Goal: Task Accomplishment & Management: Manage account settings

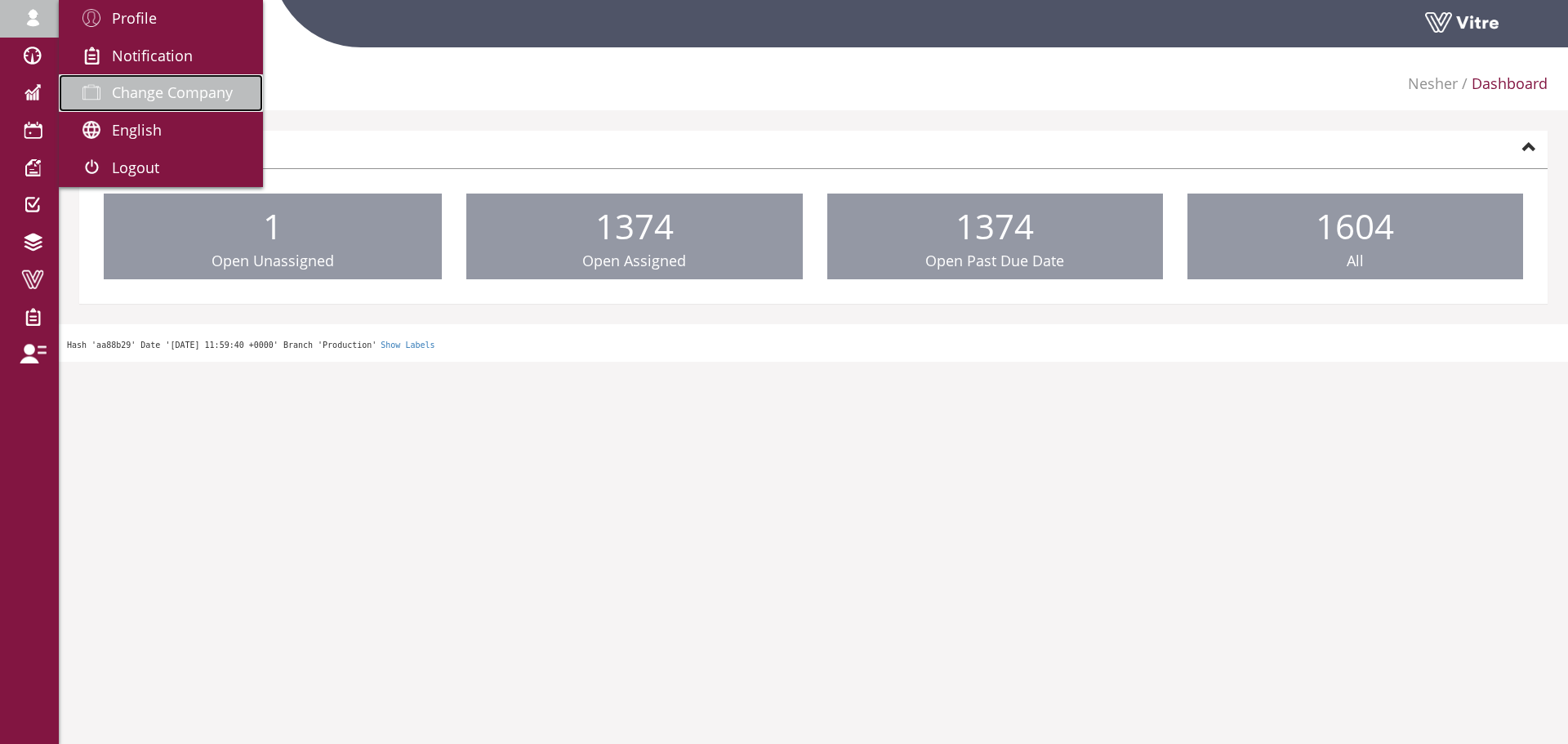
click at [105, 83] on span at bounding box center [91, 92] width 41 height 20
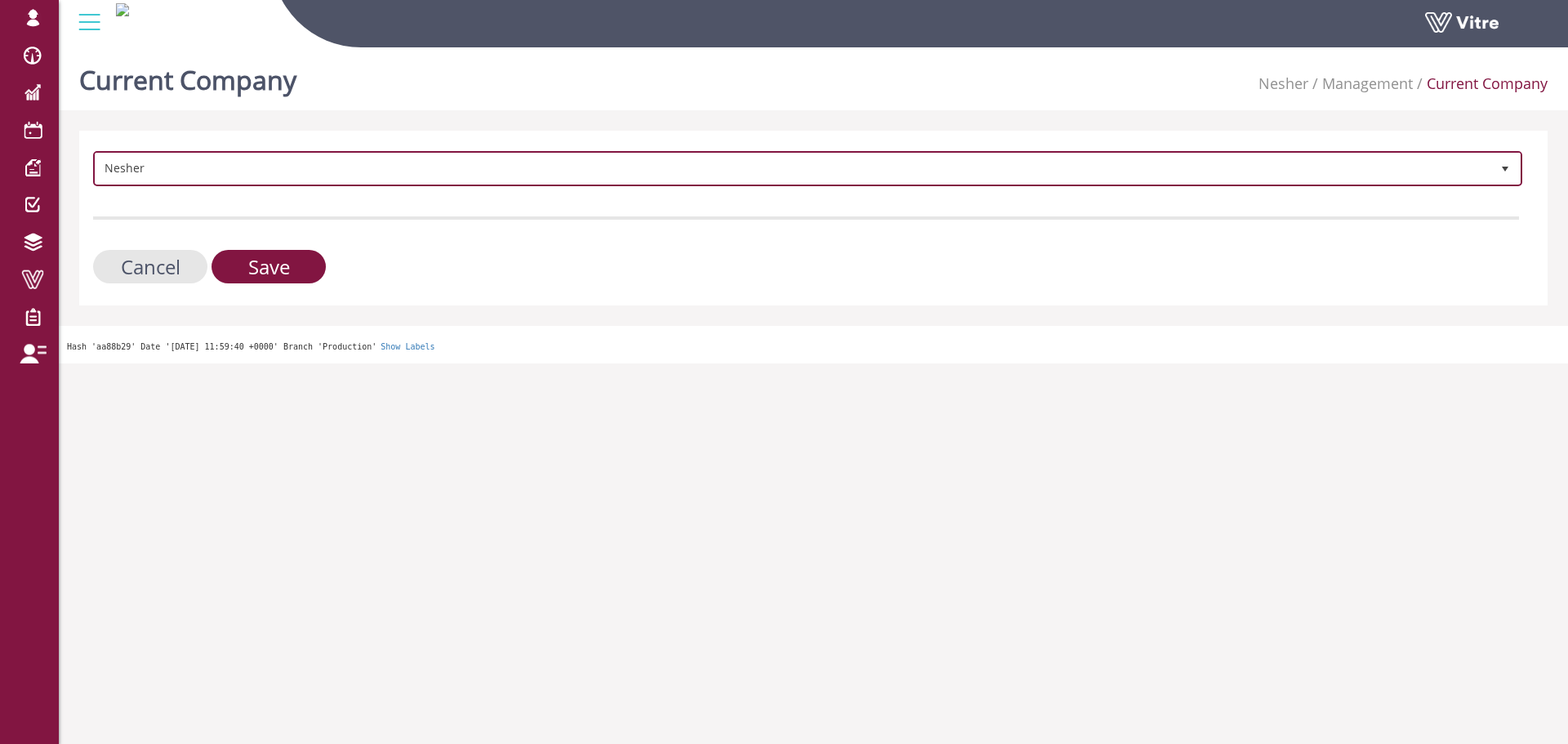
click at [228, 152] on span "Nesher 324" at bounding box center [807, 168] width 1429 height 35
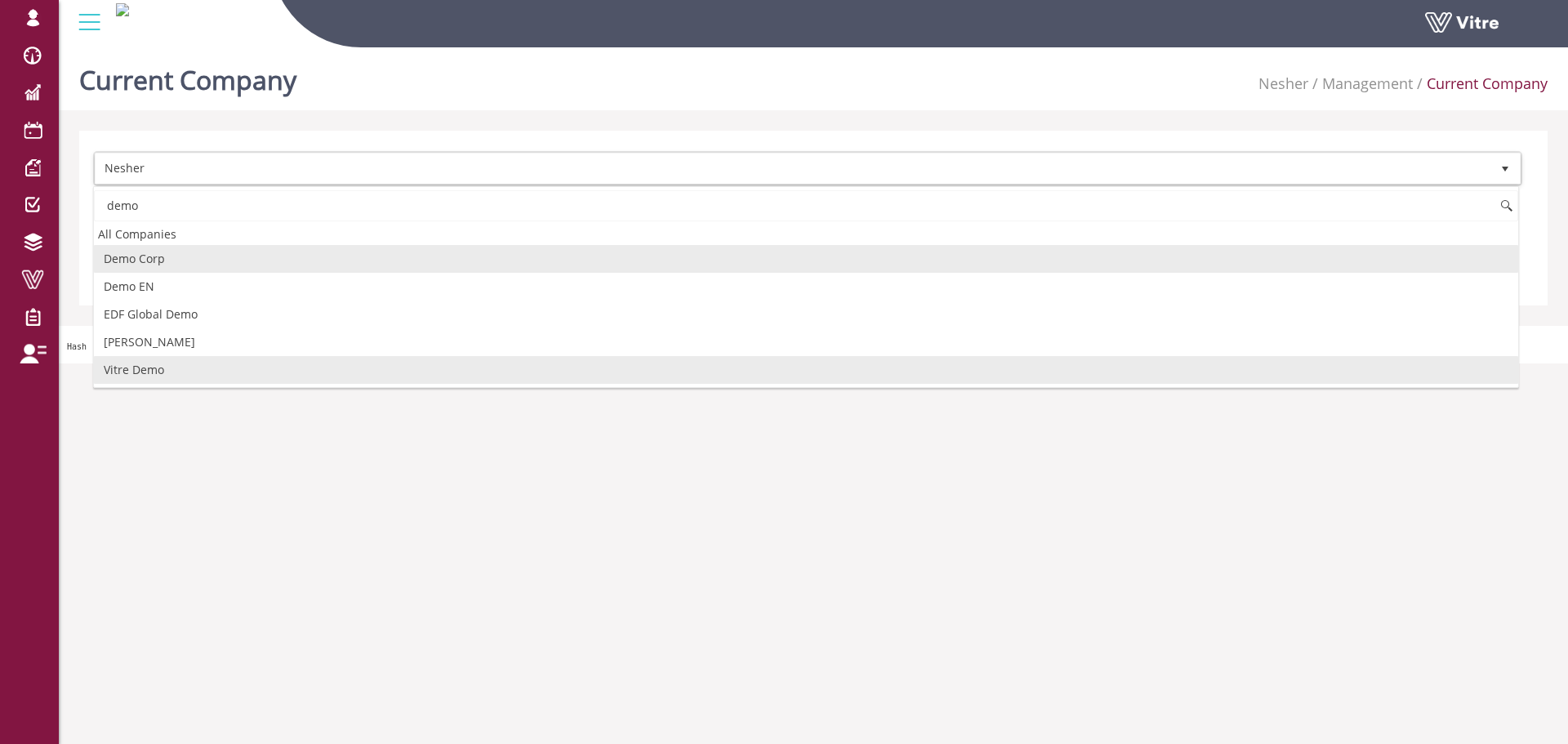
click at [196, 372] on li "Vitre Demo" at bounding box center [806, 370] width 1424 height 28
type input "demo"
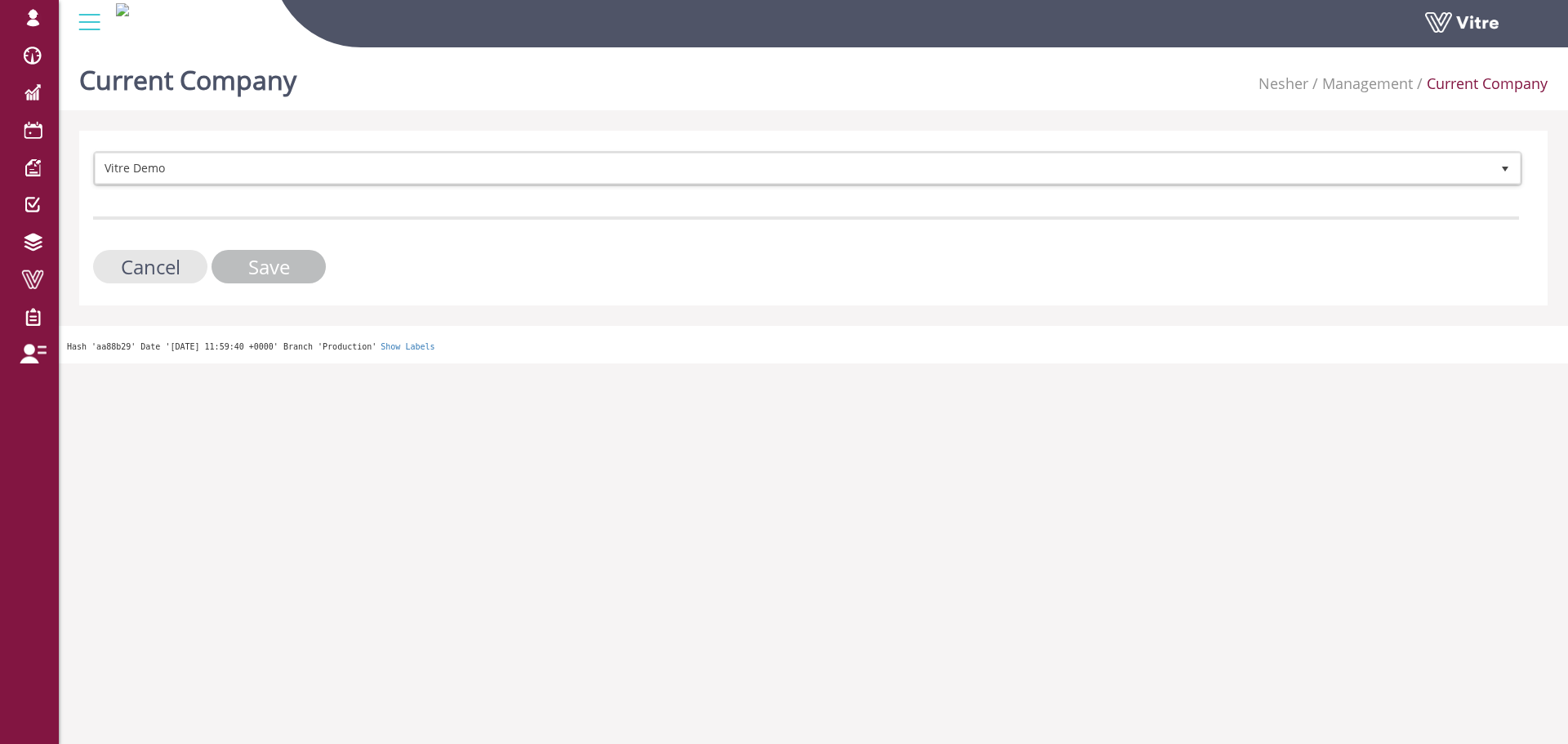
click at [270, 272] on input "Save" at bounding box center [268, 267] width 114 height 33
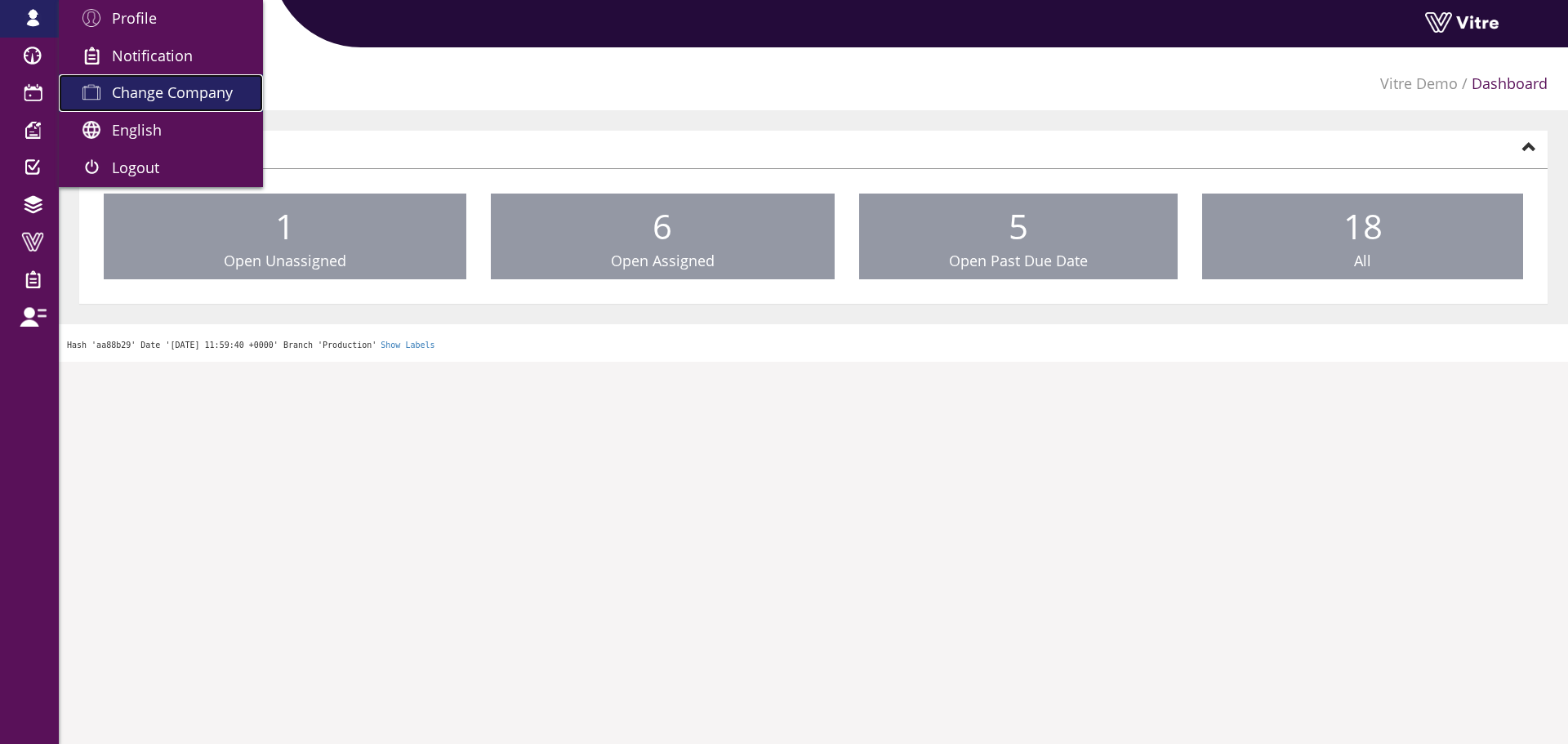
click at [148, 103] on link "Change Company" at bounding box center [161, 93] width 205 height 38
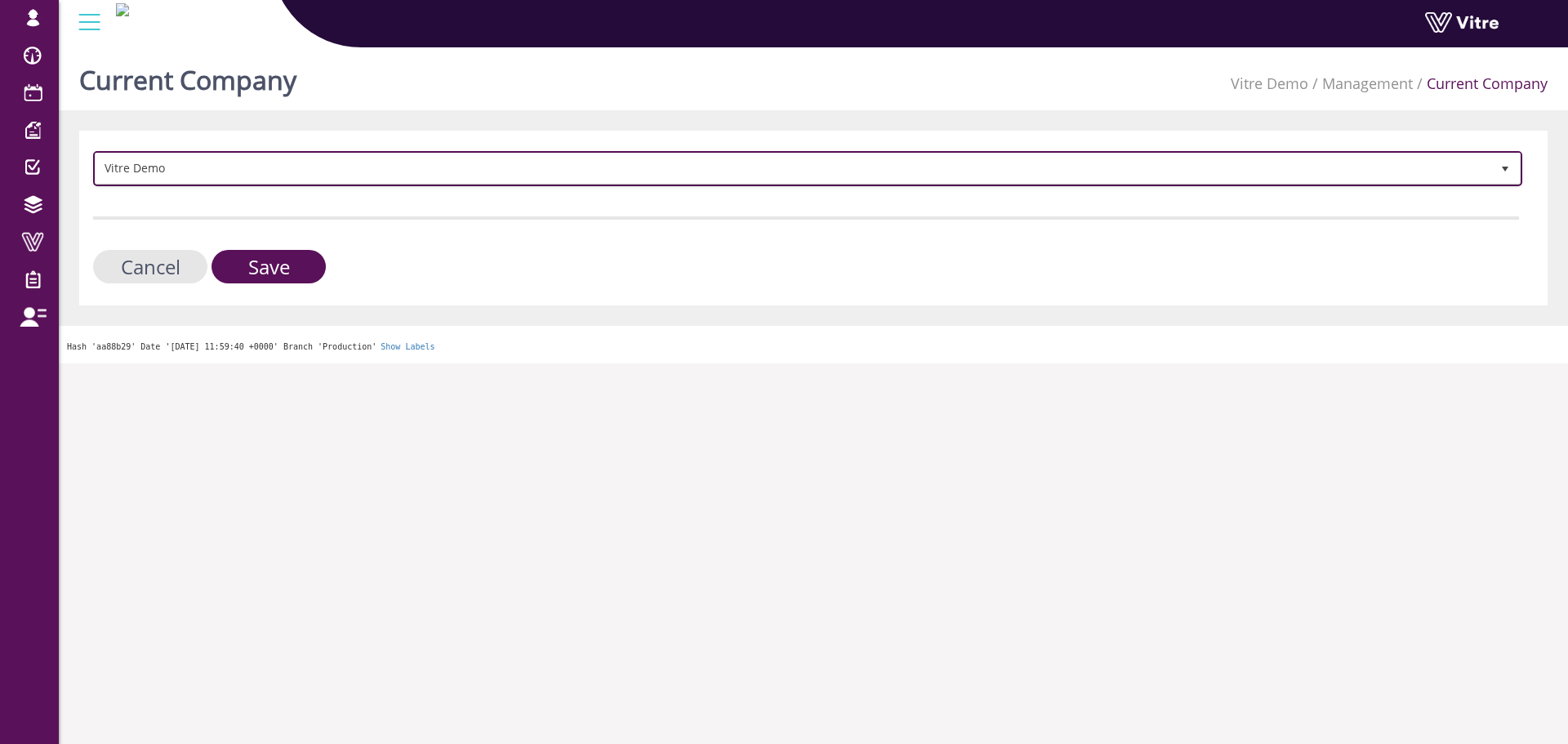
click at [307, 160] on span "Vitre Demo" at bounding box center [792, 168] width 1395 height 30
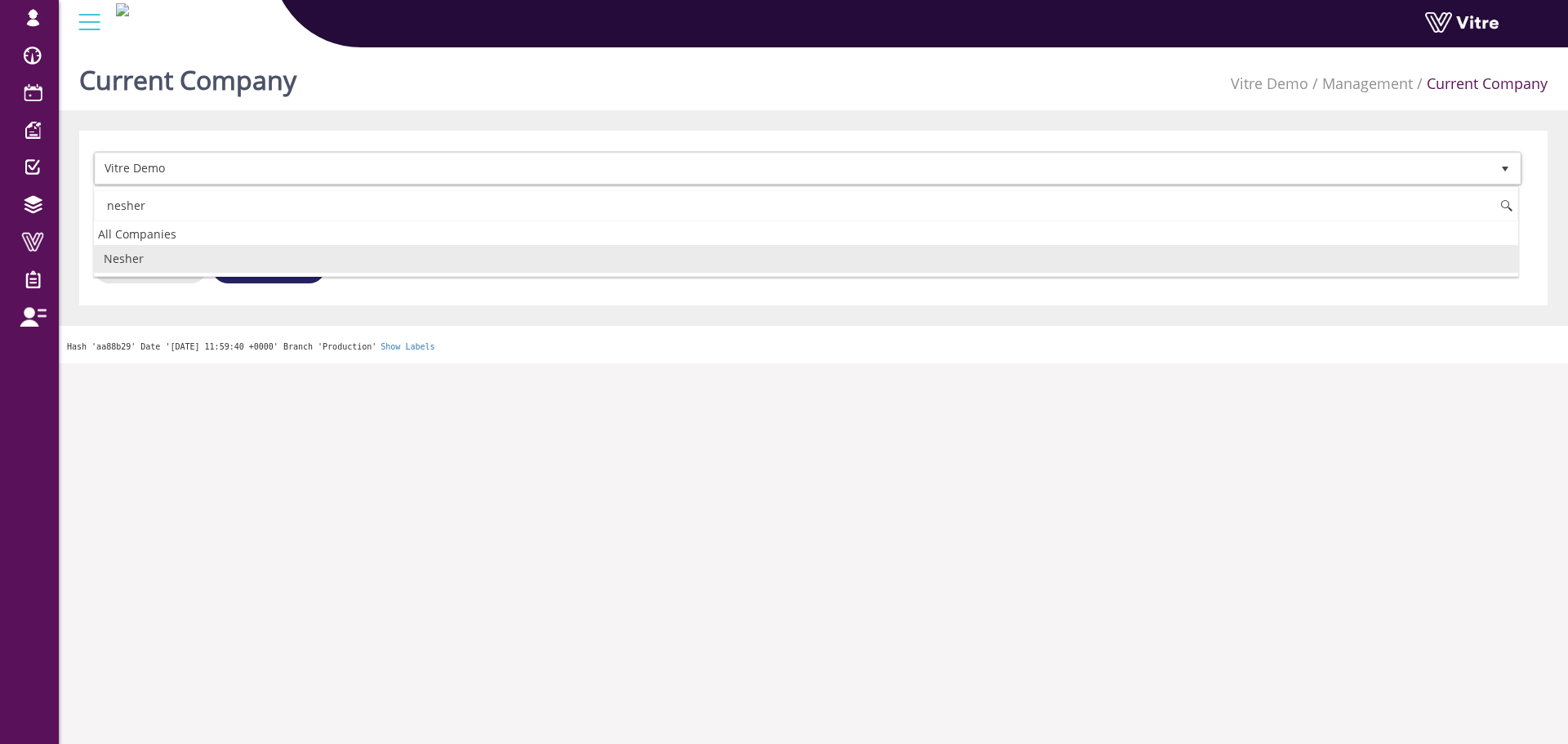
click at [206, 267] on li "Nesher" at bounding box center [806, 258] width 1424 height 28
type input "nesher"
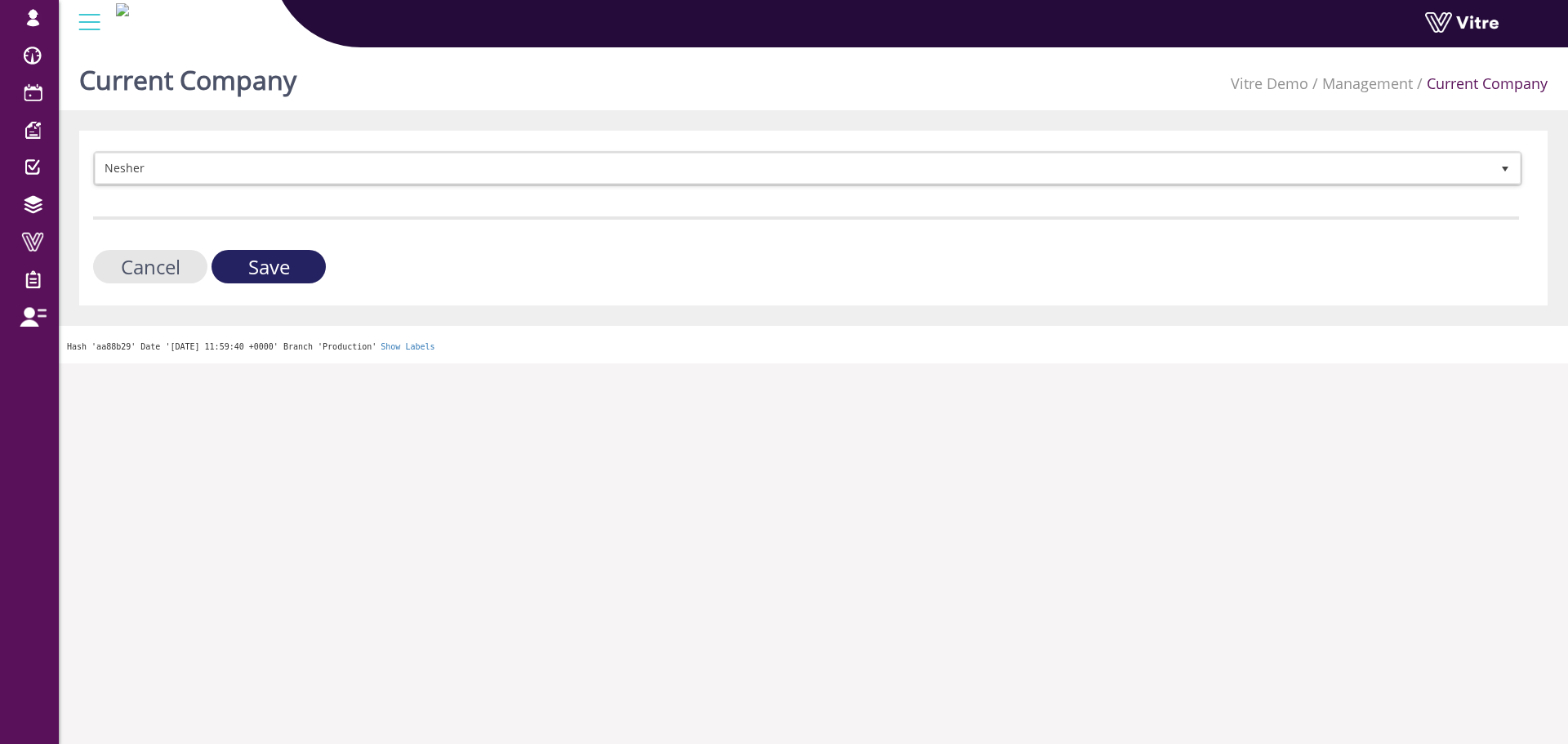
click at [248, 259] on input "Save" at bounding box center [268, 267] width 114 height 33
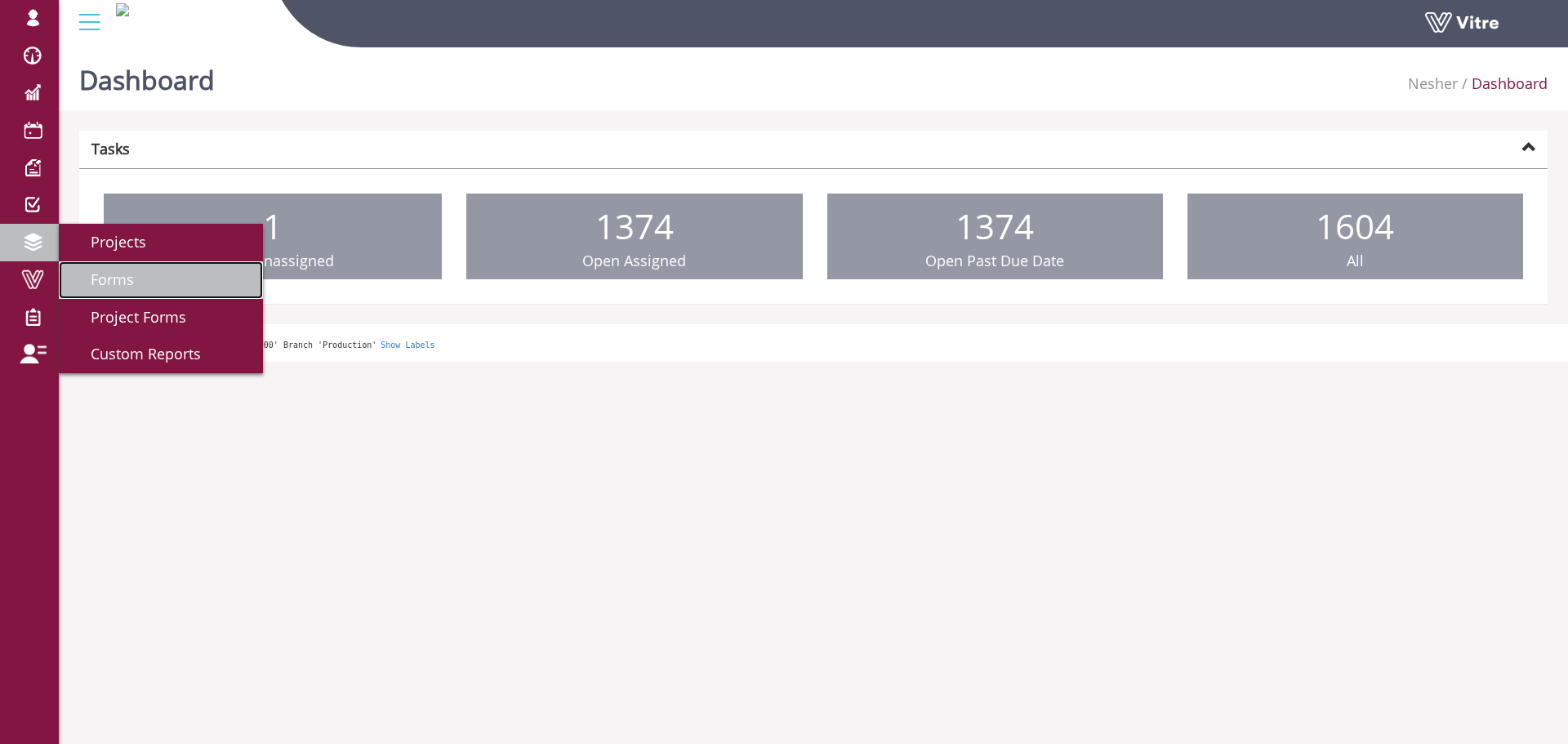
click at [114, 281] on span "Forms" at bounding box center [102, 279] width 63 height 20
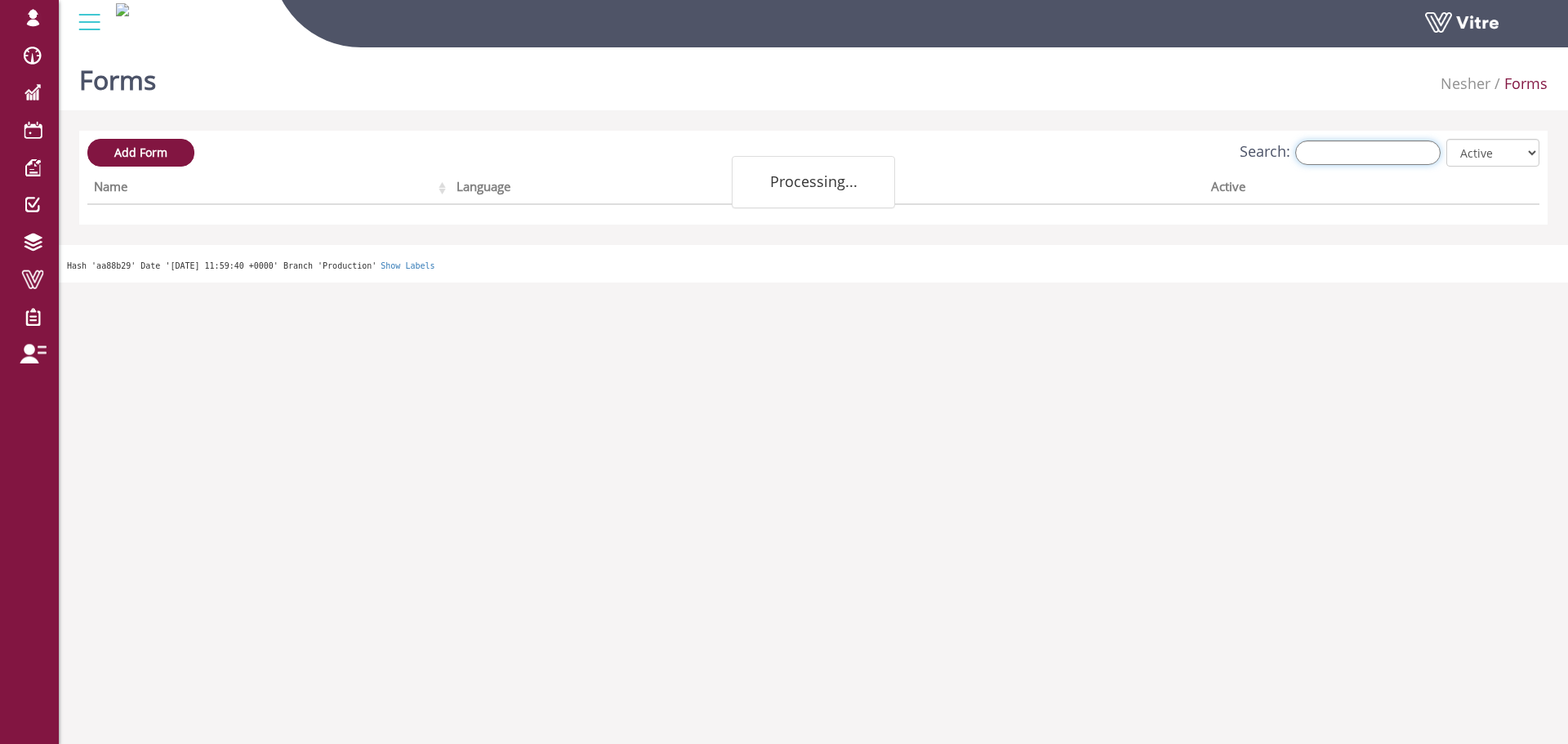
click at [1332, 157] on input "Search:" at bounding box center [1368, 153] width 145 height 24
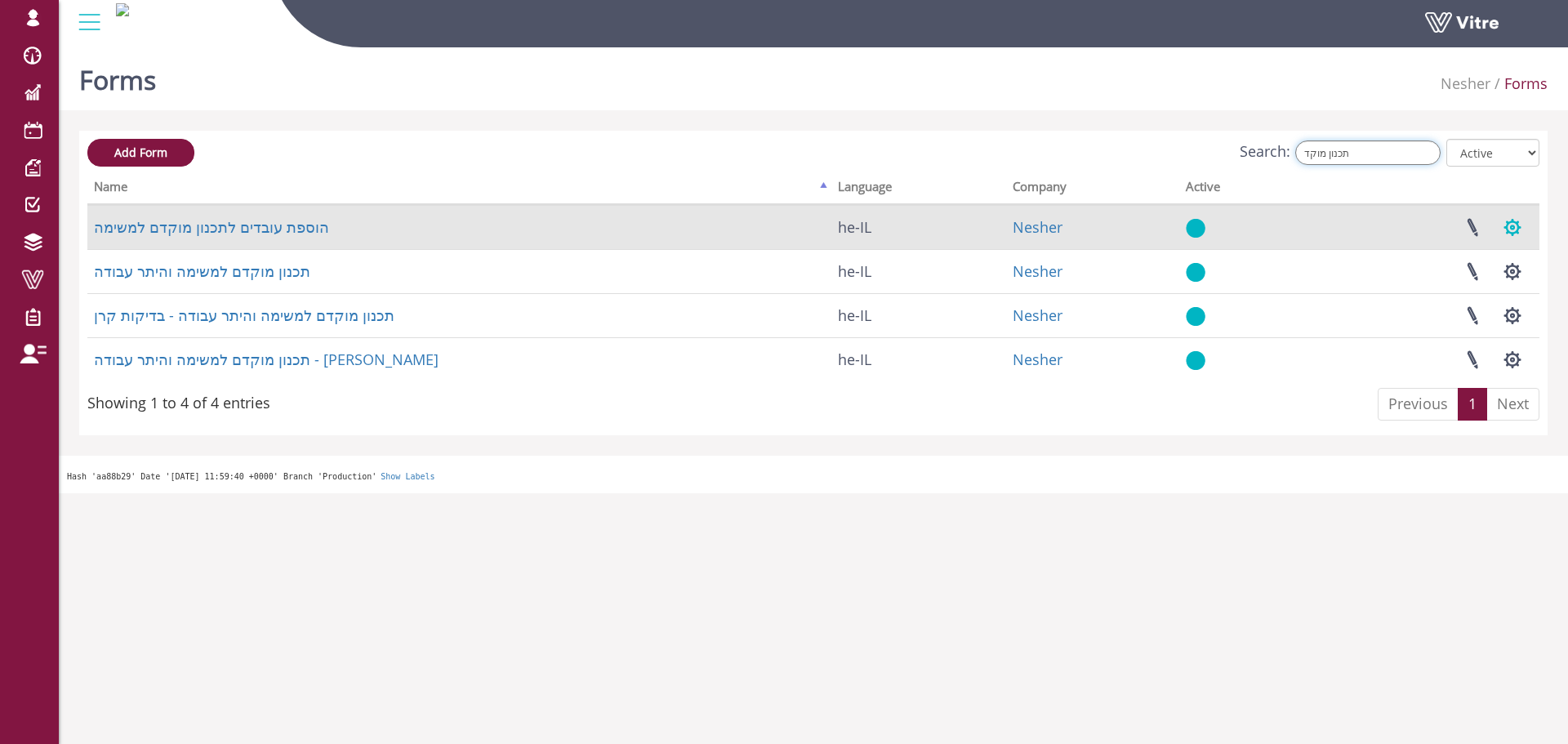
type input "תכנון מוקד"
click at [1520, 232] on button "button" at bounding box center [1512, 227] width 41 height 43
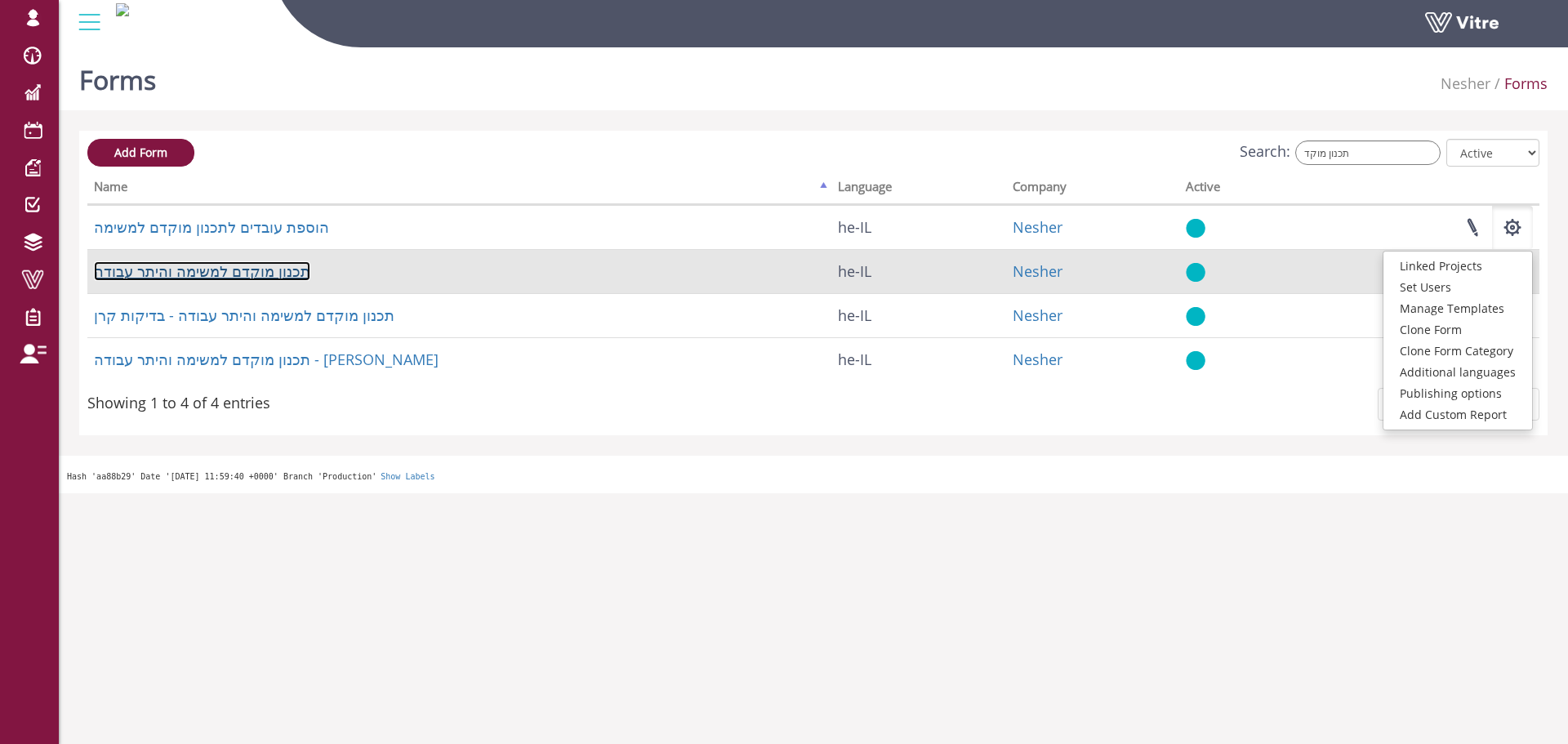
click at [252, 273] on link "תכנון מוקדם למשימה והיתר עבודה" at bounding box center [202, 271] width 216 height 20
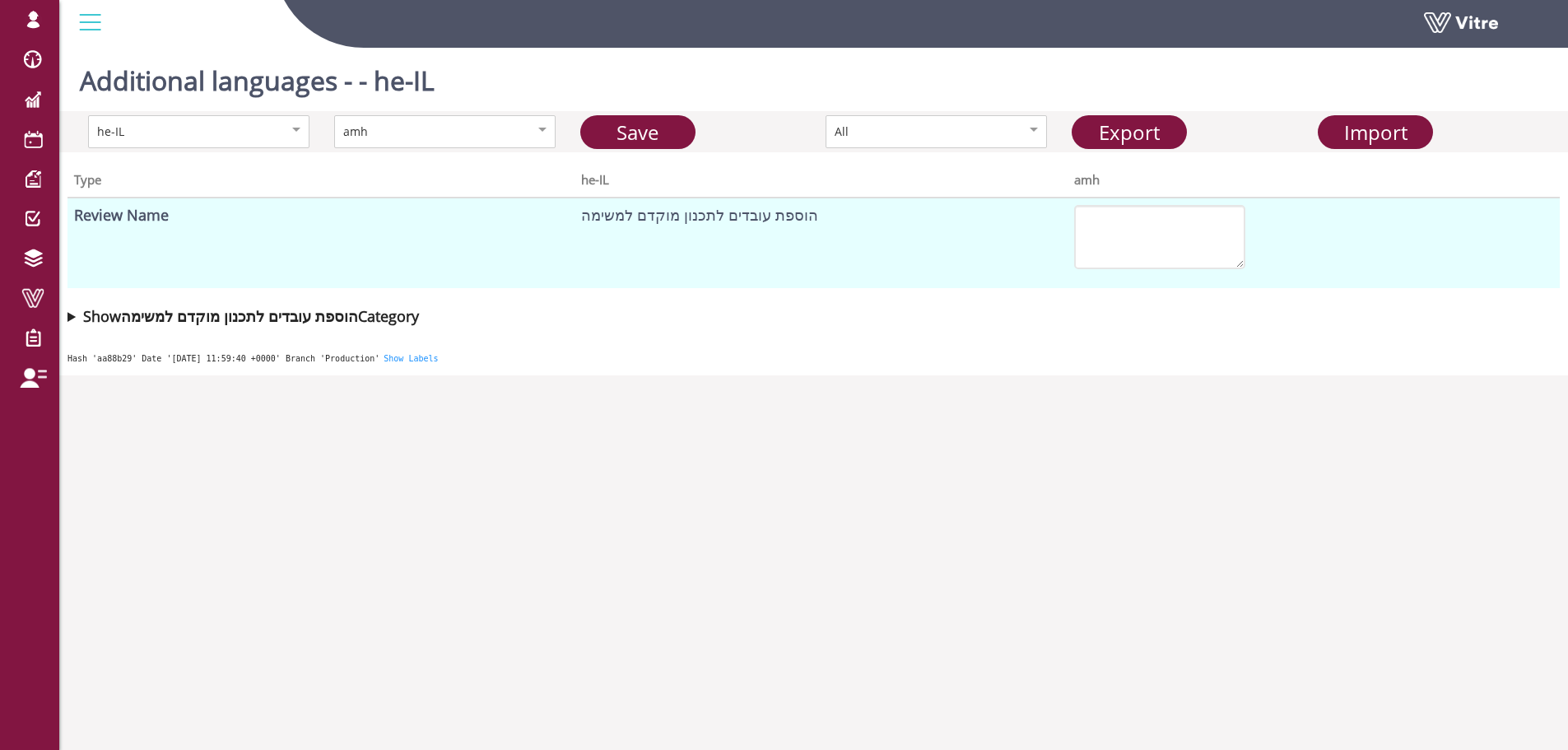
click at [64, 316] on div "Type he-IL amh Review Name הוספת עובדים לתכנון מוקדם למשימה Show הוספת עובדים ל…" at bounding box center [814, 243] width 1508 height 184
click at [69, 319] on summary "Show הוספת עובדים לתכנון מוקדם למשימה Category" at bounding box center [814, 316] width 1492 height 23
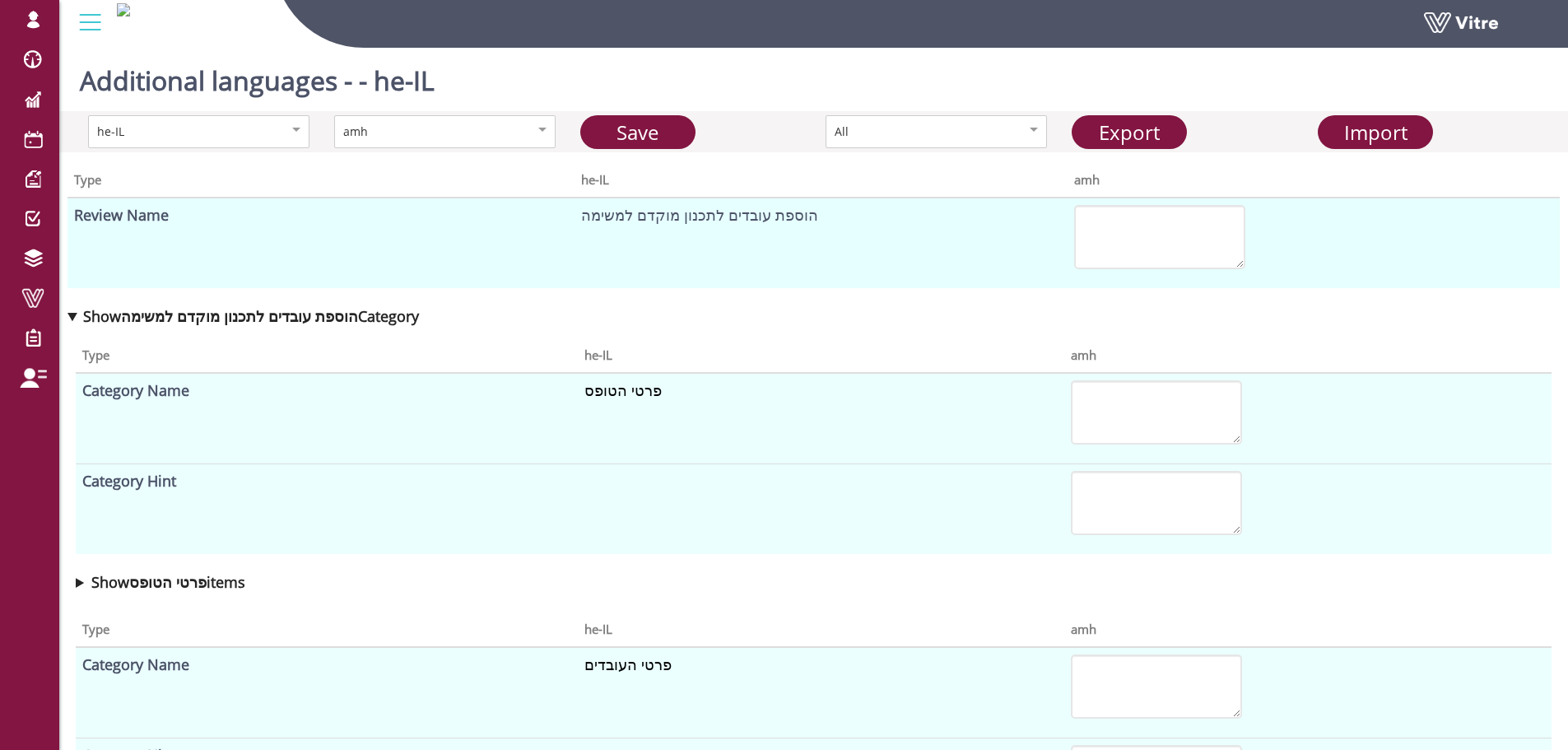
scroll to position [743, 0]
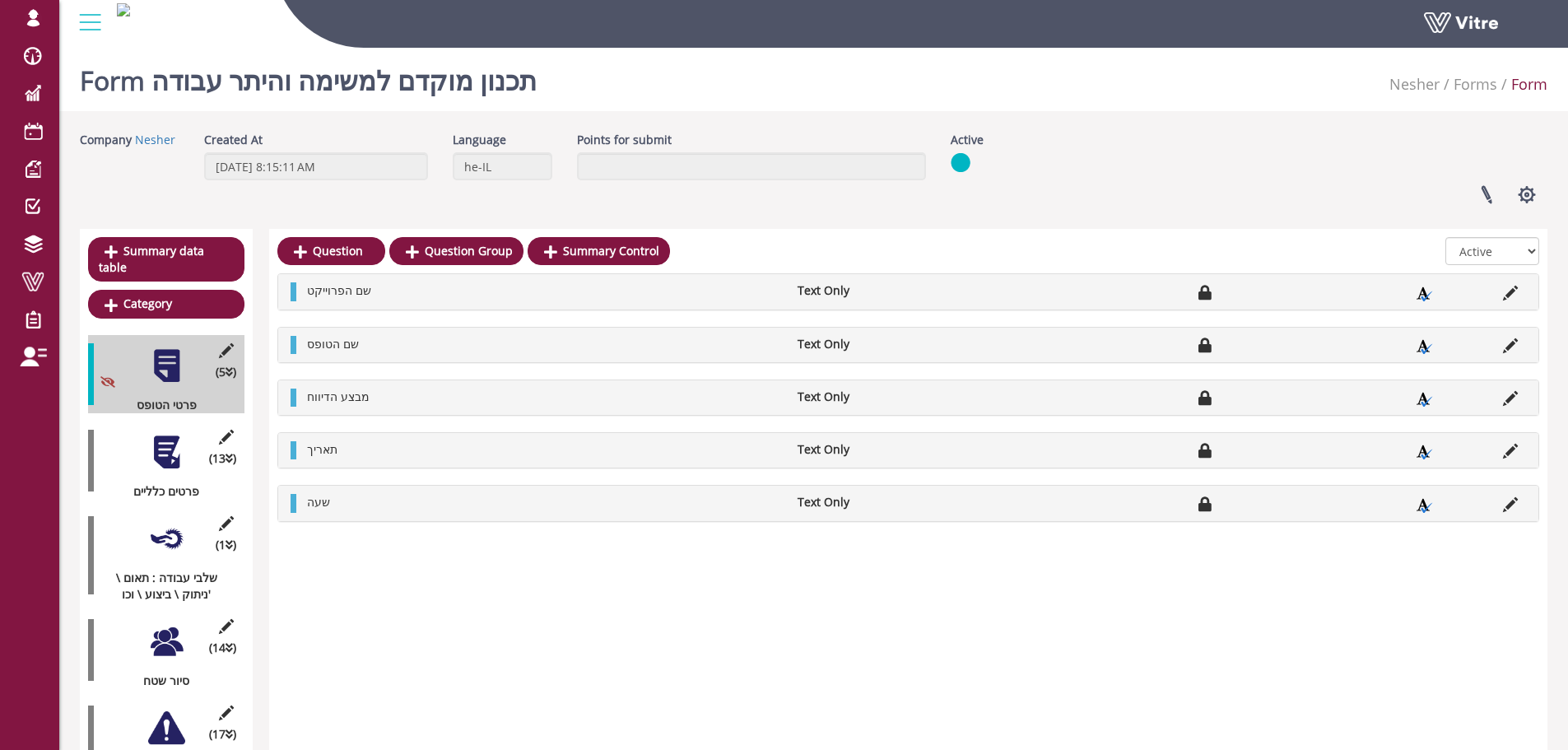
click at [148, 437] on div at bounding box center [166, 452] width 37 height 37
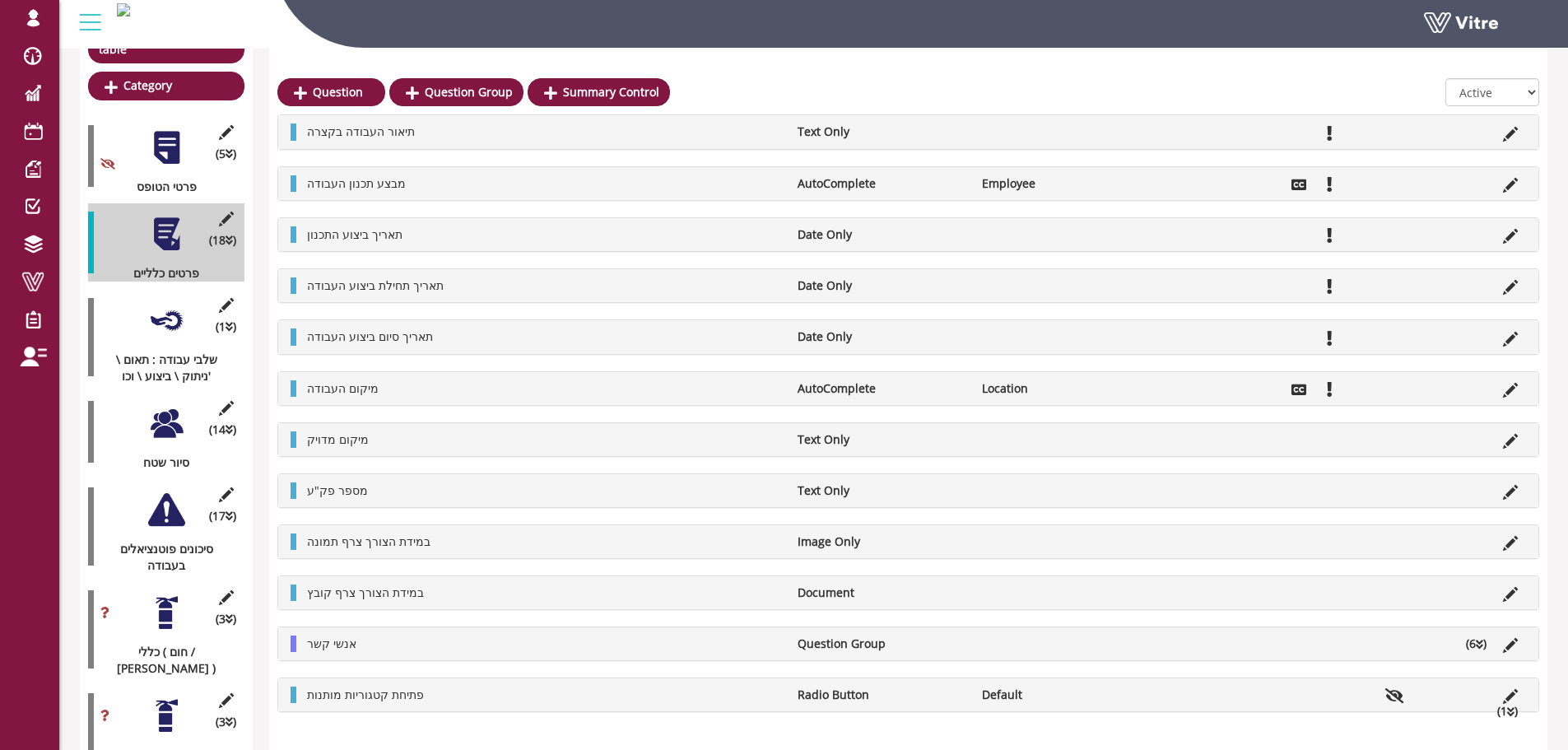
scroll to position [247, 0]
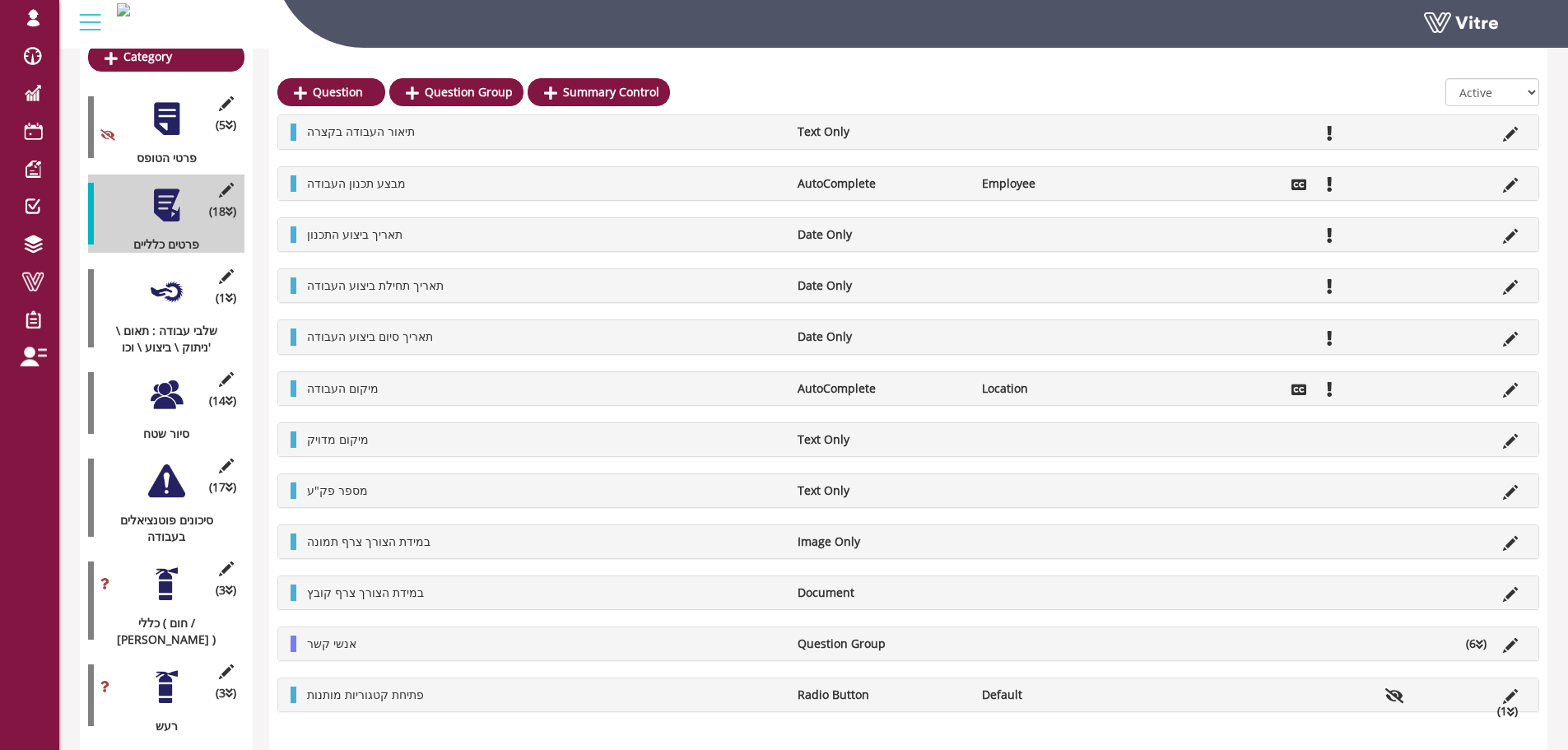
click at [1474, 643] on li "(6 )" at bounding box center [1476, 644] width 37 height 16
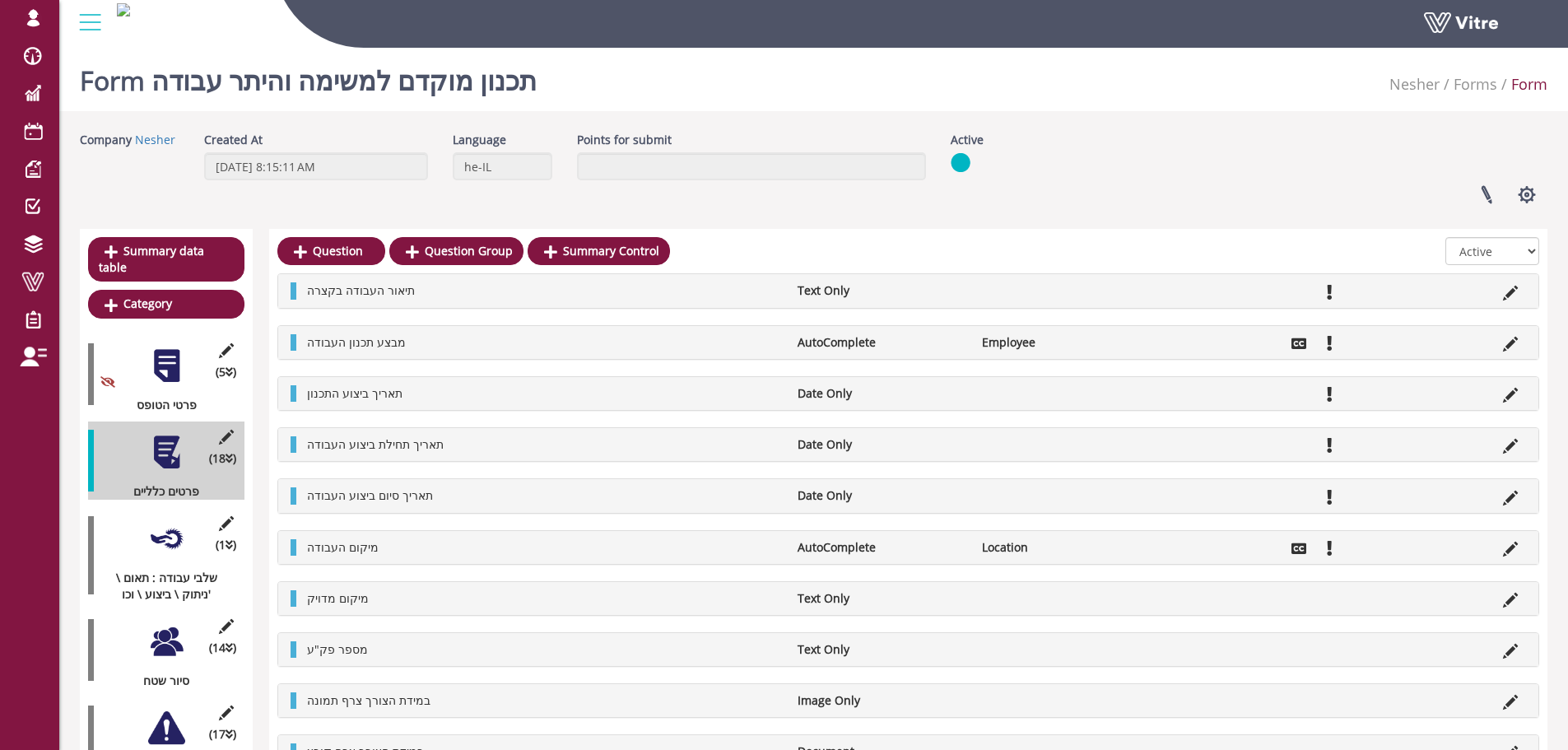
scroll to position [2084, 0]
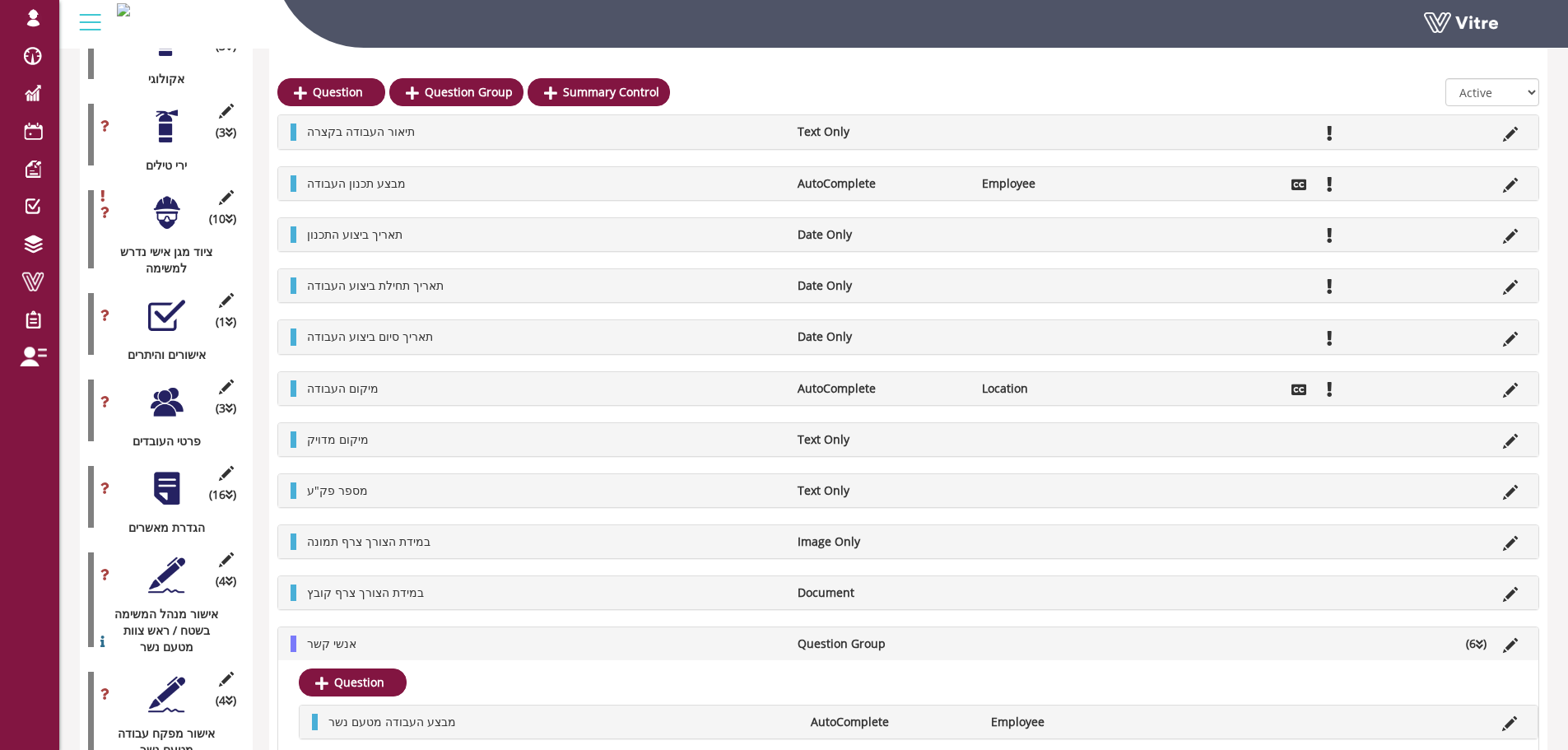
click at [175, 384] on div at bounding box center [166, 402] width 37 height 37
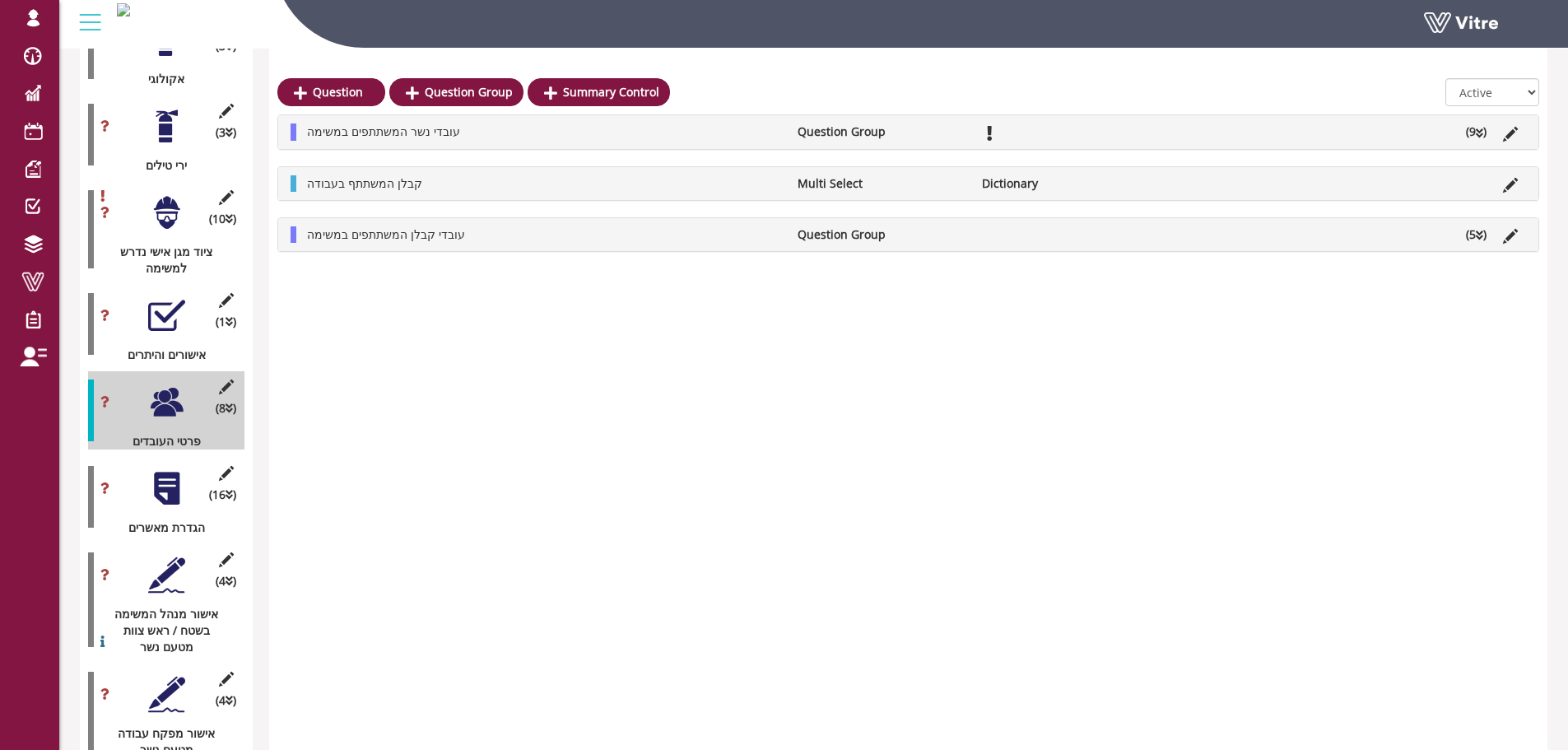
click at [566, 180] on li "קבלן המשתתף בעבודה" at bounding box center [543, 184] width 491 height 16
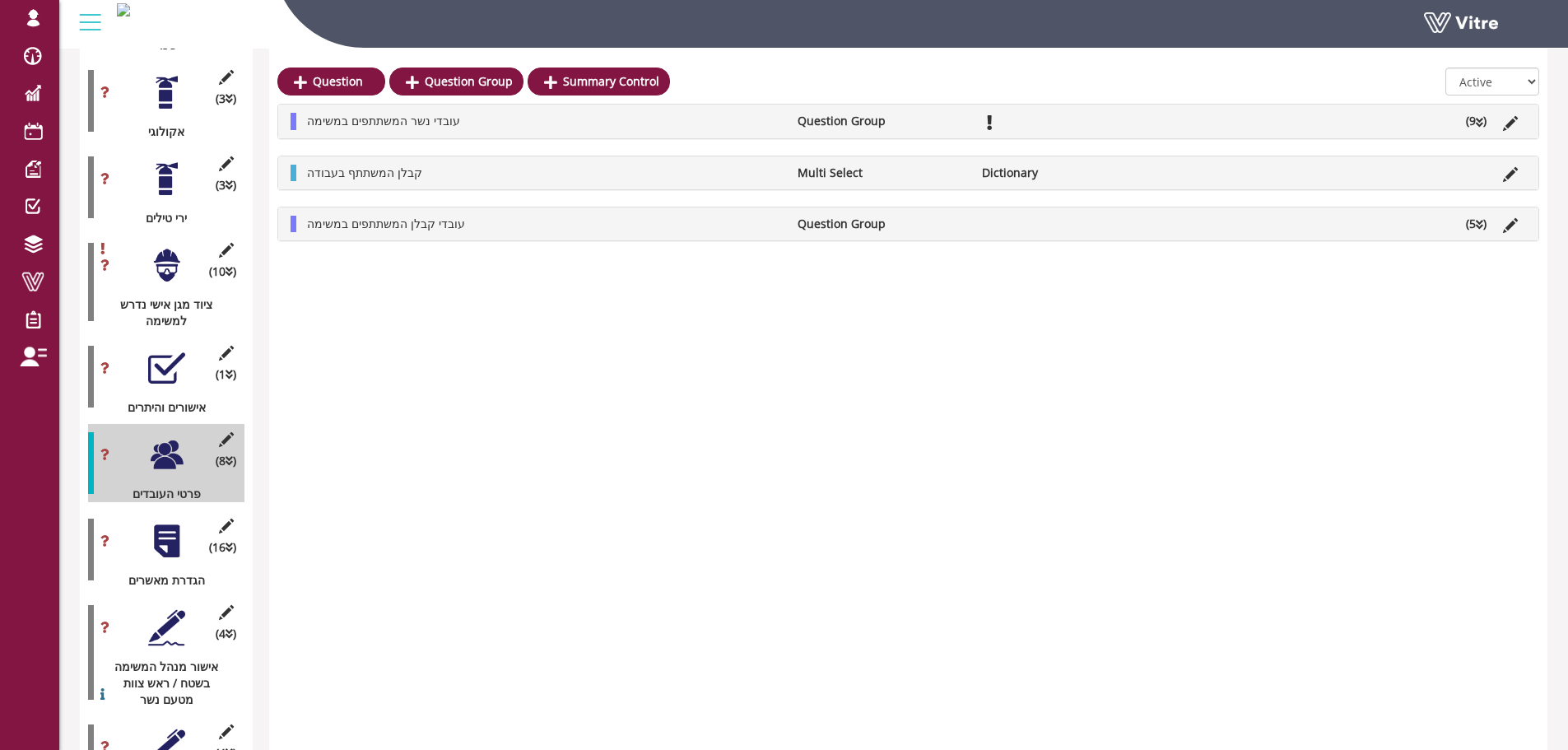
scroll to position [2002, 0]
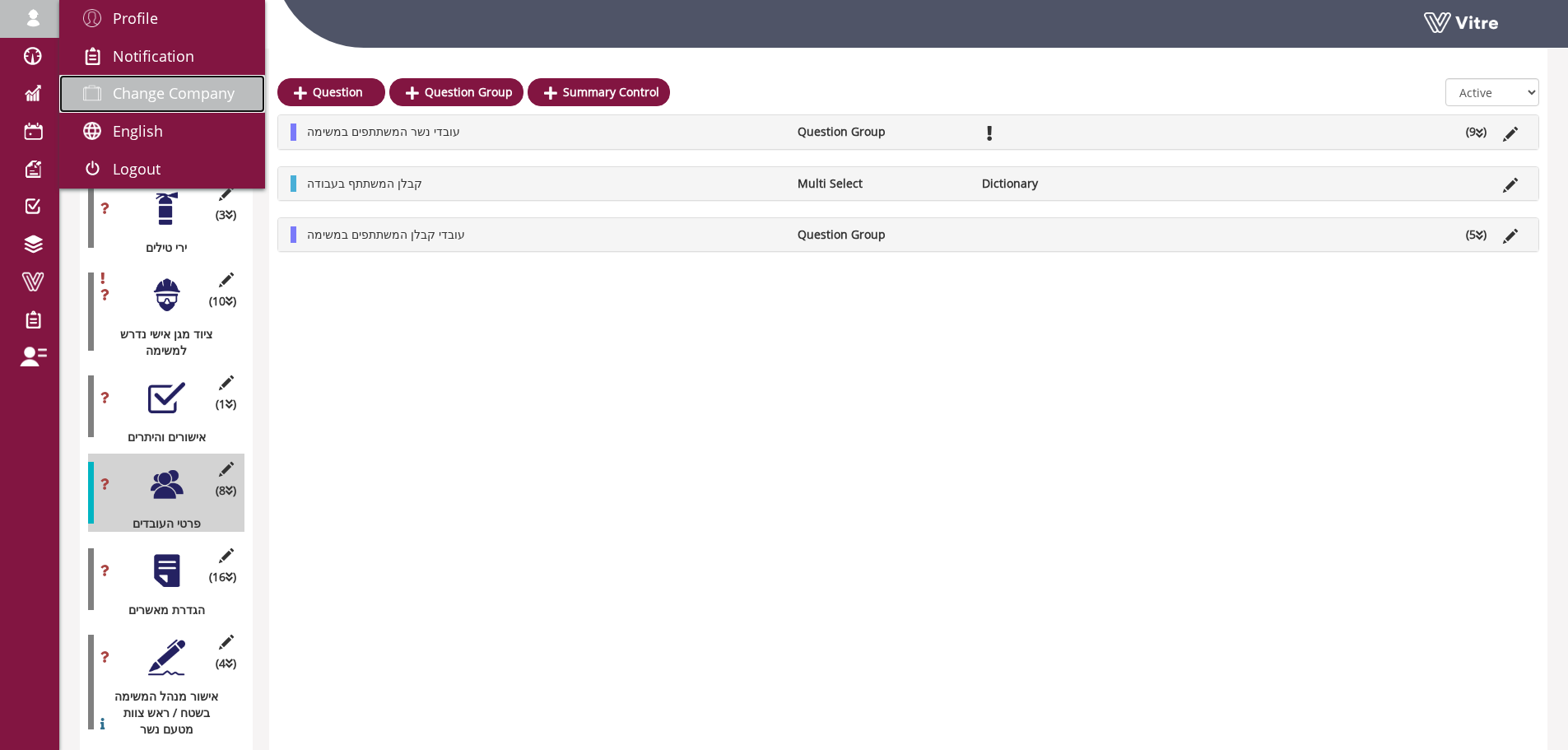
click at [214, 94] on span "Change Company" at bounding box center [174, 93] width 122 height 20
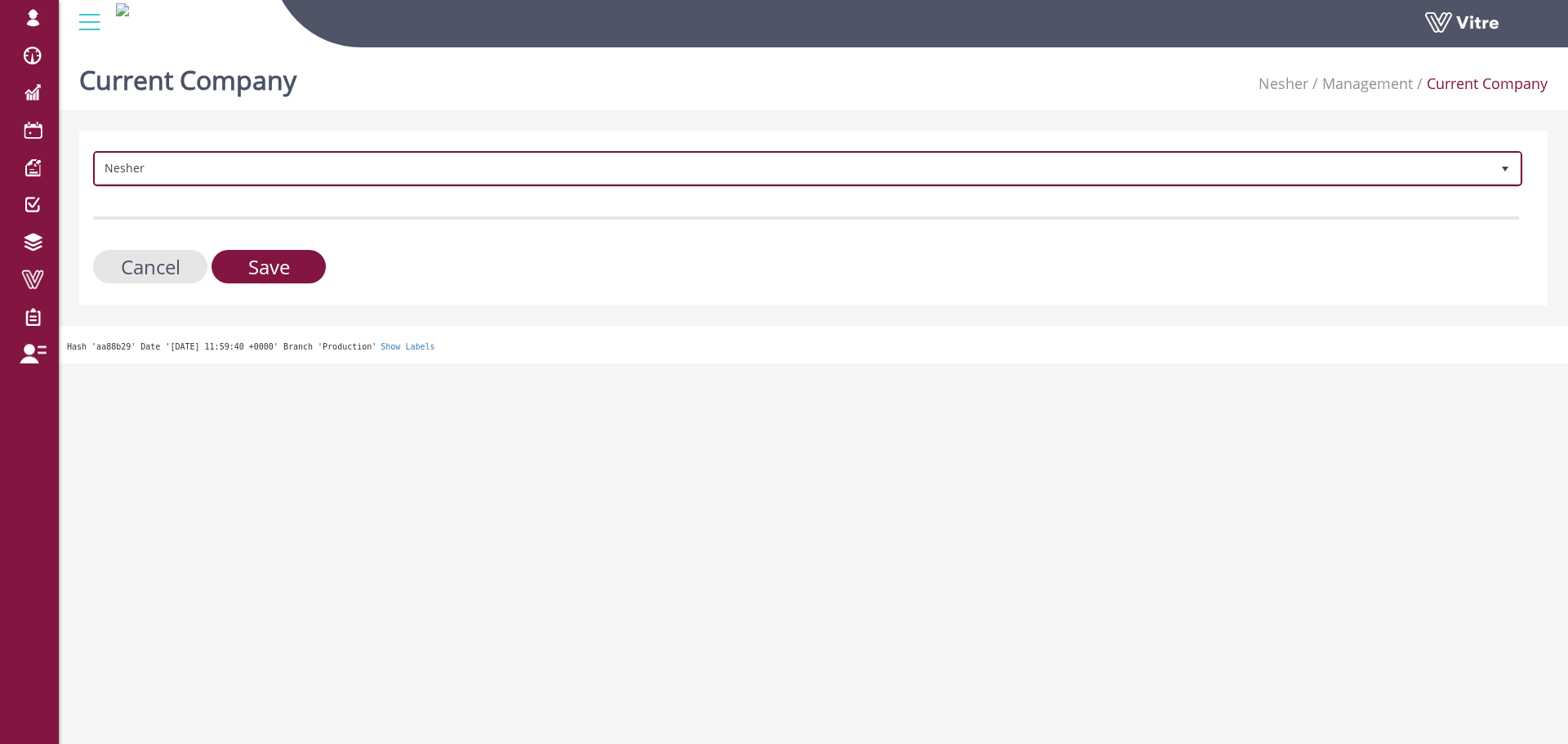
click at [168, 159] on span "Nesher" at bounding box center [792, 168] width 1395 height 30
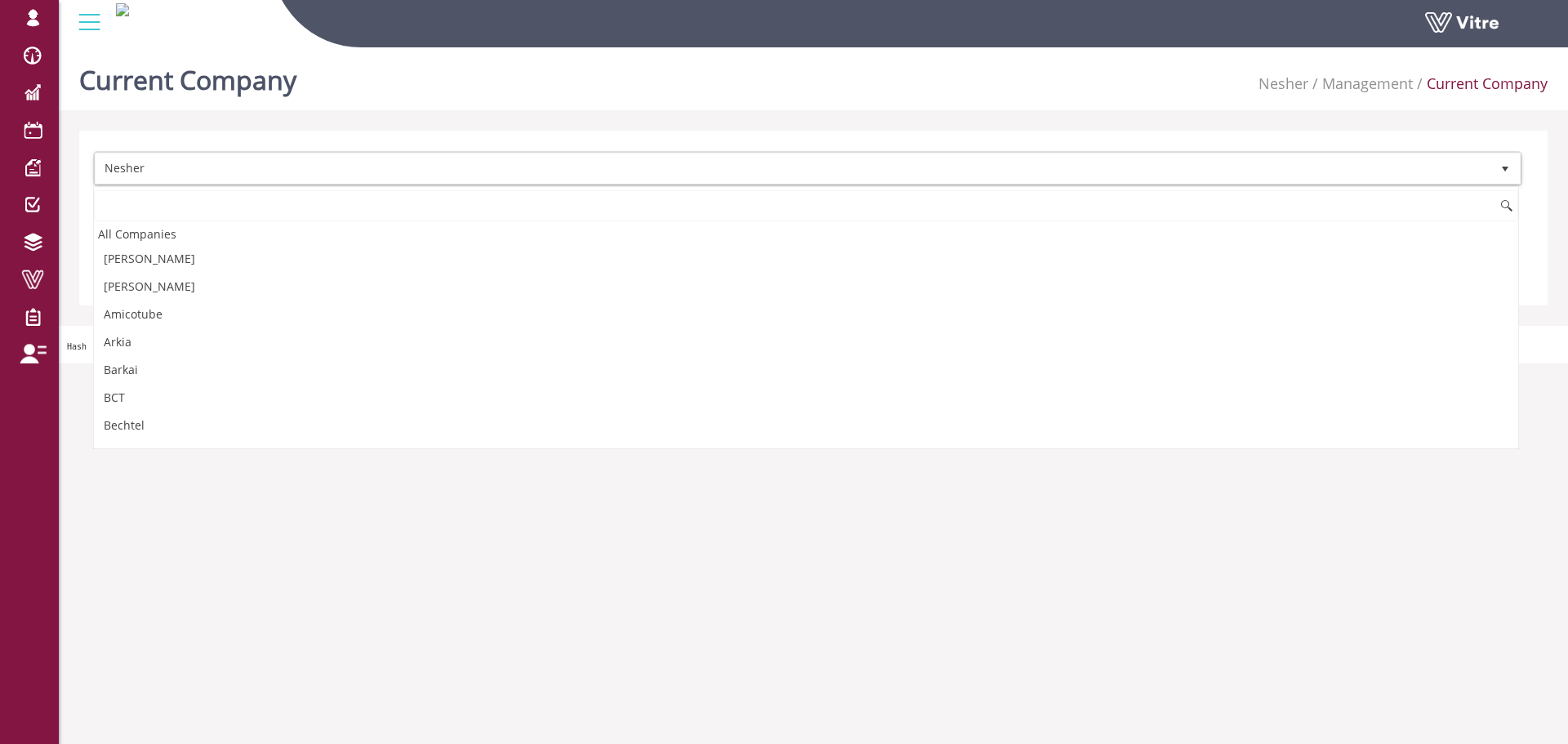
scroll to position [1106, 0]
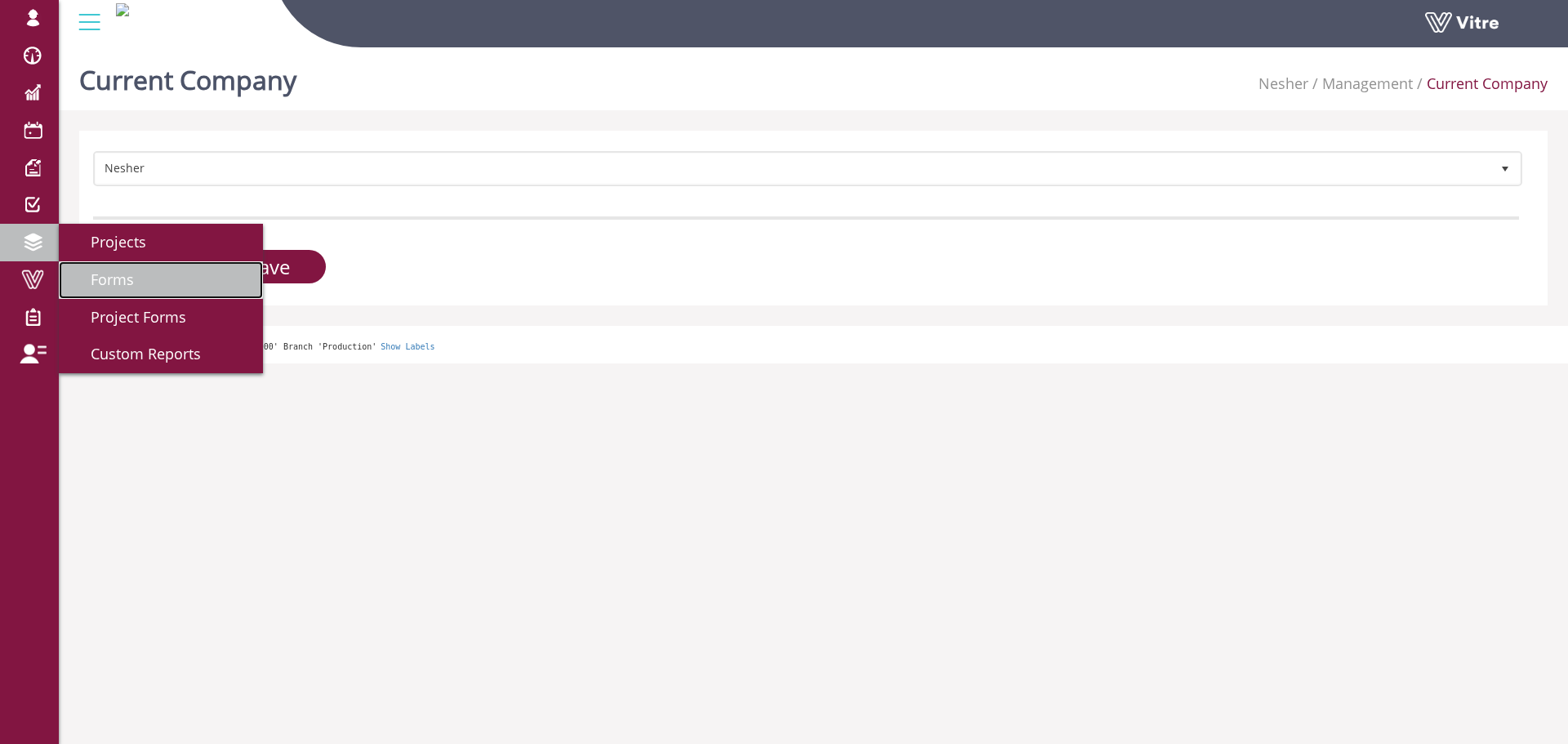
click at [124, 278] on span "Forms" at bounding box center [102, 279] width 63 height 20
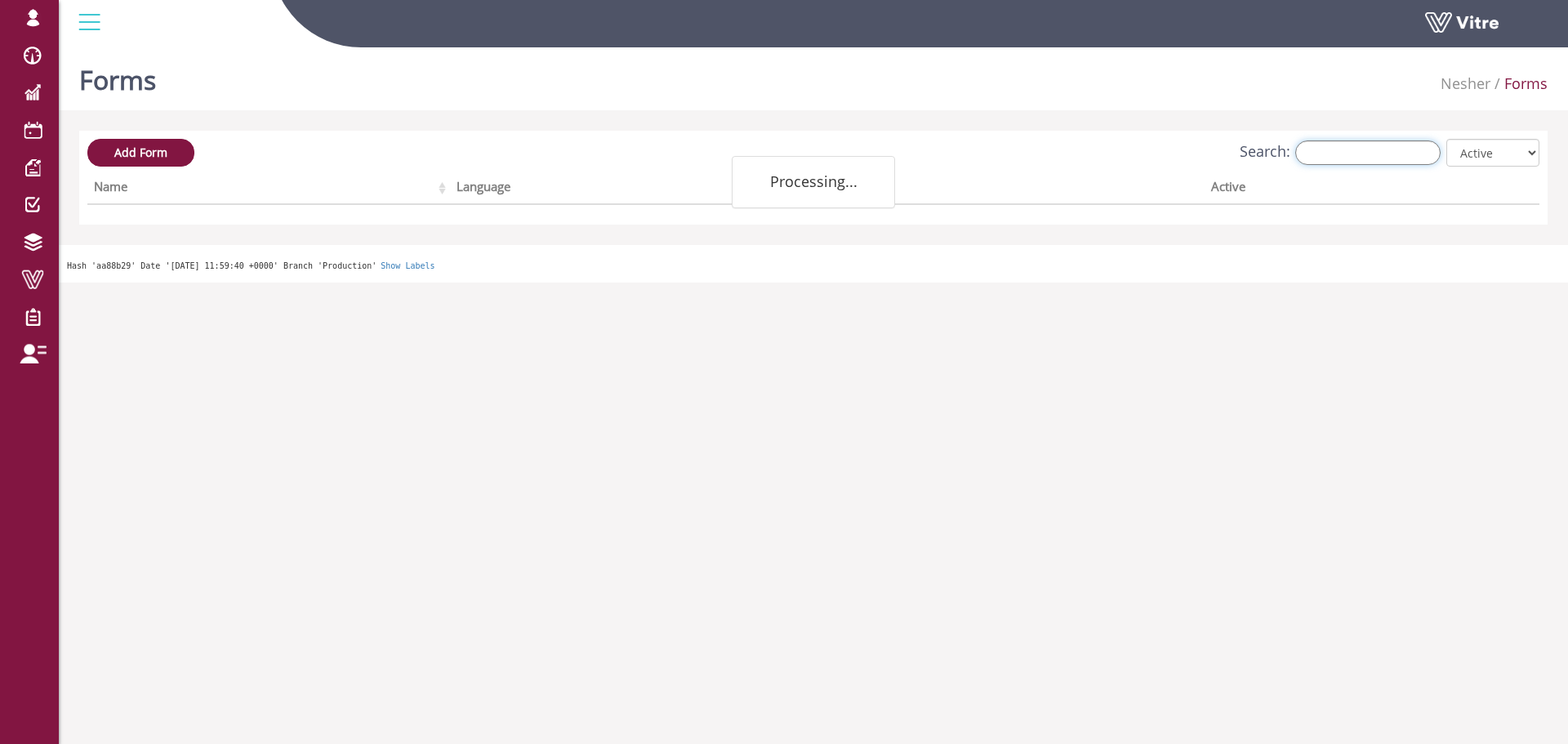
click at [1351, 149] on input "Search:" at bounding box center [1368, 153] width 145 height 24
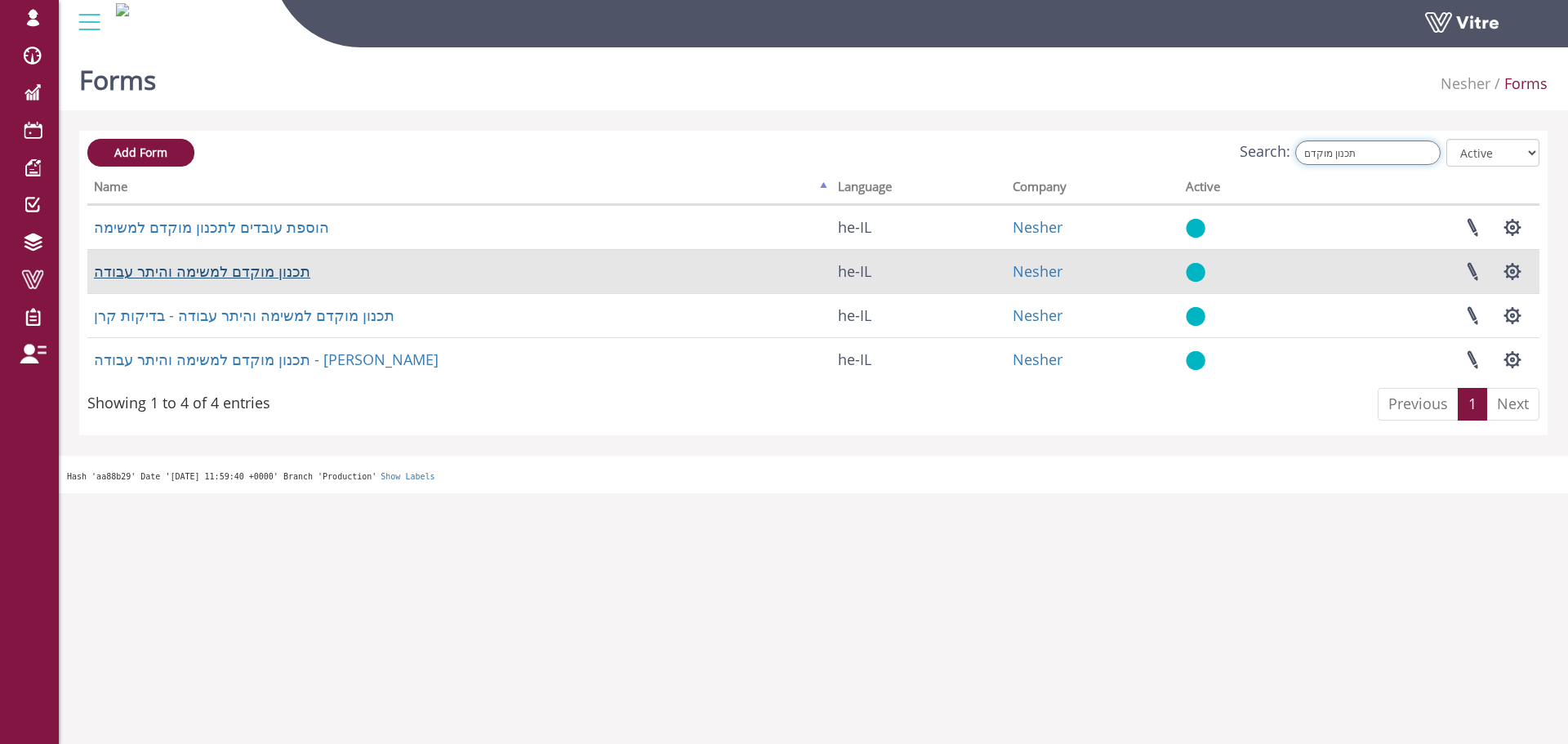
type input "תכנון מוקדם"
click at [279, 267] on link "תכנון מוקדם למשימה והיתר עבודה" at bounding box center [202, 271] width 216 height 20
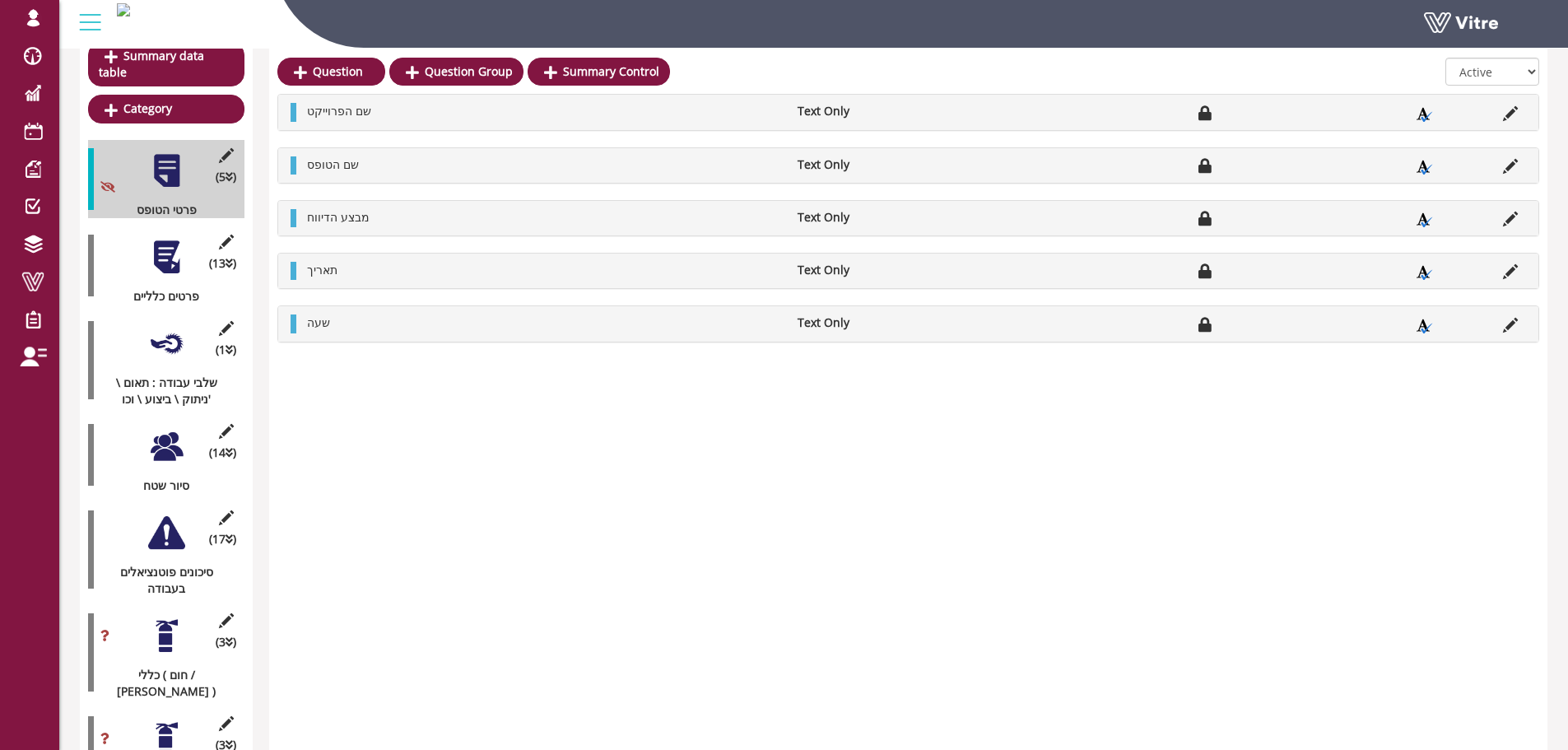
scroll to position [247, 0]
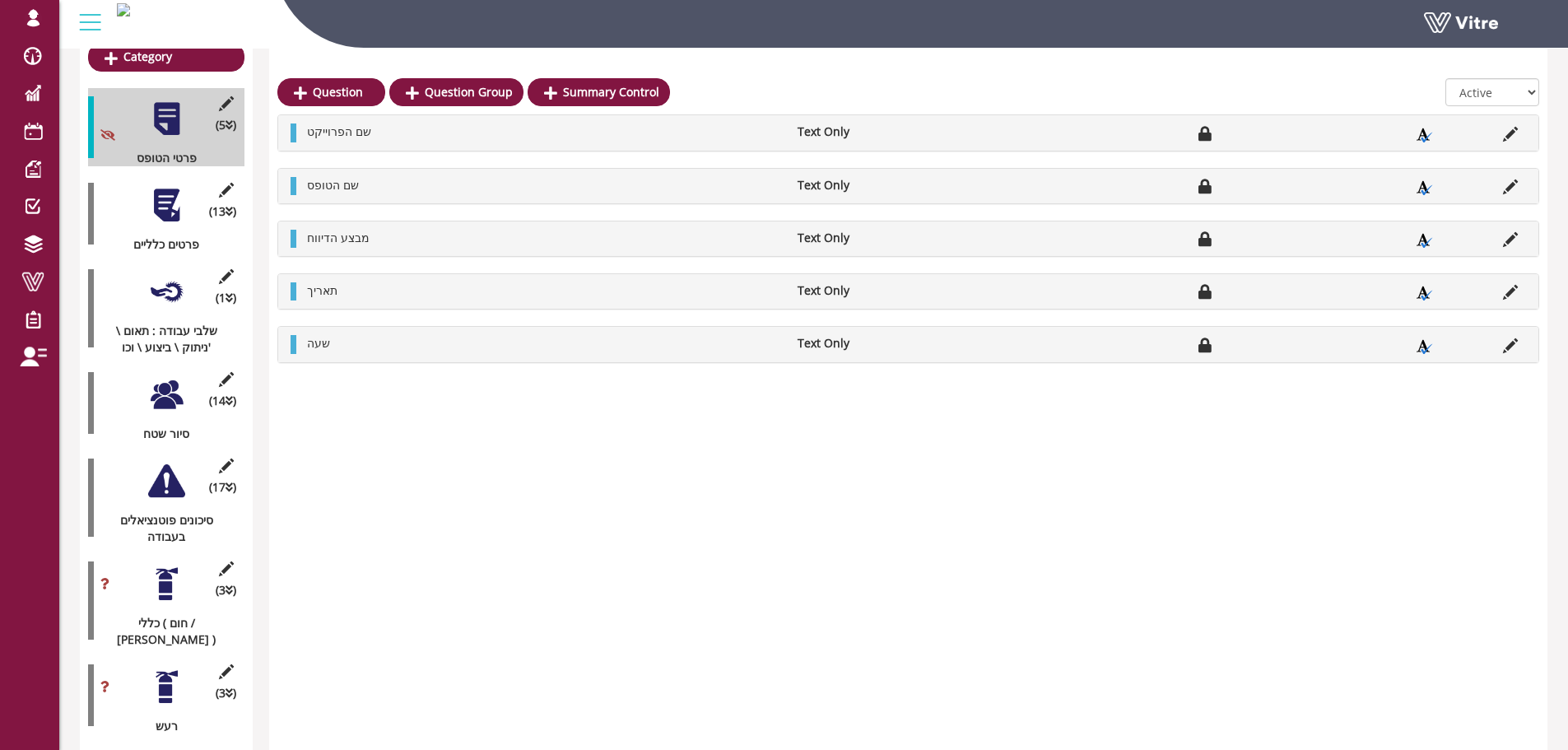
click at [157, 210] on div "(13 ) פרטים כלליים" at bounding box center [165, 214] width 156 height 78
click at [160, 205] on div at bounding box center [166, 205] width 37 height 37
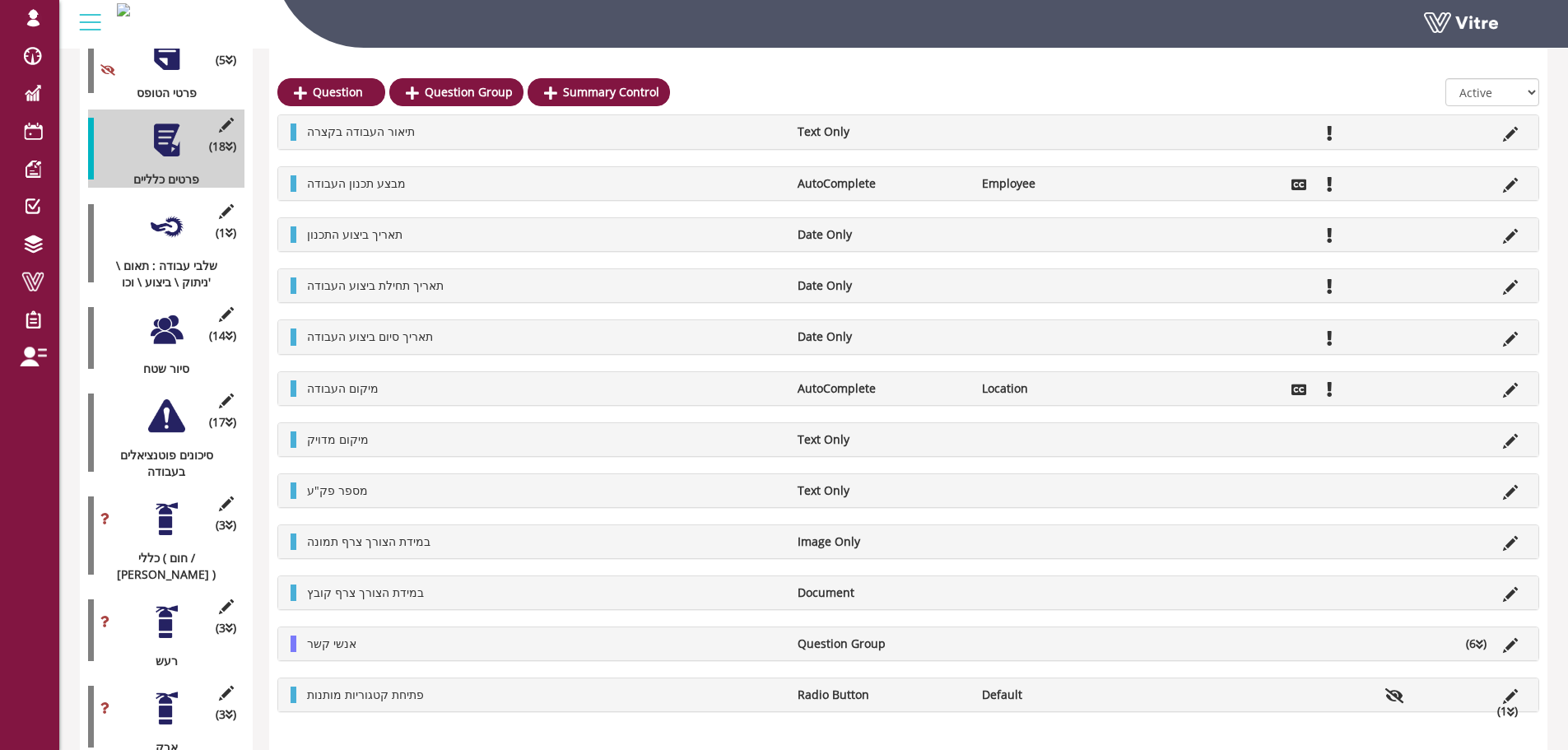
scroll to position [412, 0]
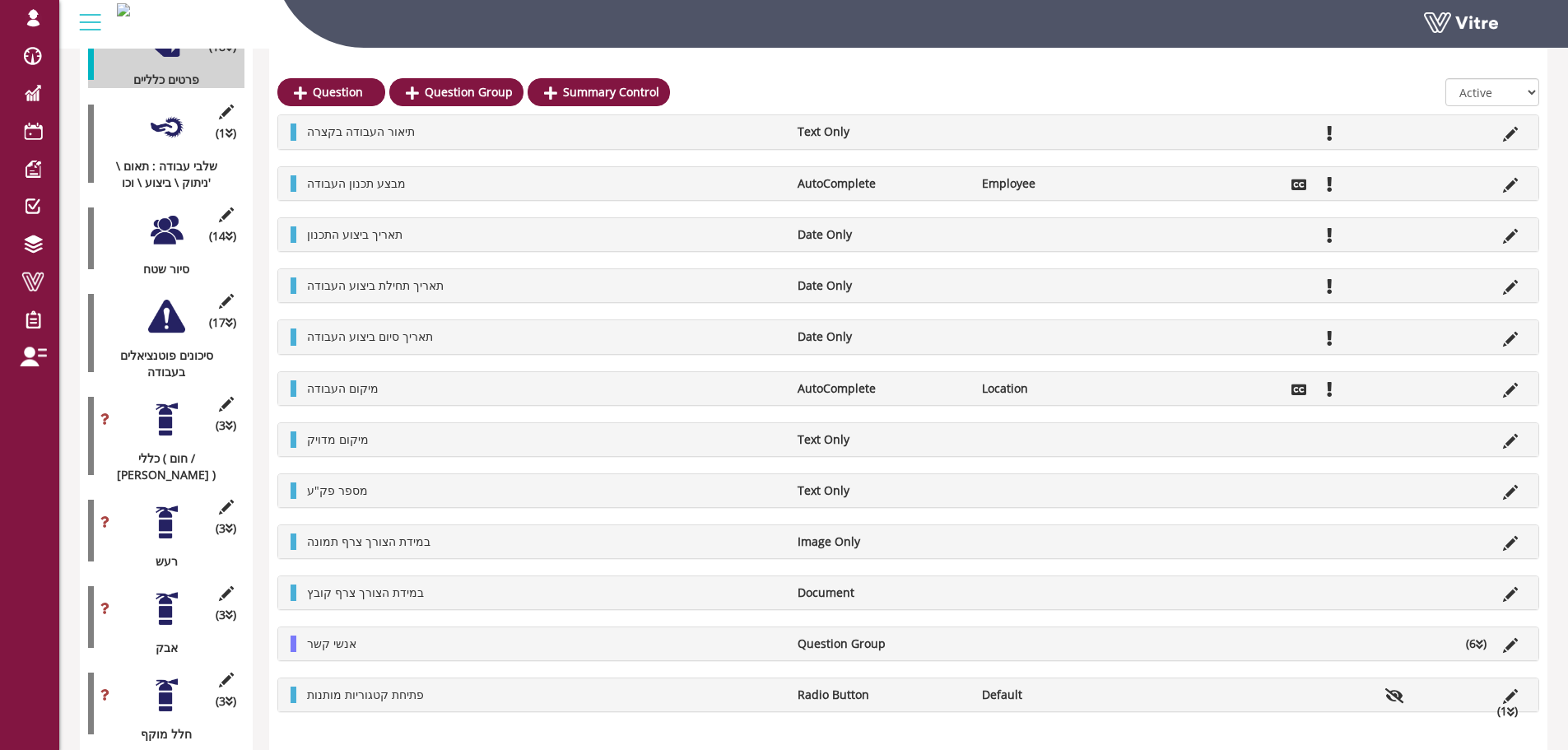
click at [1474, 652] on div "אנשי קשר Question Group (6 )" at bounding box center [909, 644] width 1261 height 33
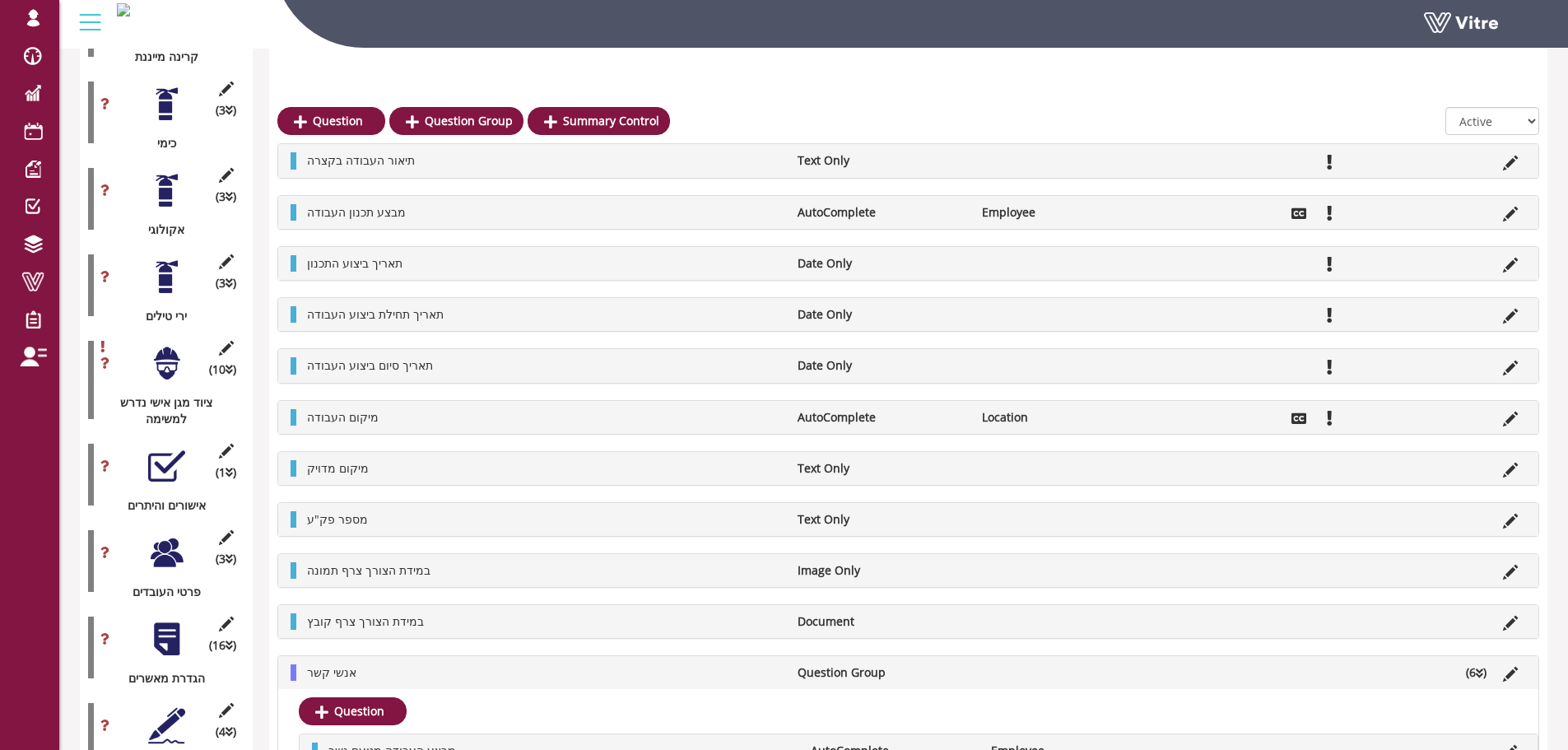
scroll to position [1924, 0]
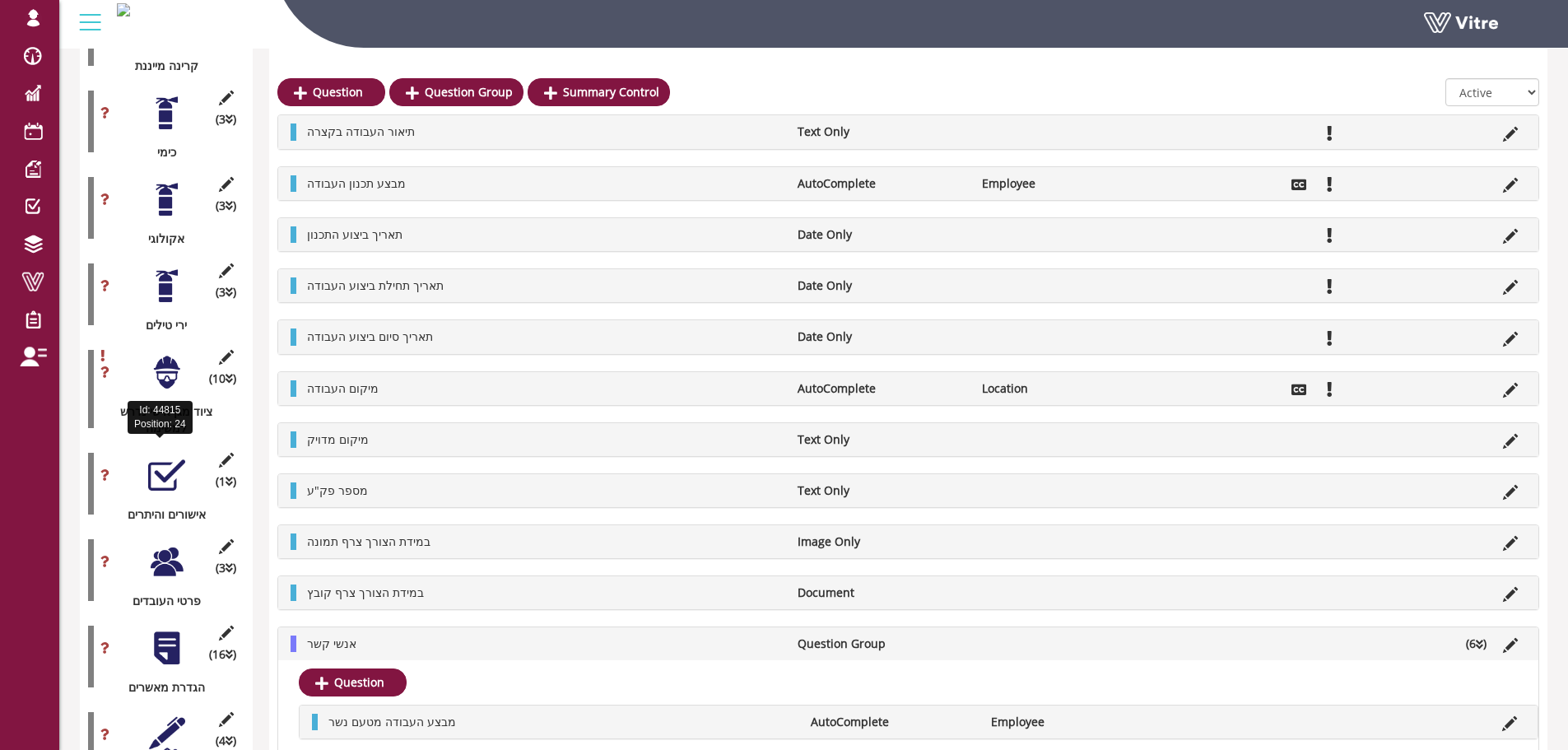
click at [173, 544] on div at bounding box center [166, 562] width 37 height 37
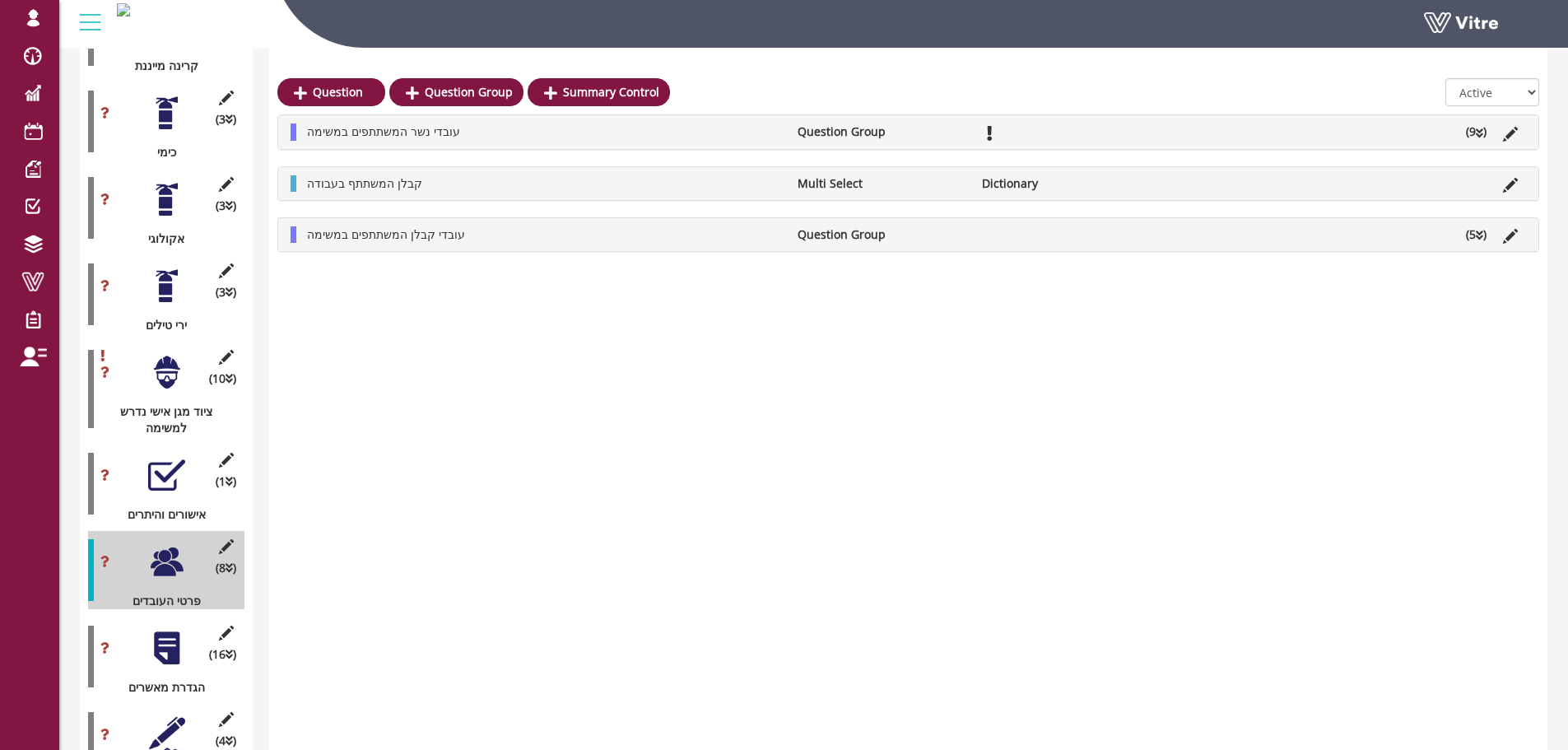
click at [1466, 230] on li "(5 )" at bounding box center [1476, 234] width 37 height 16
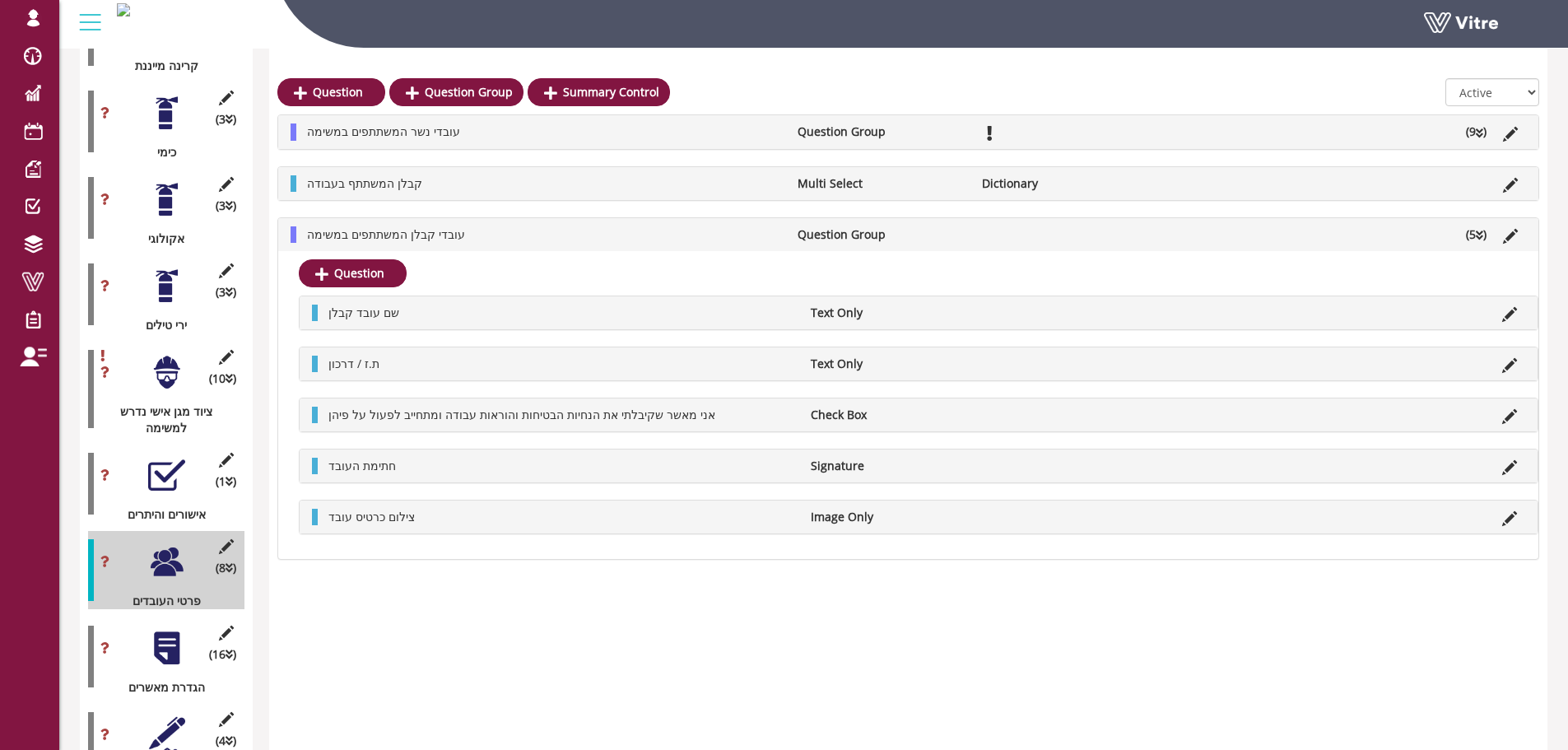
click at [1463, 140] on li "(9 )" at bounding box center [1476, 132] width 37 height 16
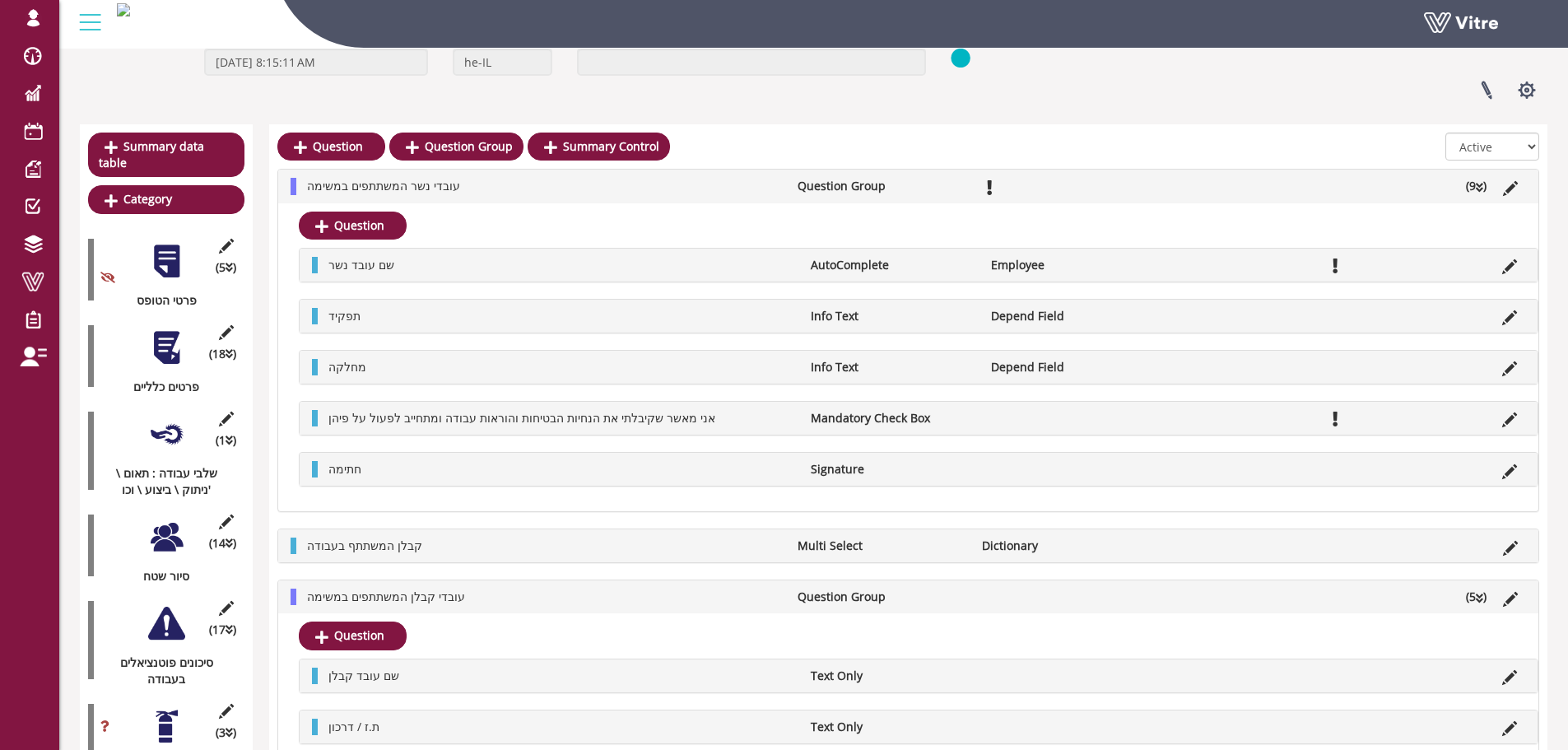
scroll to position [0, 0]
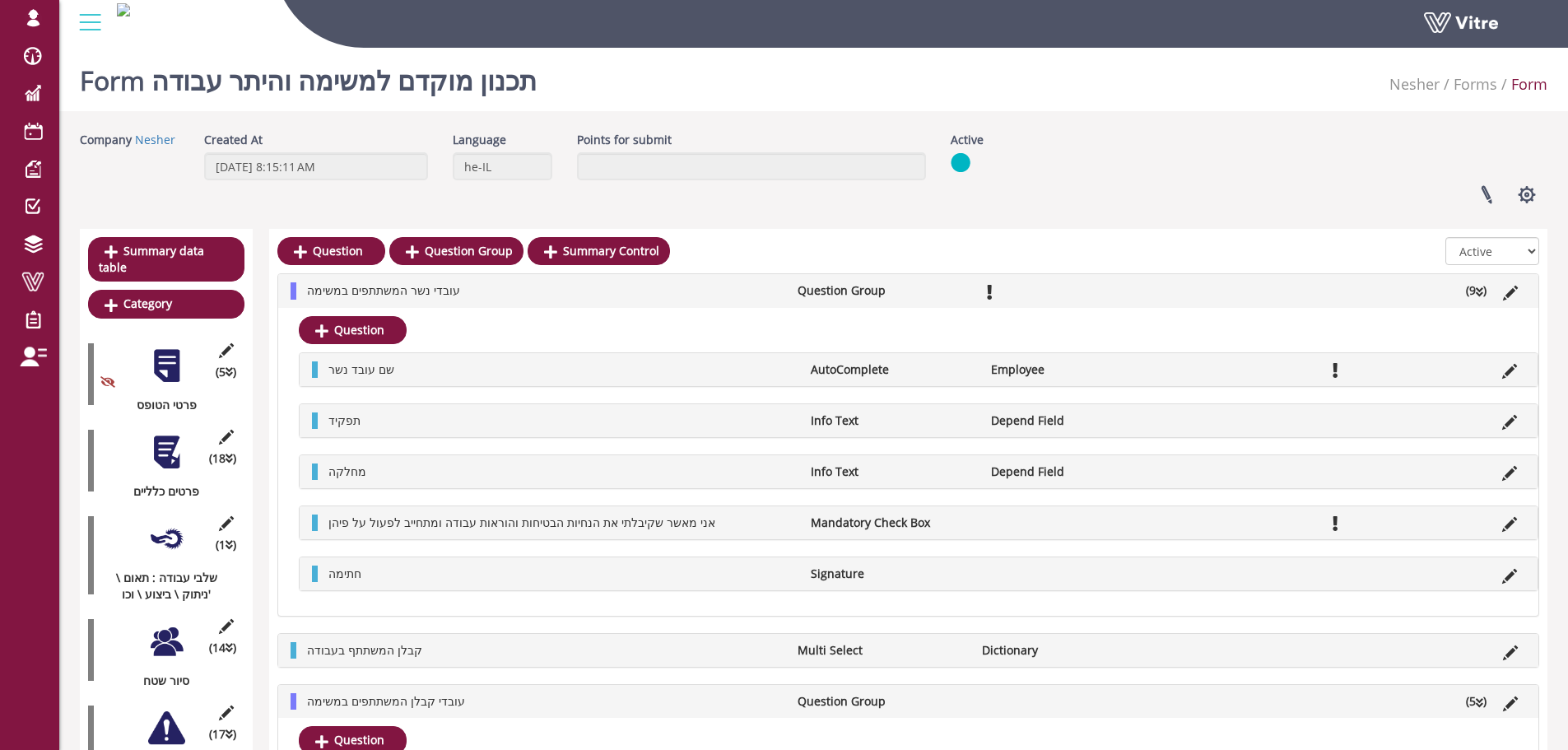
click at [191, 441] on div "(18 ) פרטים כלליים" at bounding box center [165, 460] width 156 height 78
click at [170, 441] on div at bounding box center [166, 452] width 37 height 37
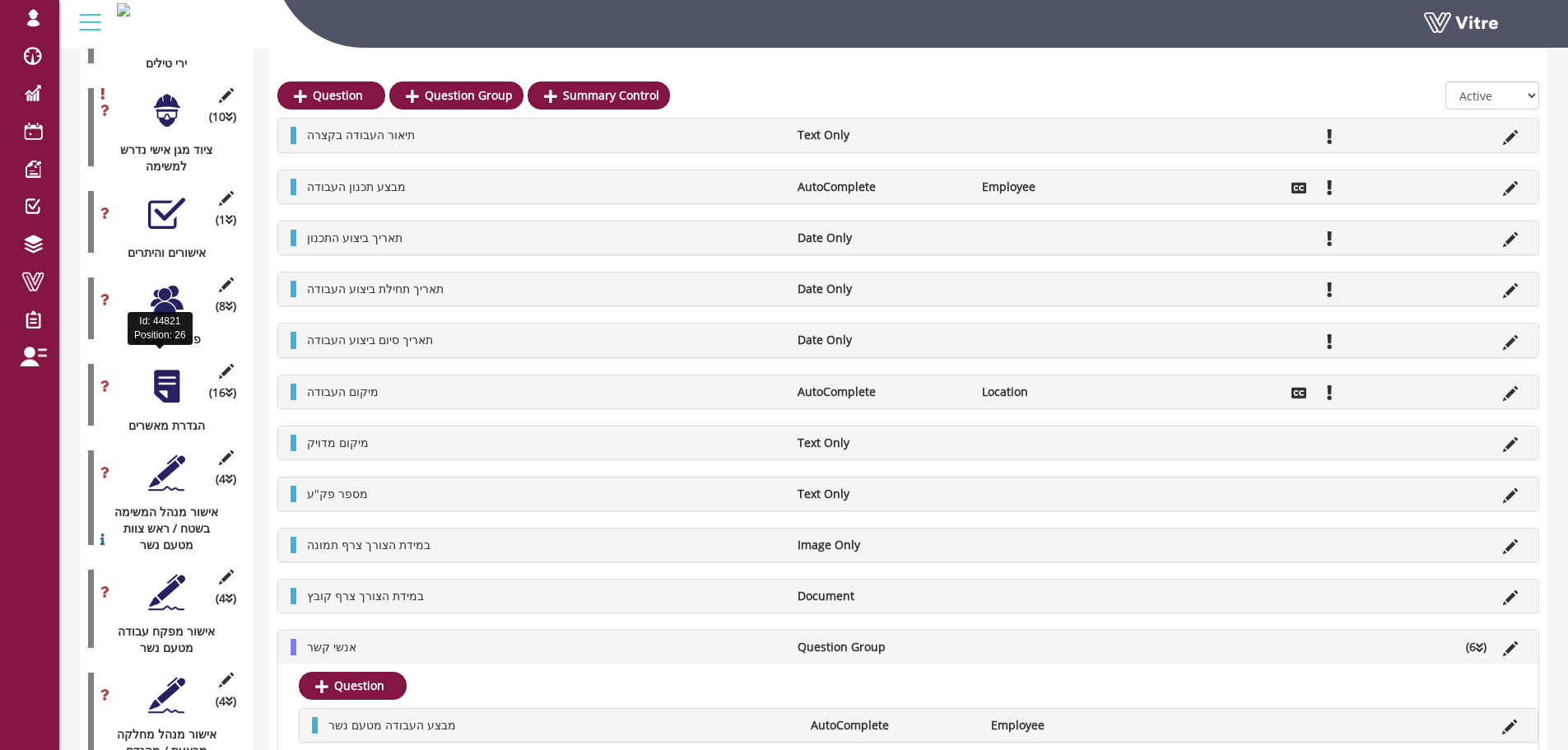
scroll to position [2189, 0]
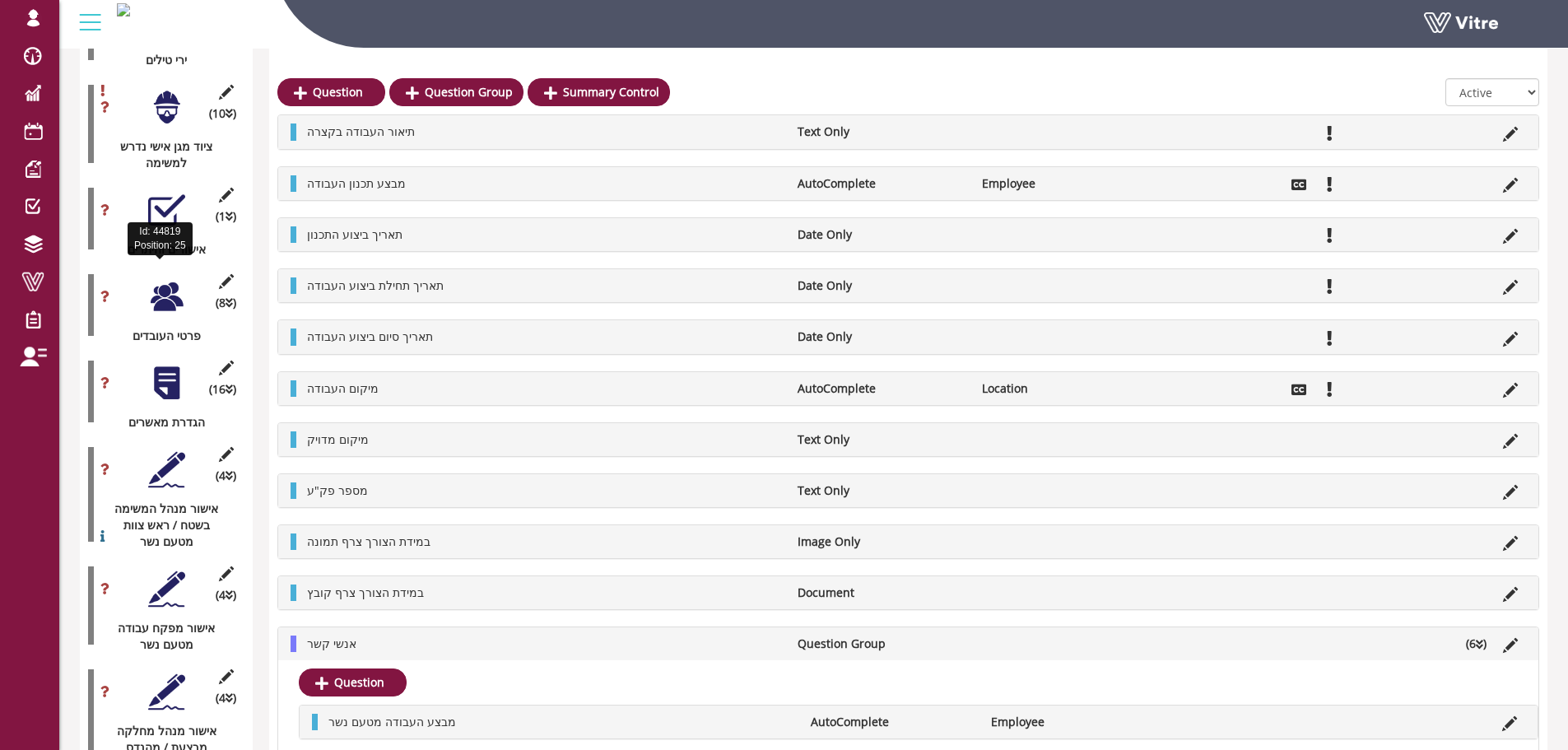
click at [159, 328] on div "פרטי העובדים" at bounding box center [159, 336] width 144 height 16
click at [160, 279] on div at bounding box center [166, 297] width 37 height 37
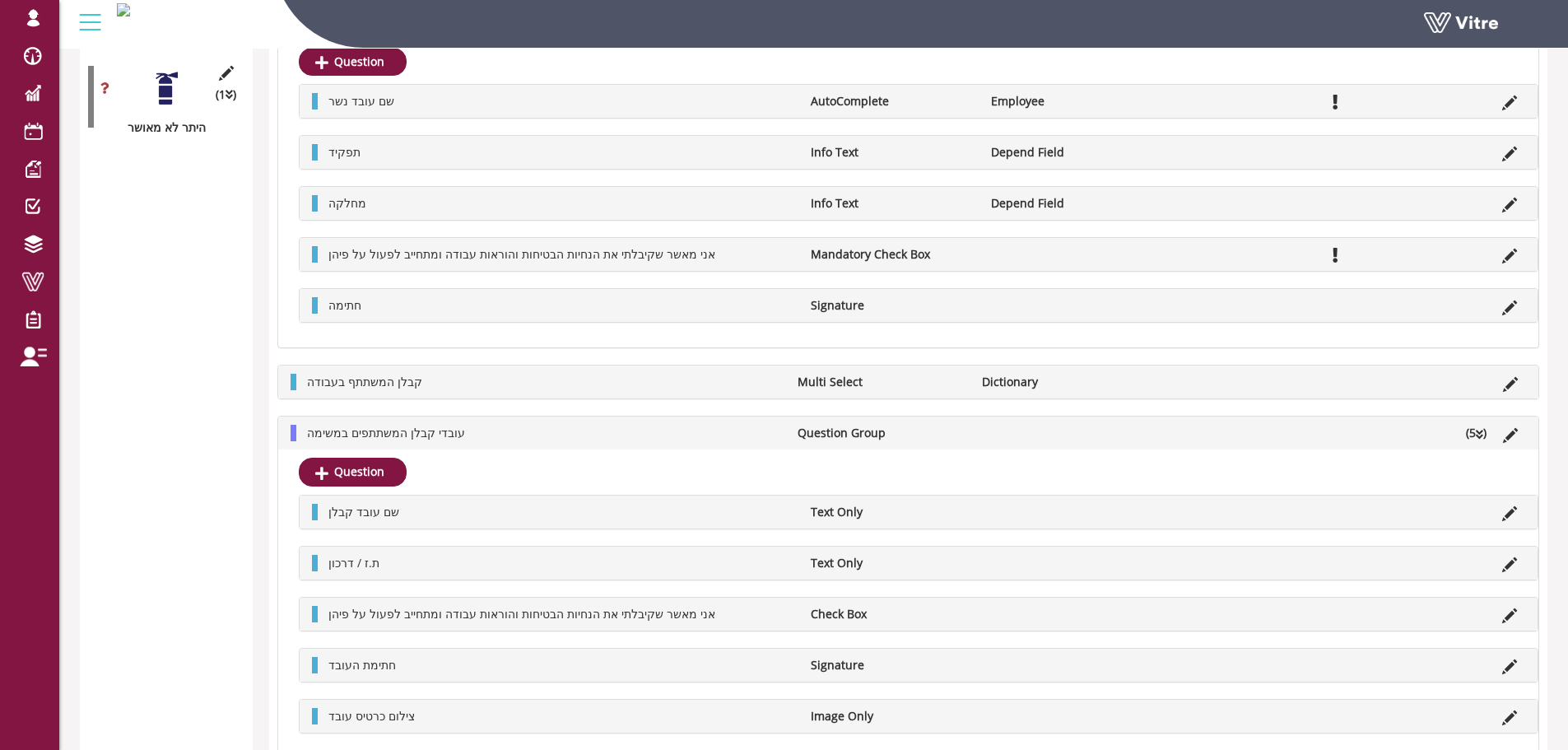
scroll to position [3206, 0]
click at [1518, 377] on li at bounding box center [1510, 381] width 32 height 16
click at [1515, 378] on icon at bounding box center [1510, 384] width 14 height 14
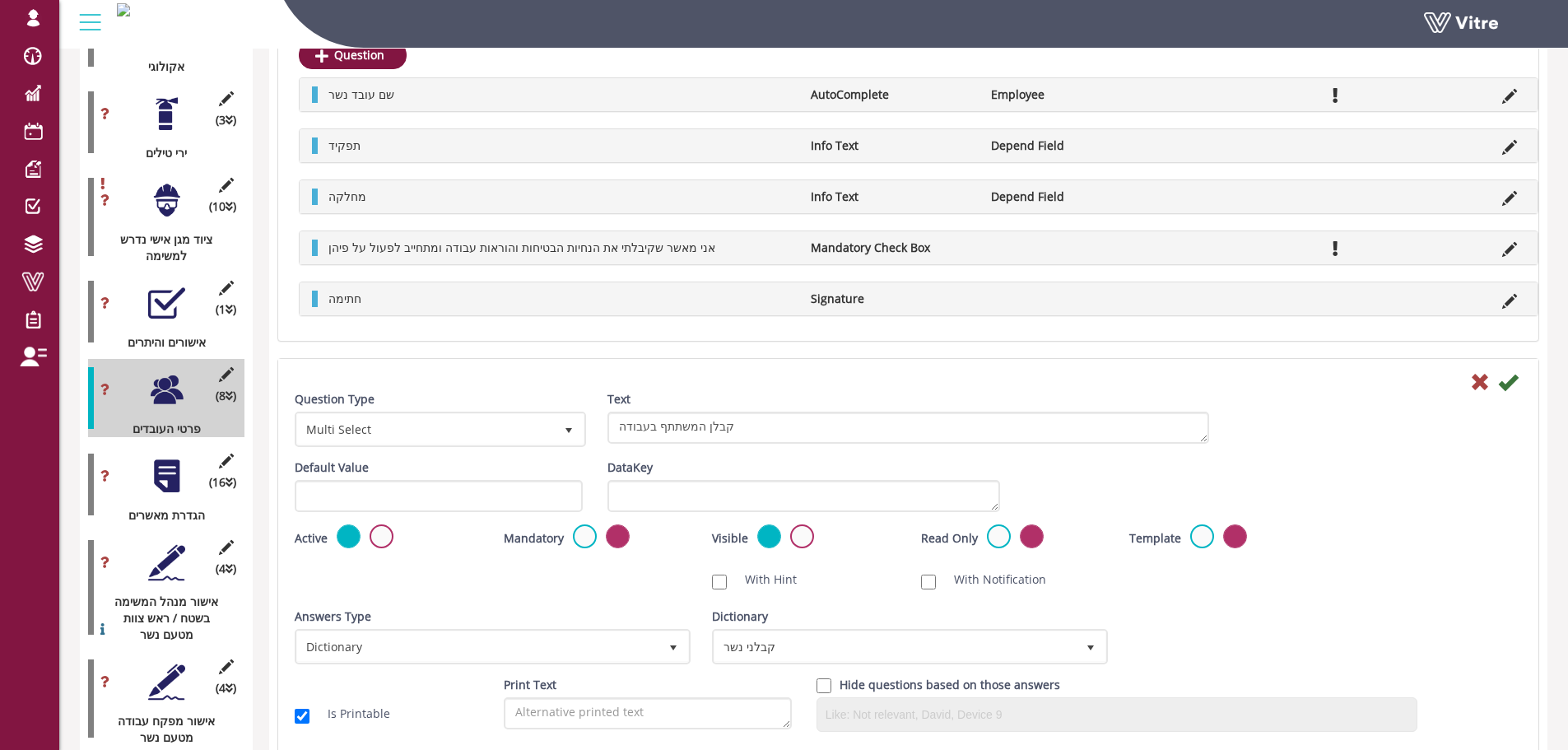
scroll to position [2103, 0]
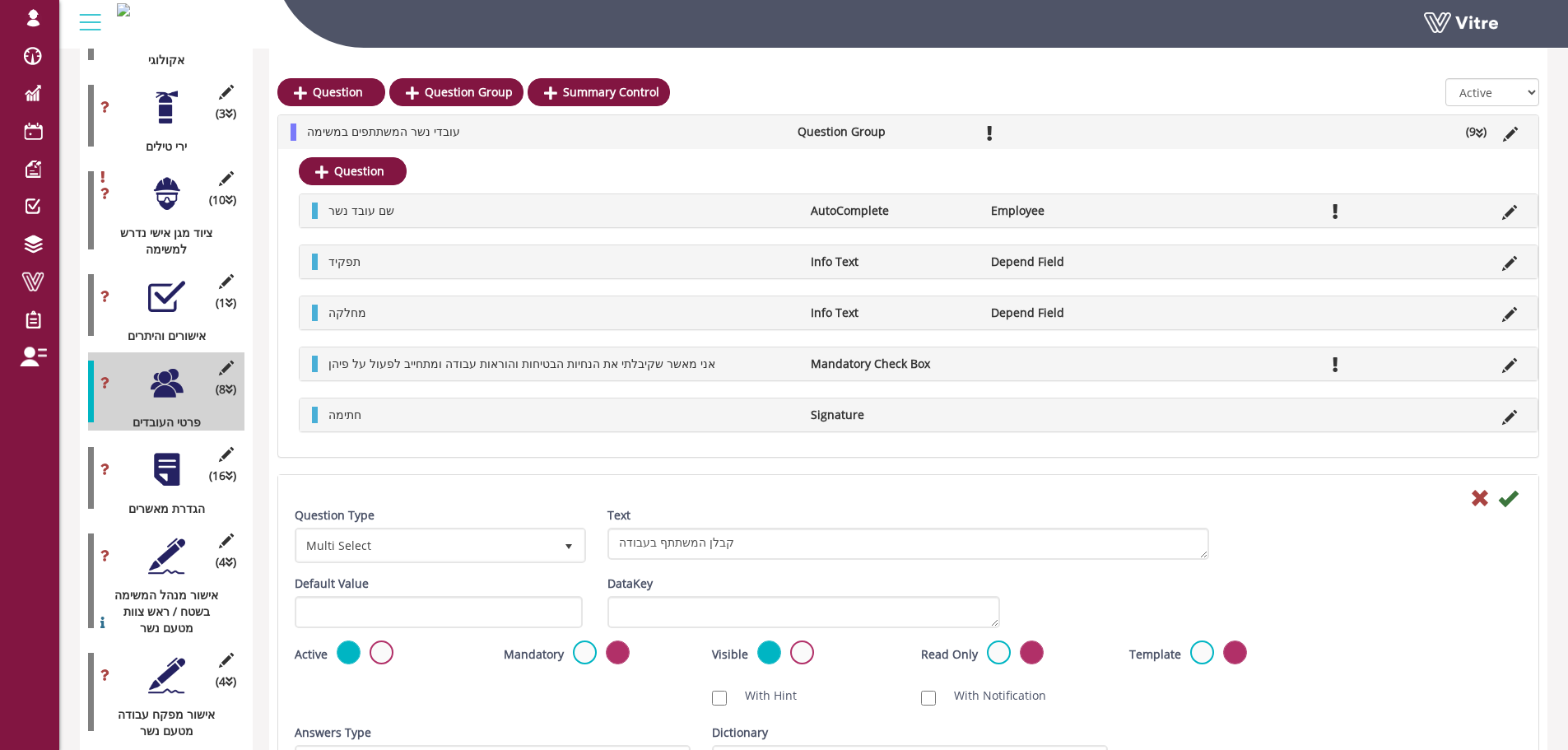
click at [175, 451] on div at bounding box center [166, 470] width 37 height 37
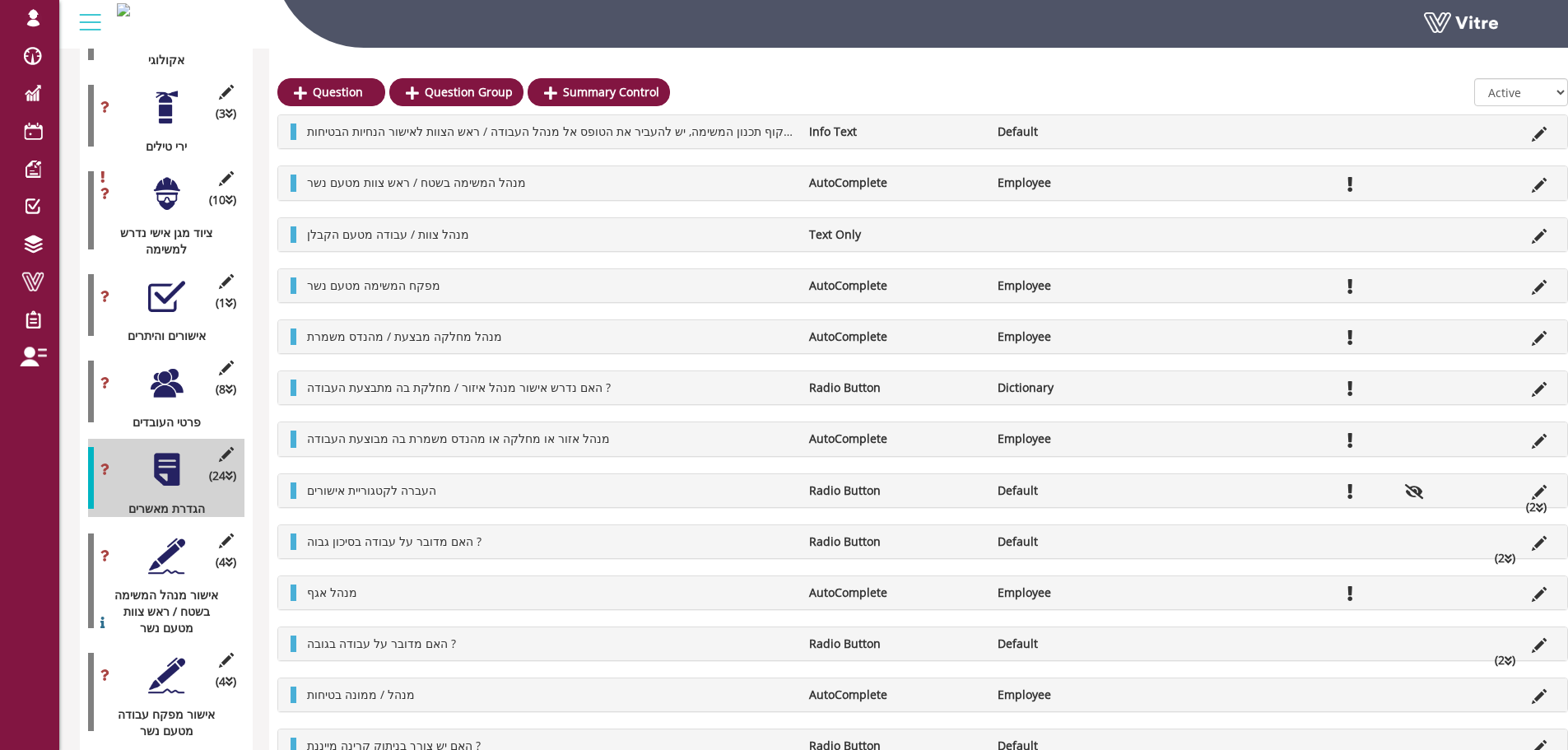
scroll to position [2599, 0]
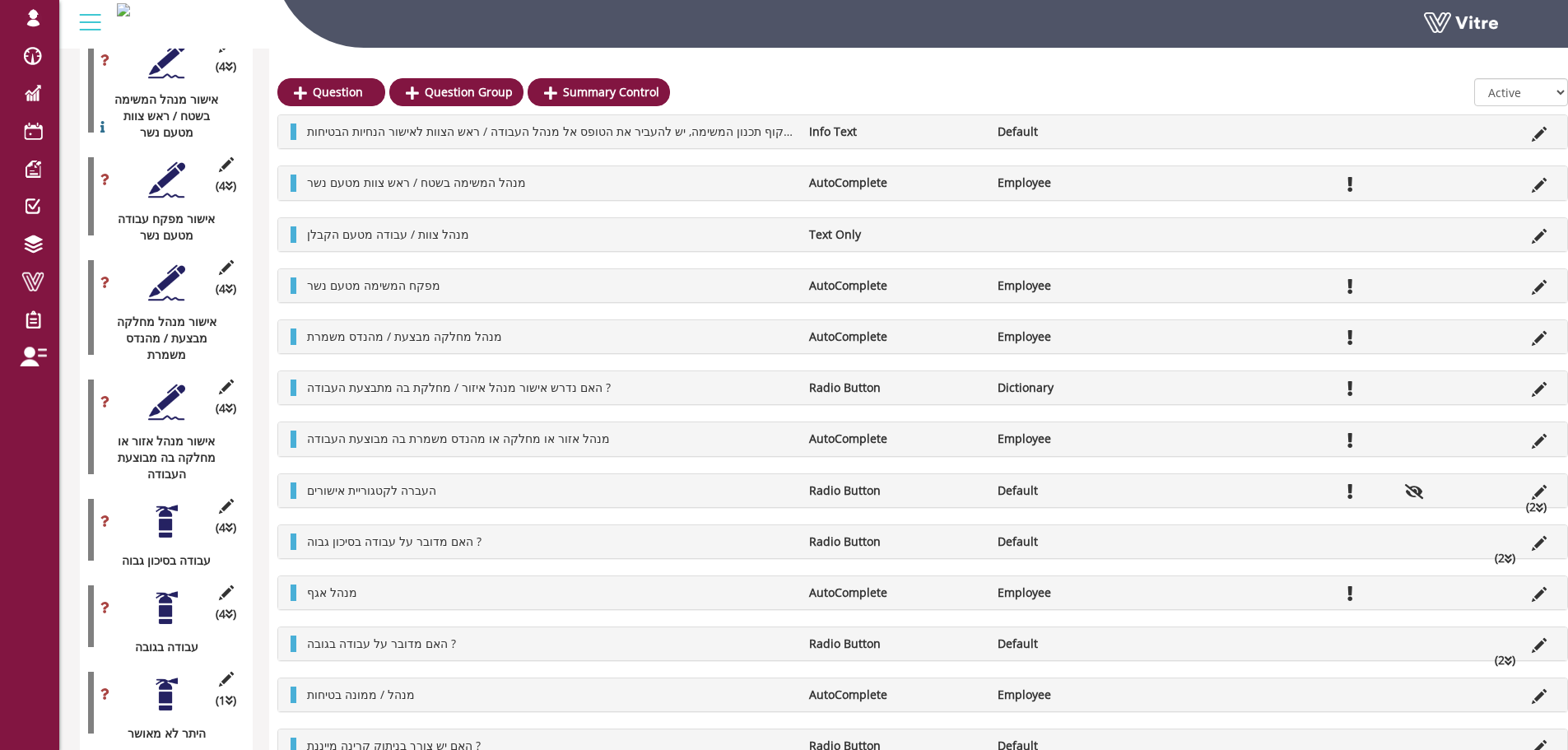
click at [1487, 564] on li "(2 )" at bounding box center [1505, 558] width 37 height 16
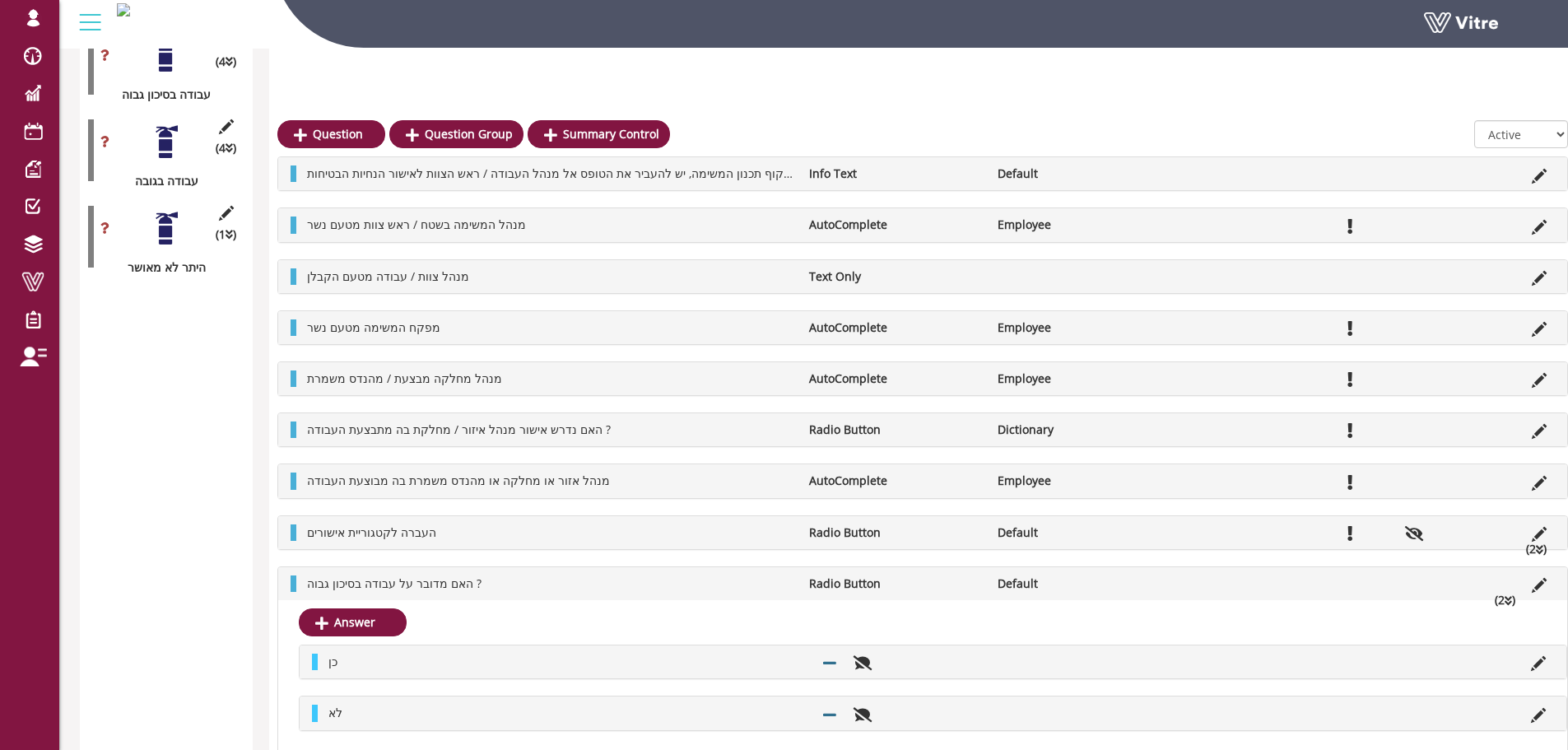
scroll to position [3176, 0]
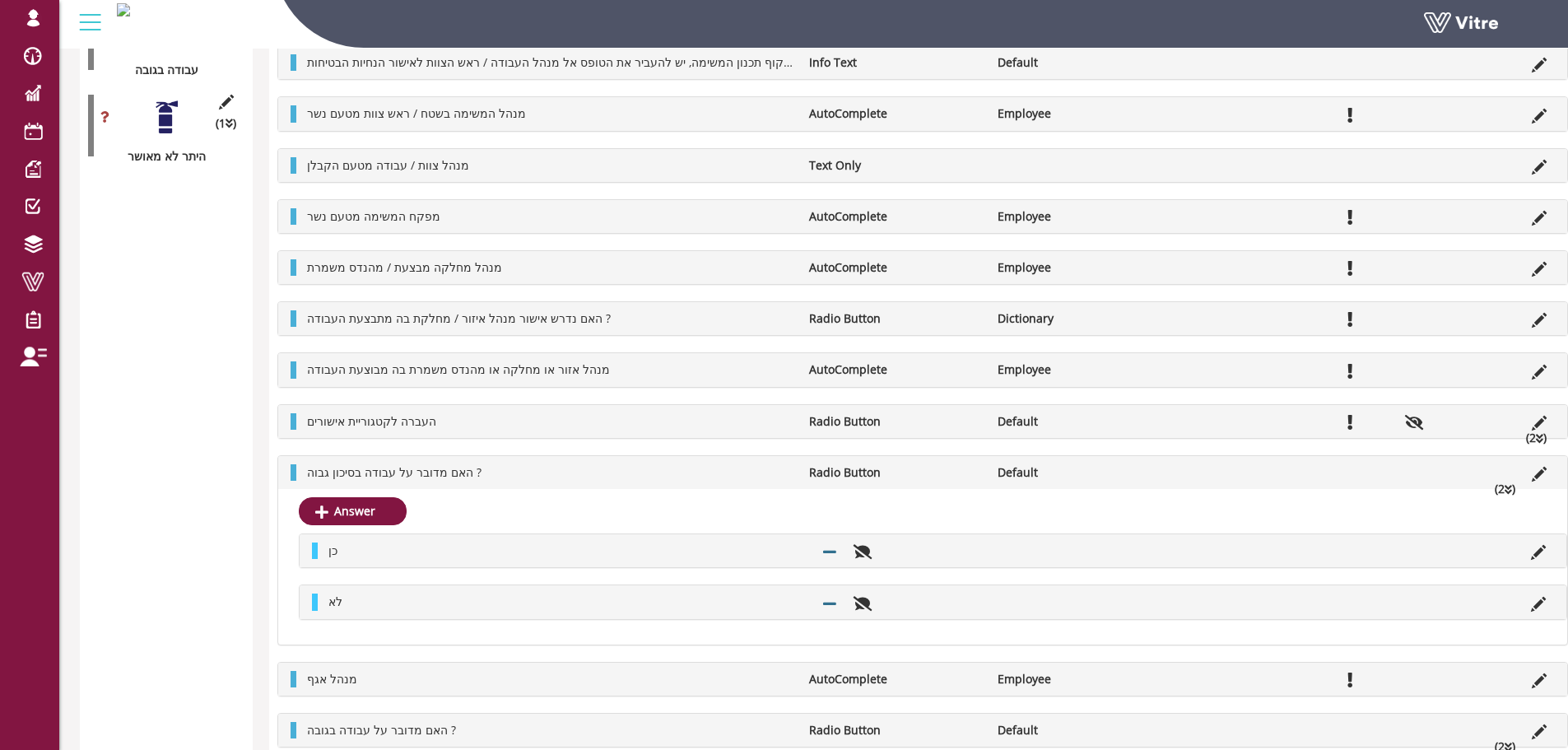
click at [1524, 683] on li at bounding box center [1539, 679] width 32 height 16
click at [1532, 685] on icon at bounding box center [1539, 681] width 14 height 14
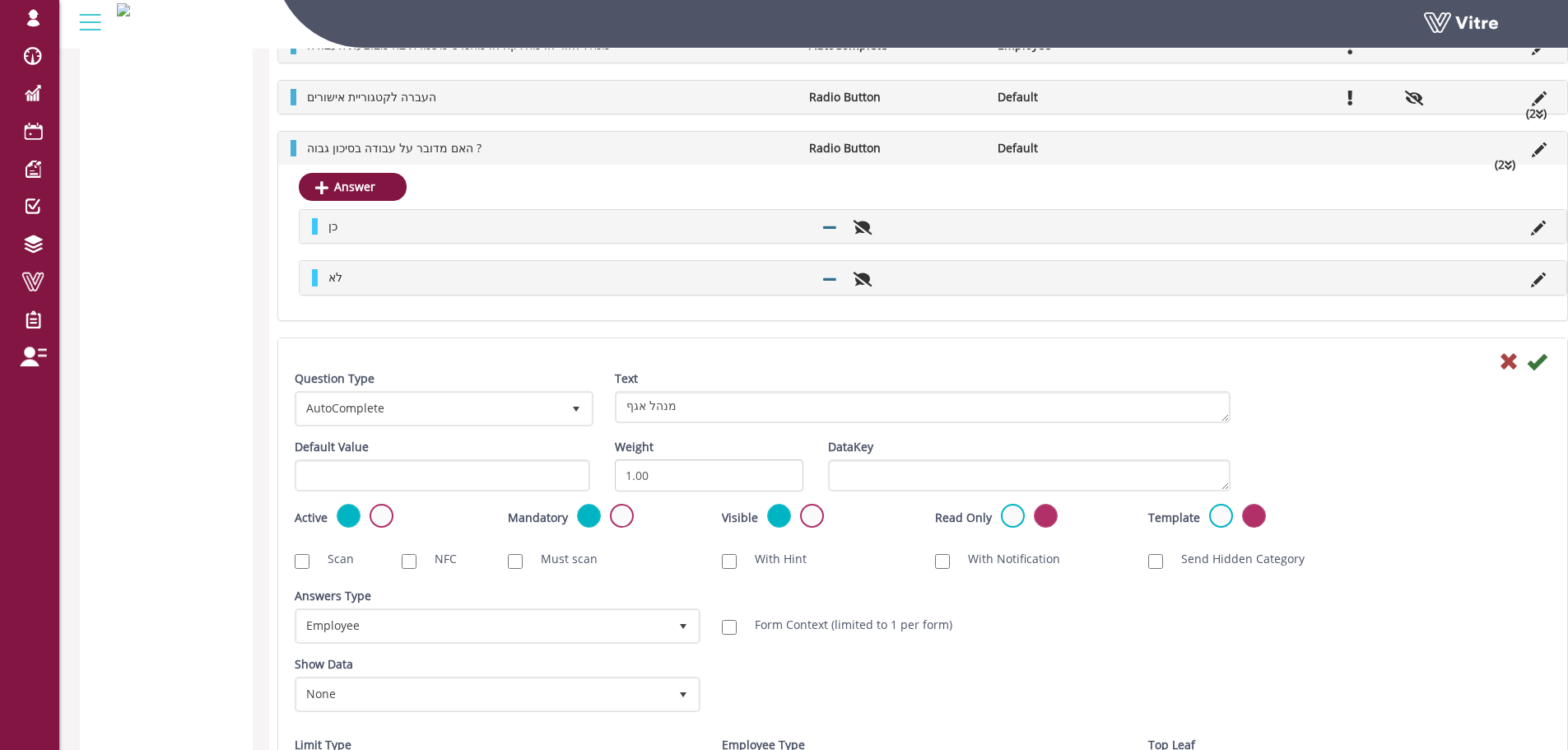
scroll to position [3472, 0]
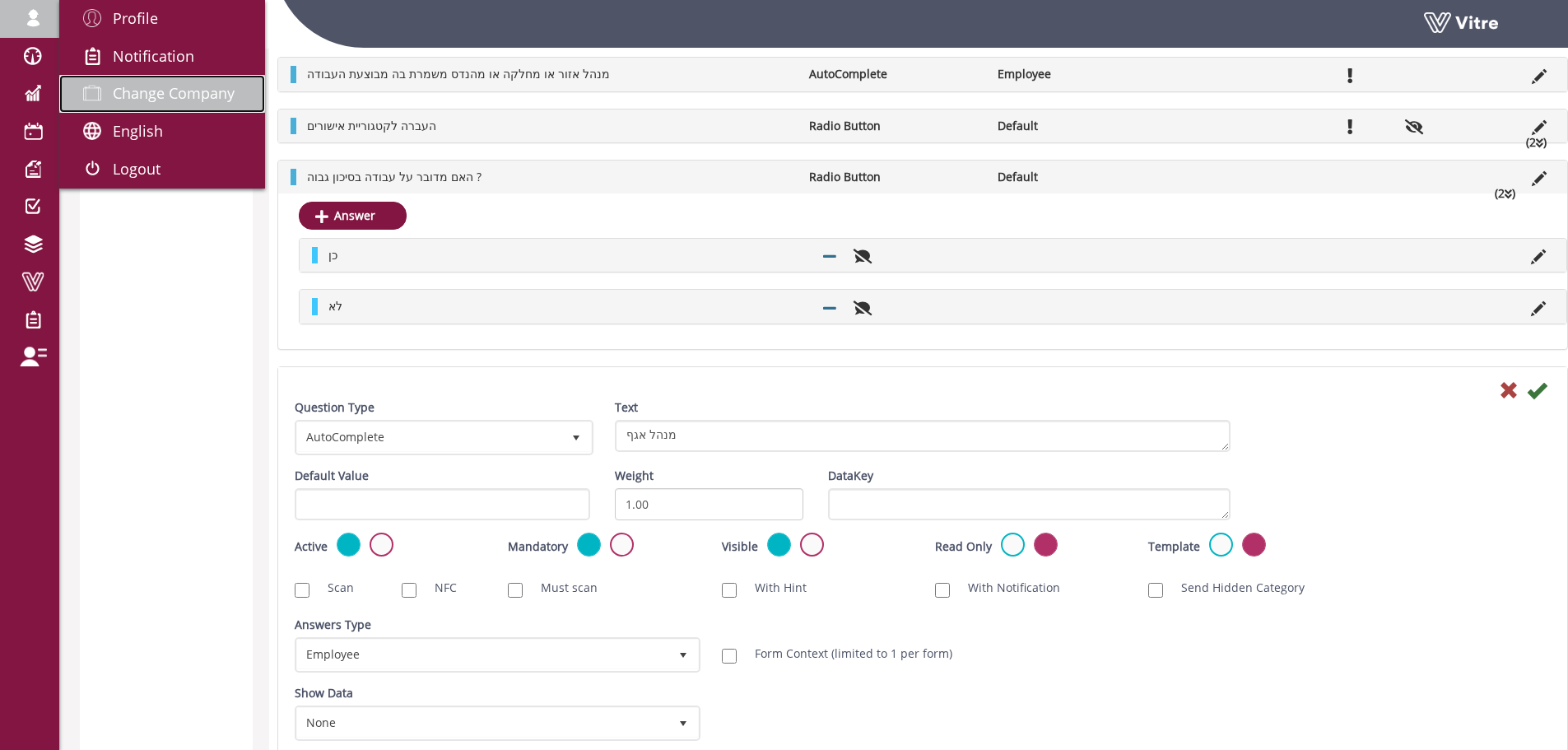
click at [184, 78] on link "Change Company" at bounding box center [163, 94] width 206 height 38
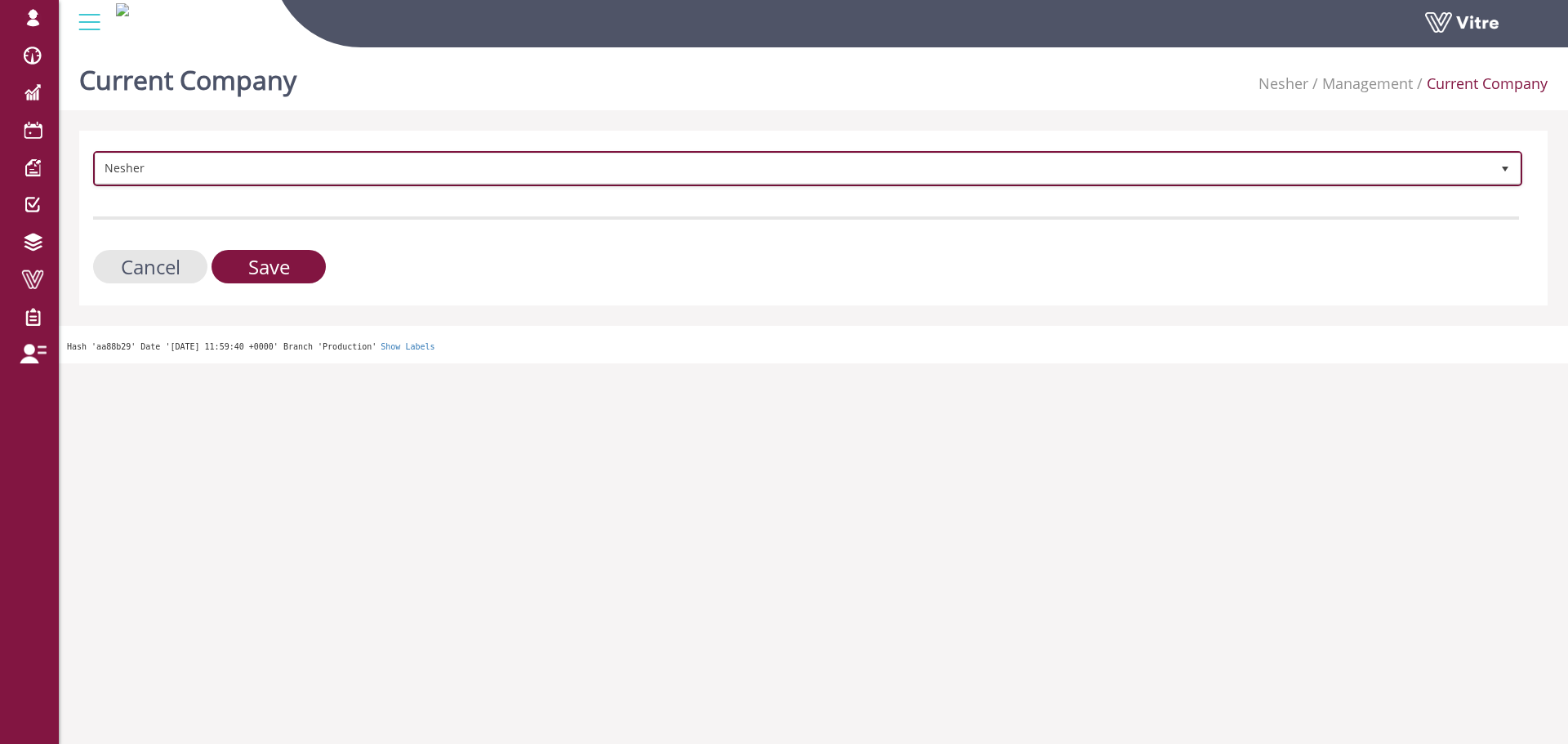
click at [745, 170] on span "Nesher" at bounding box center [792, 168] width 1395 height 30
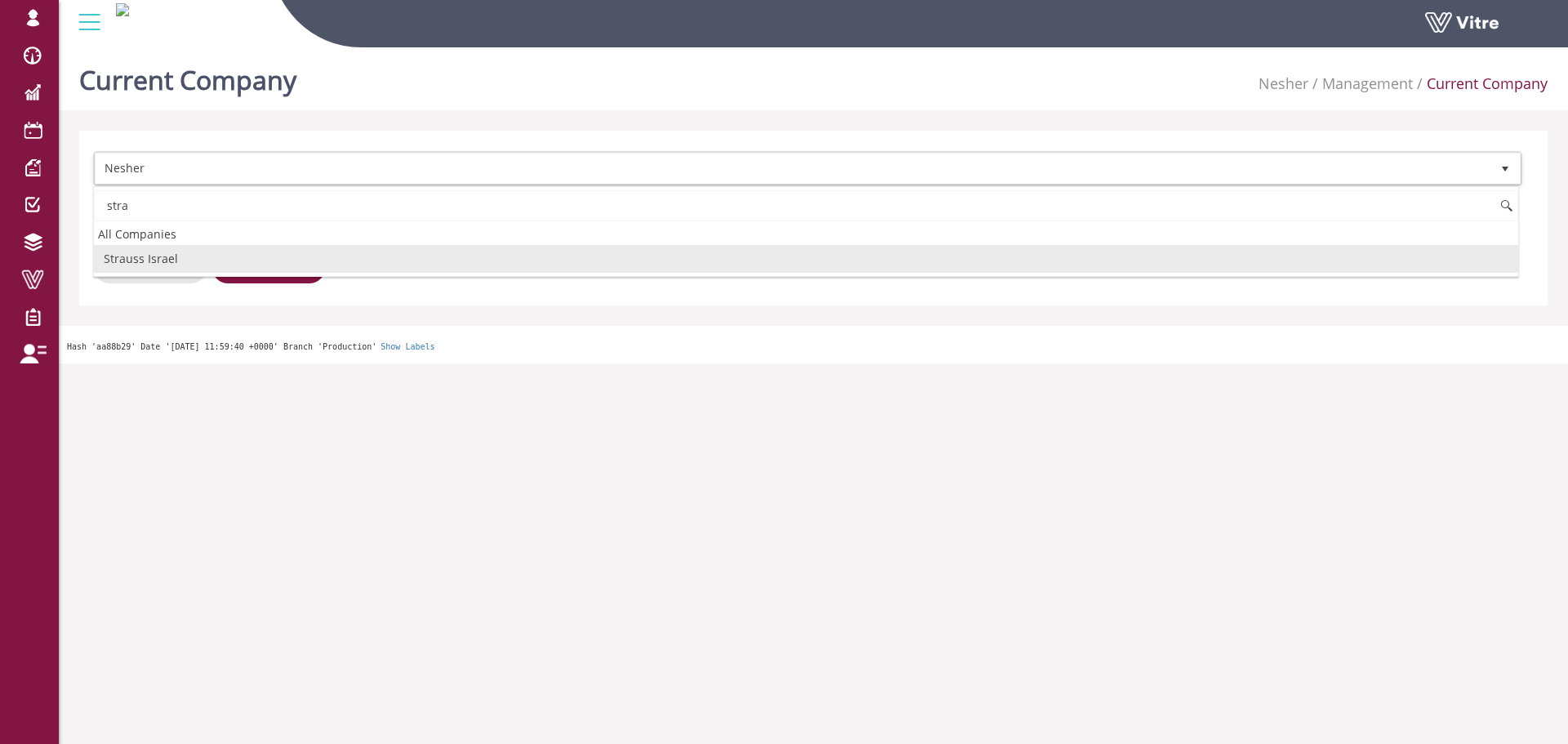
click at [340, 262] on li "Strauss Israel" at bounding box center [806, 258] width 1424 height 28
type input "stra"
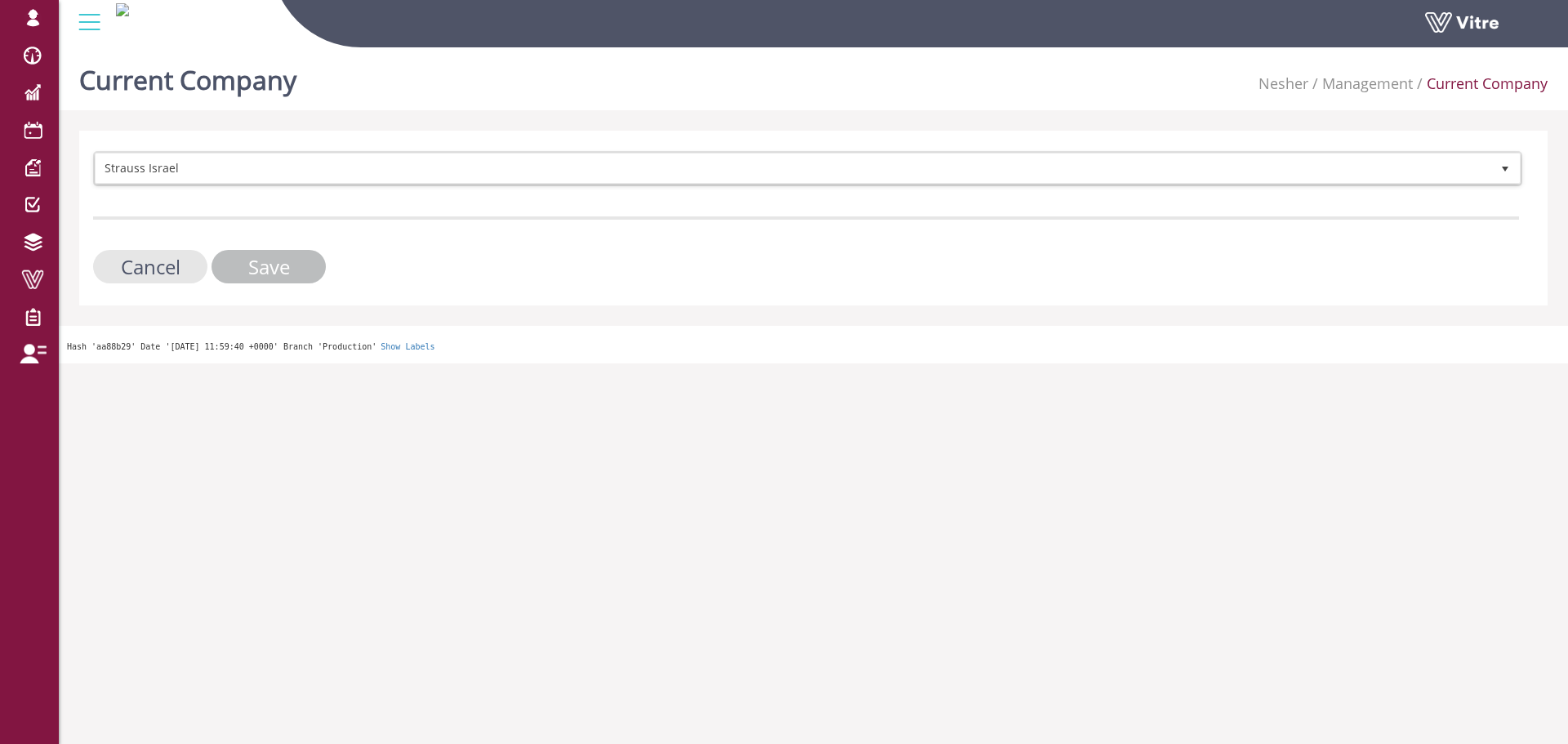
click at [243, 259] on input "Save" at bounding box center [268, 267] width 114 height 33
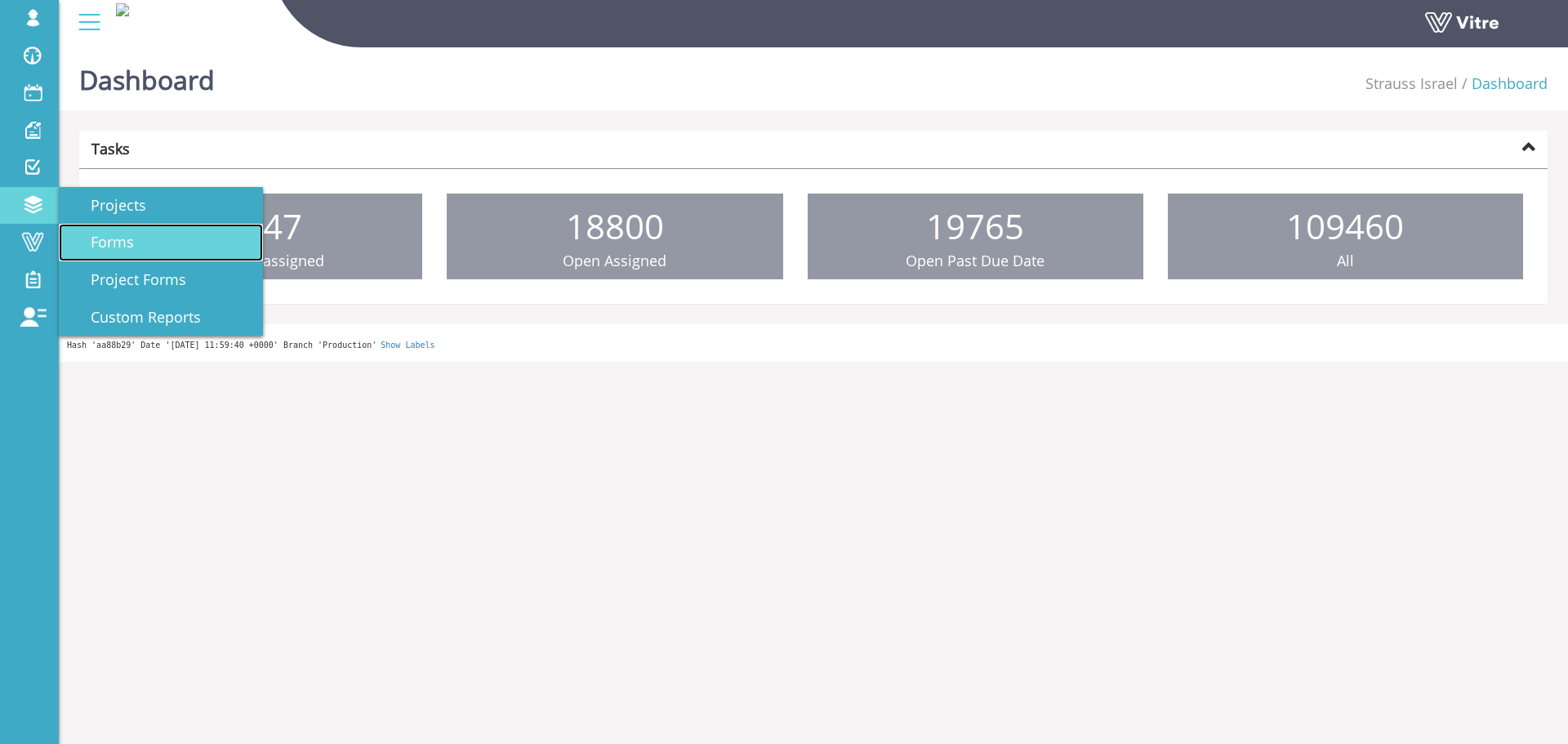
click at [168, 236] on link "Forms" at bounding box center [161, 242] width 205 height 38
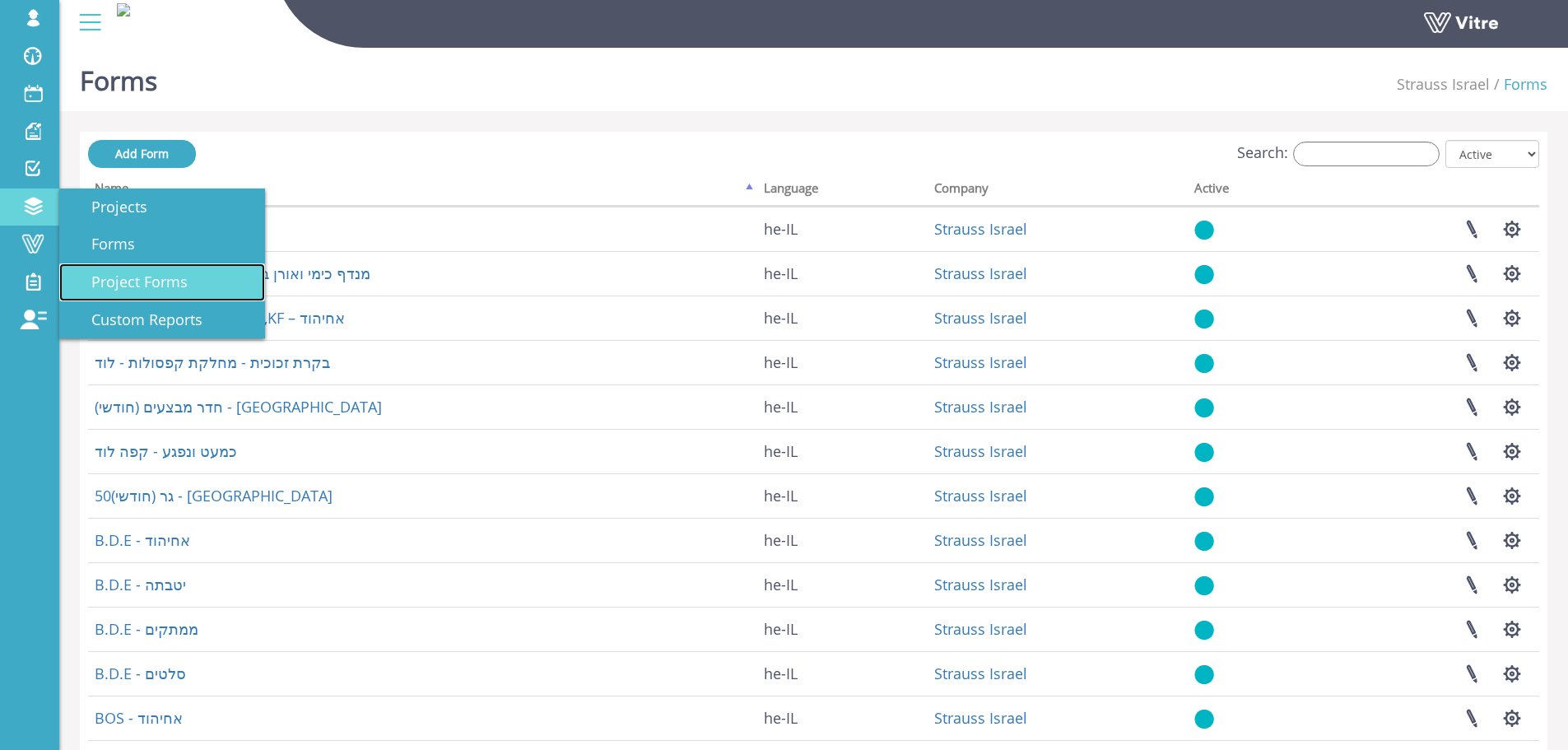
click at [159, 275] on span "Project Forms" at bounding box center [129, 281] width 116 height 20
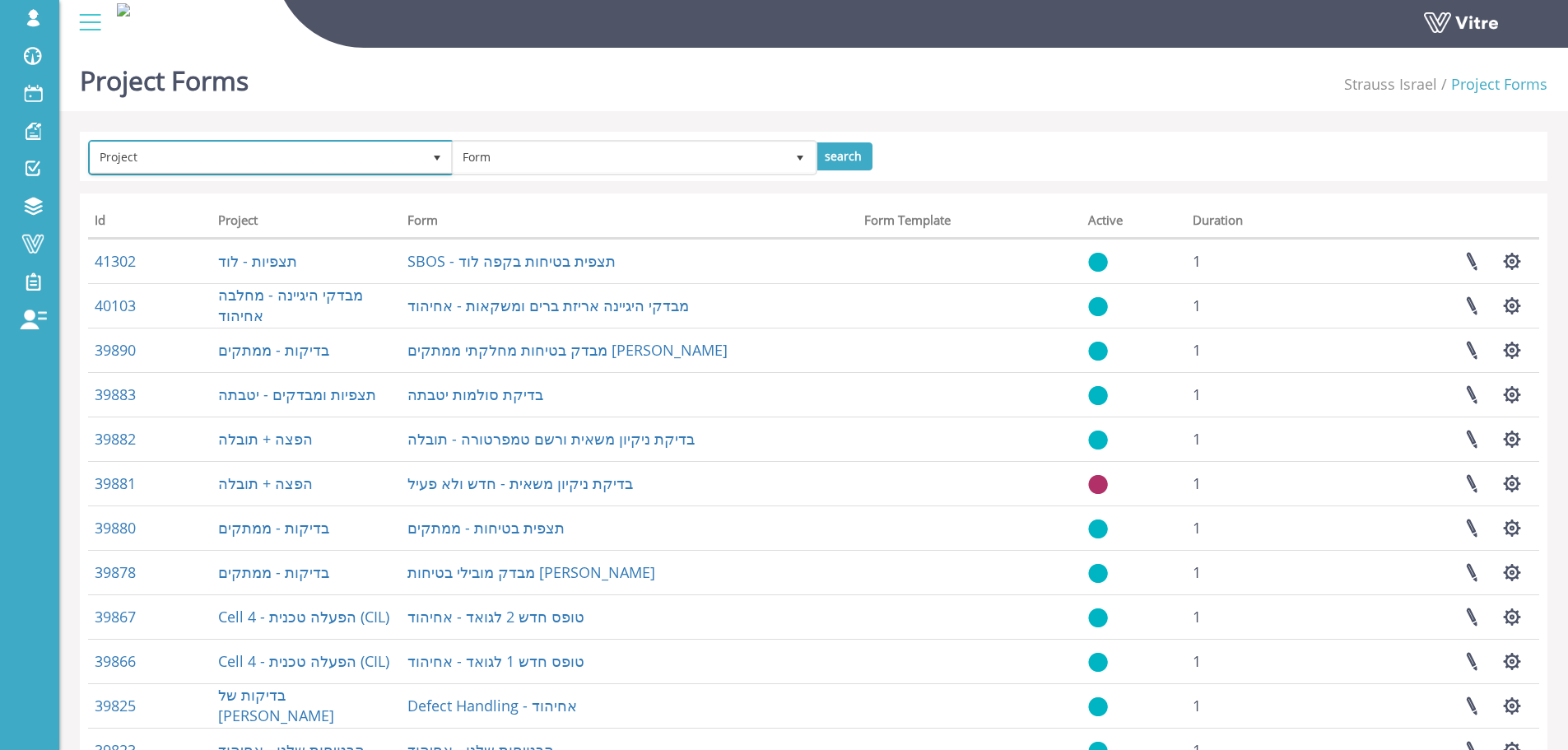
click at [388, 150] on span "Project" at bounding box center [256, 157] width 332 height 30
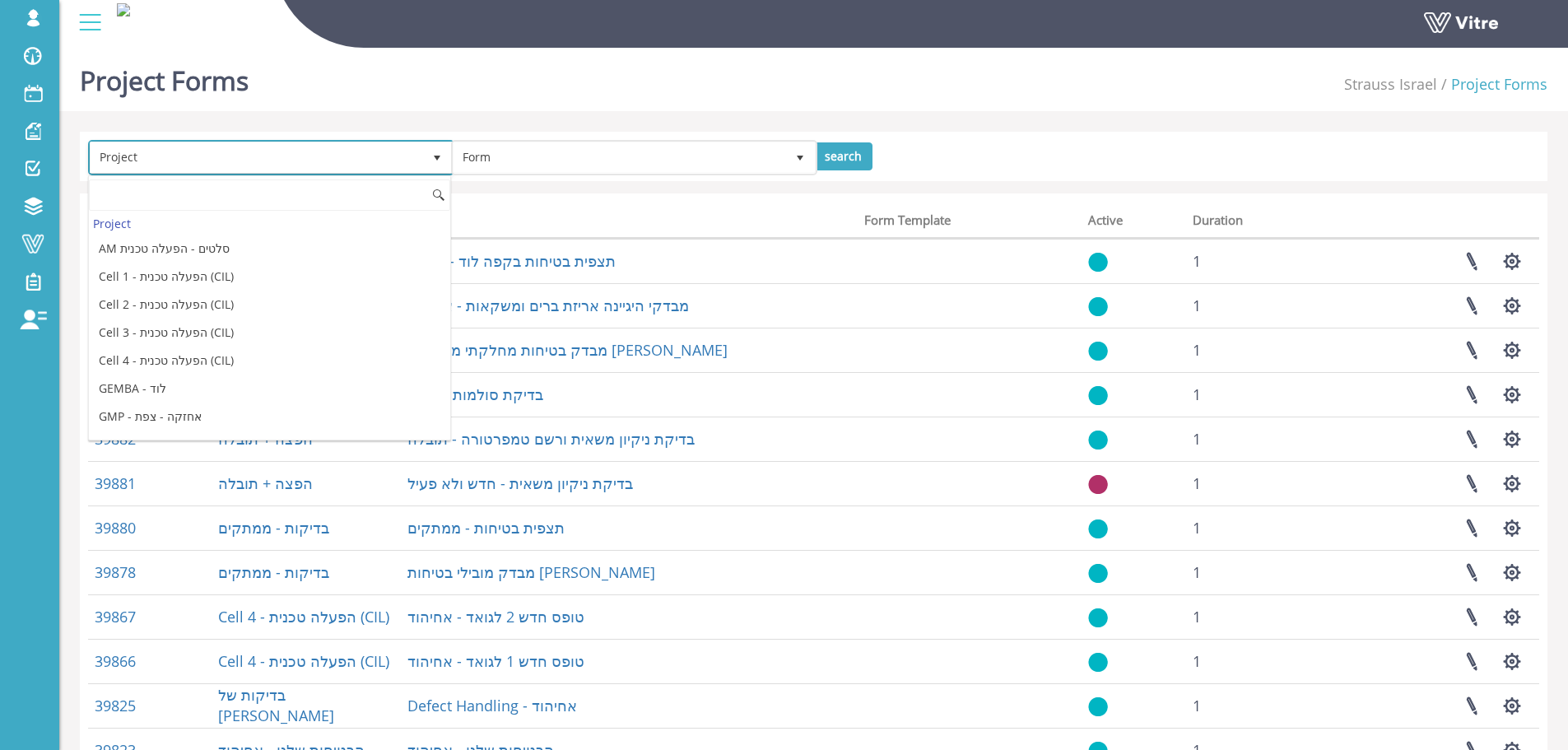
click at [388, 150] on span "Project" at bounding box center [256, 157] width 332 height 30
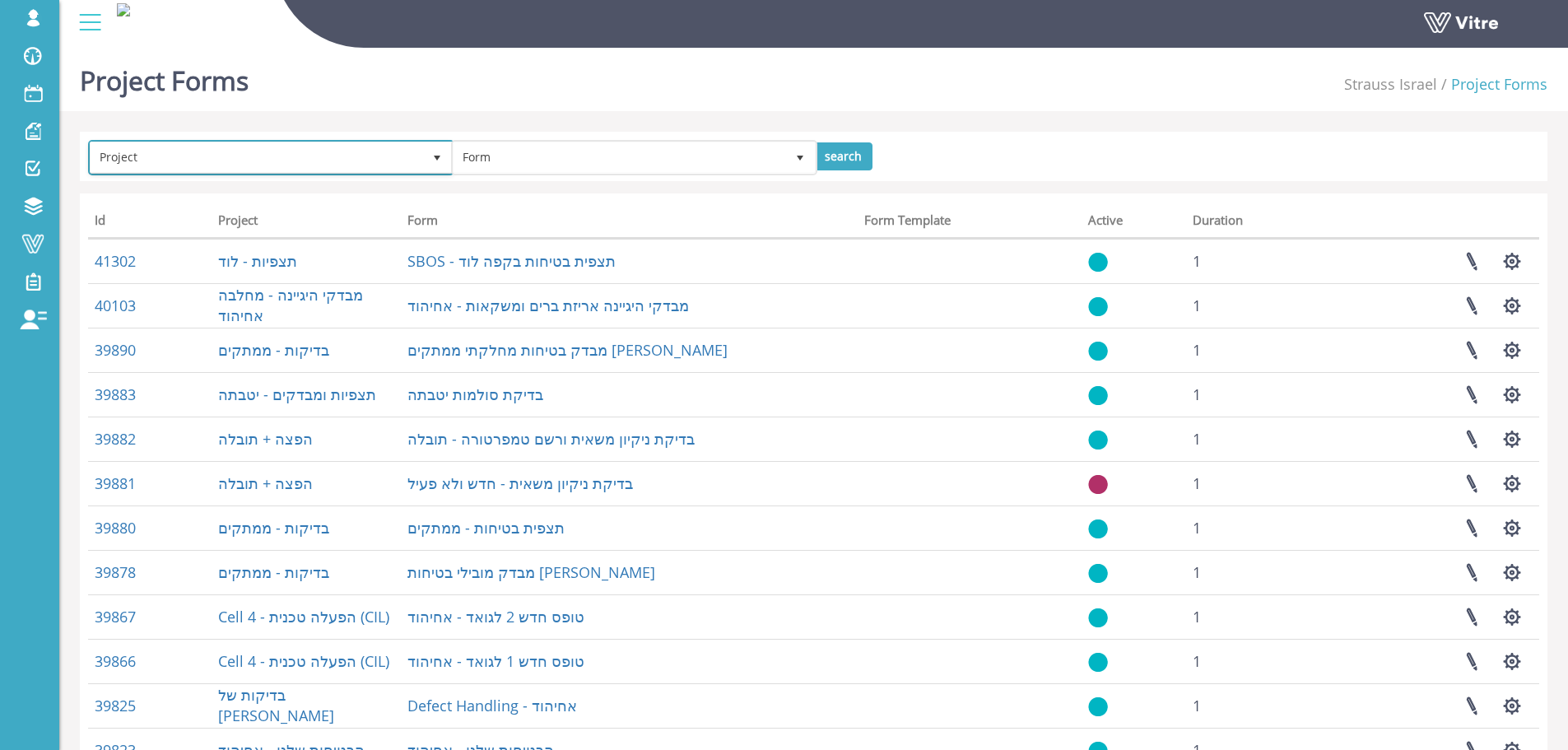
click at [402, 155] on span "Project" at bounding box center [256, 157] width 332 height 30
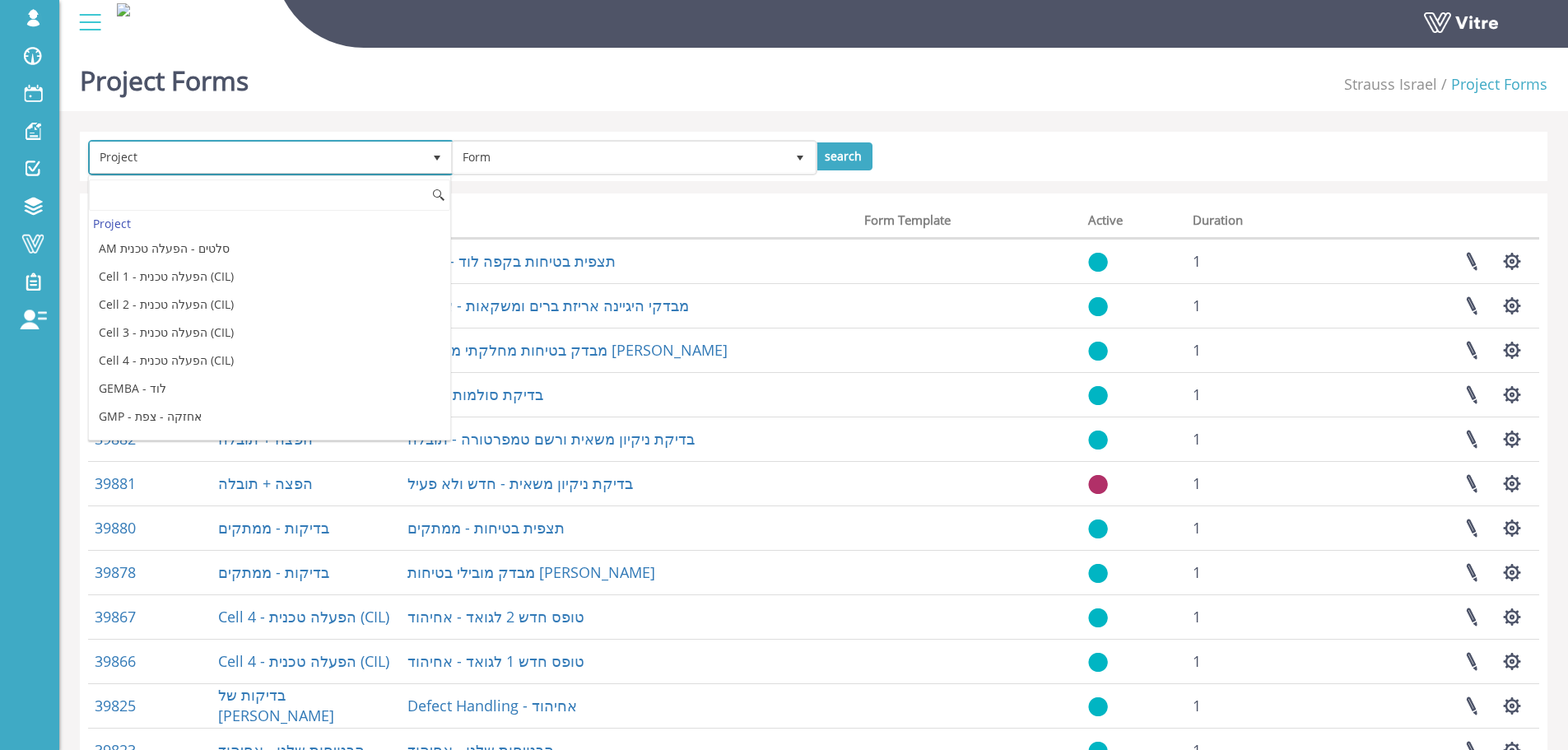
click at [402, 155] on span "Project" at bounding box center [256, 157] width 332 height 30
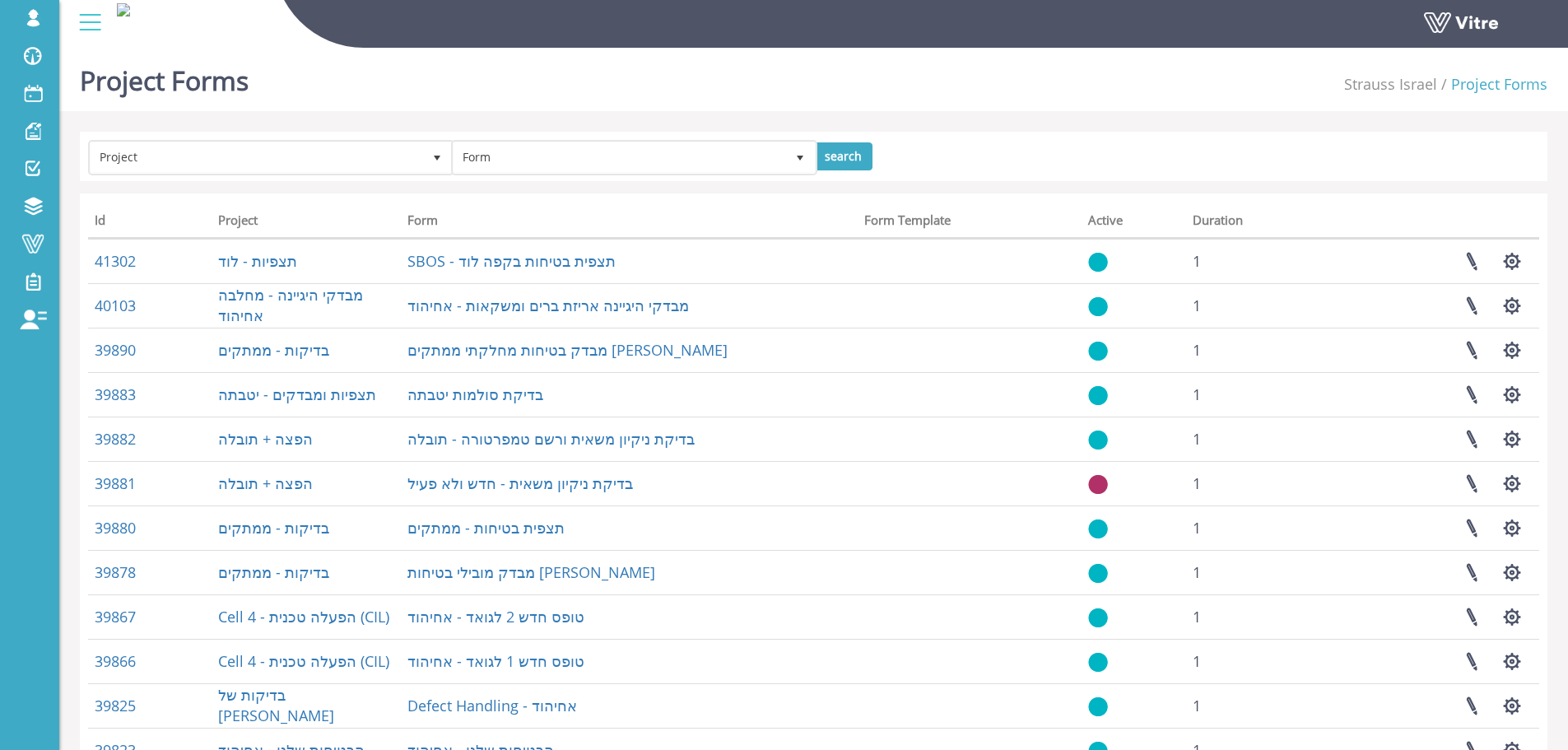
click at [556, 182] on div "Project Form search Id Project Form Form Template Active Duration 41302 תצפיות …" at bounding box center [813, 546] width 1468 height 829
click at [556, 160] on span "Form" at bounding box center [619, 157] width 332 height 30
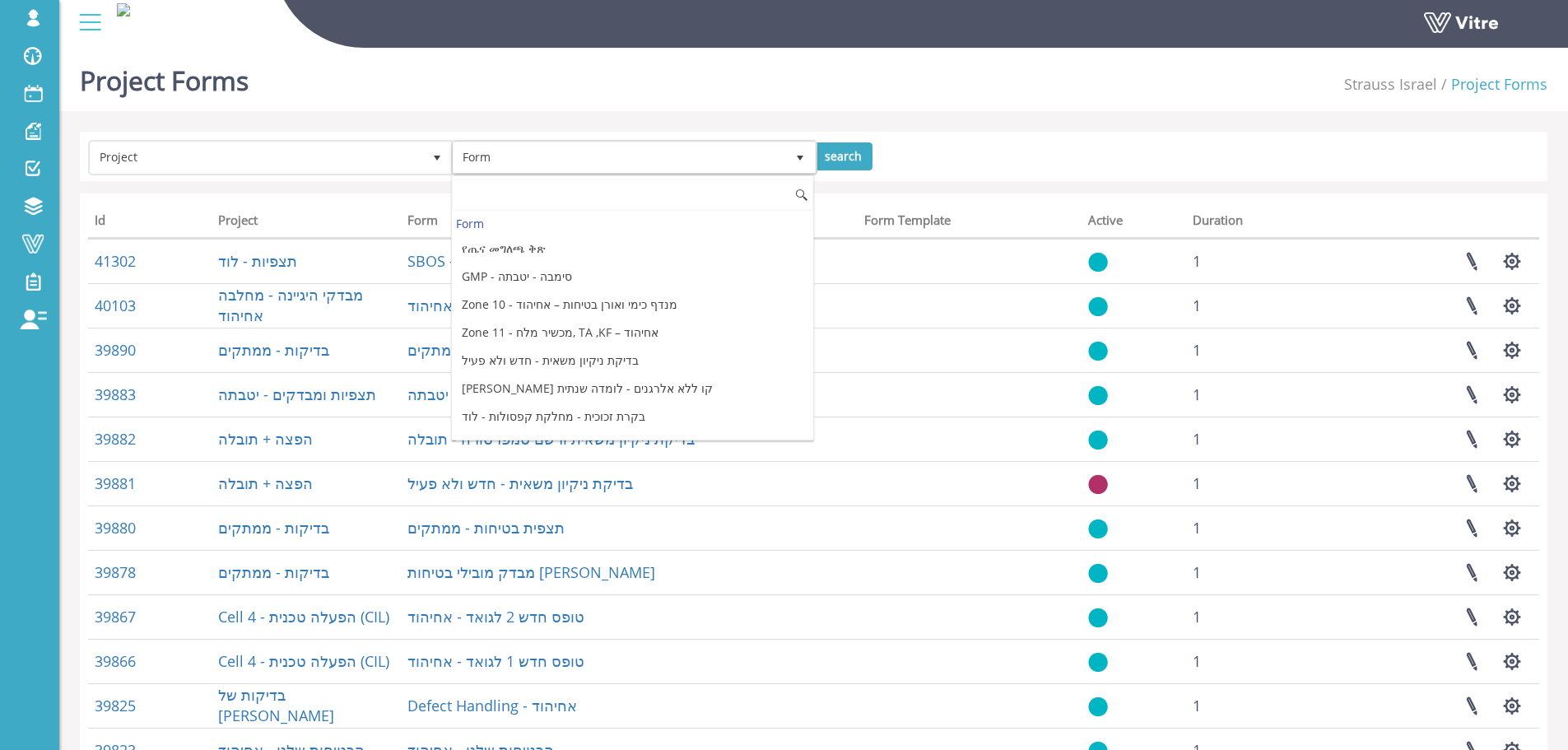
click at [565, 166] on span "Form" at bounding box center [619, 157] width 332 height 30
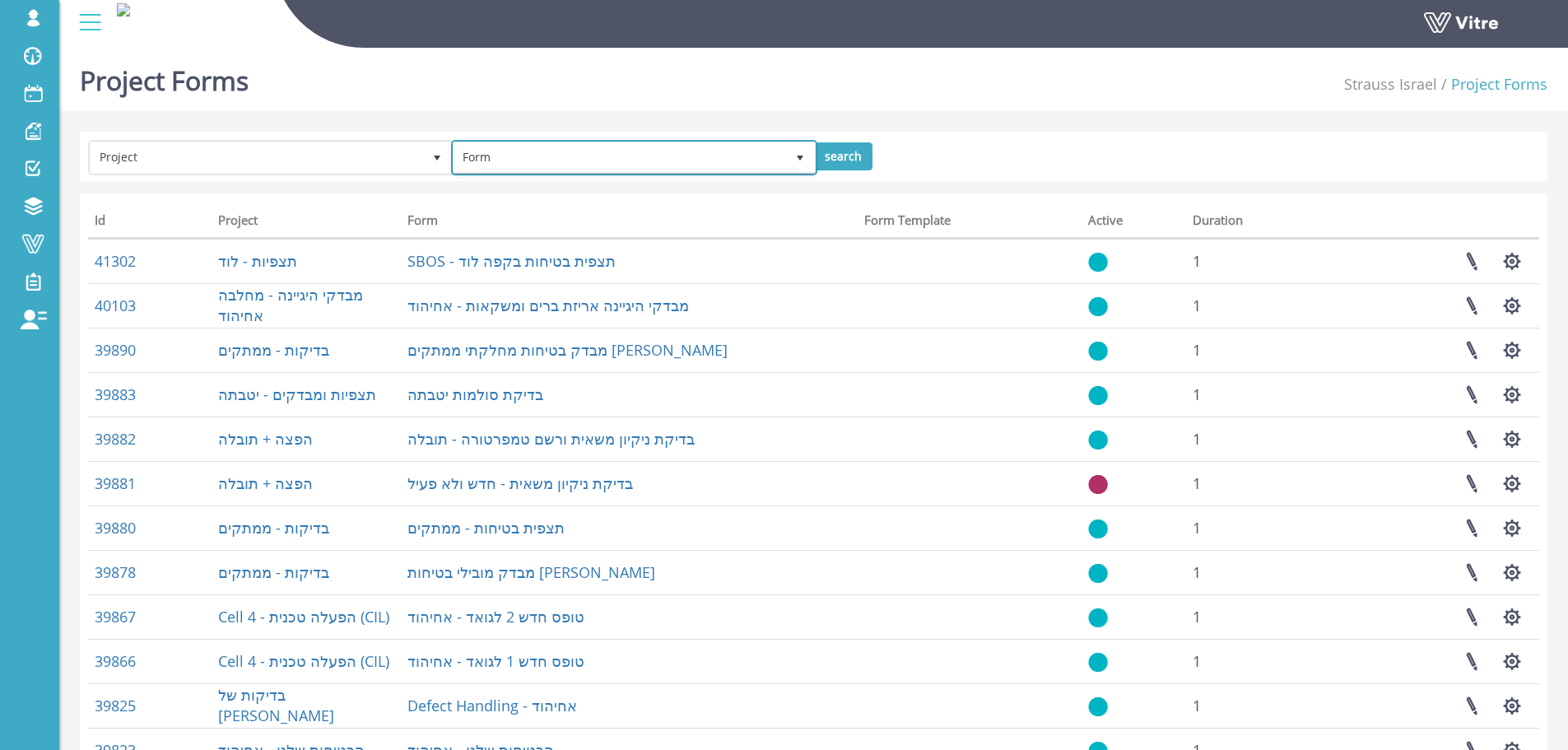
click at [565, 166] on span "Form" at bounding box center [619, 157] width 332 height 30
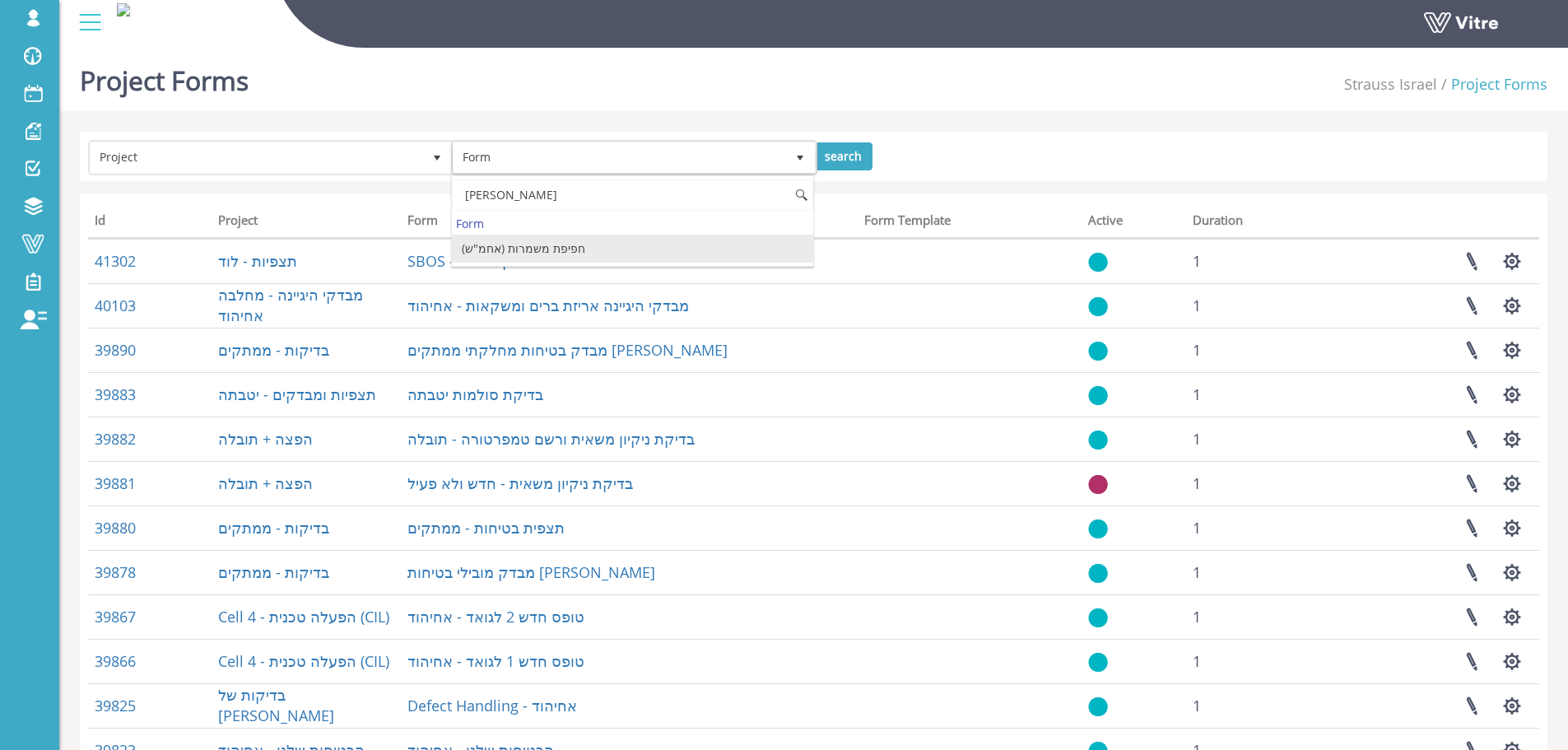
click at [571, 253] on li "חפיפת משמרות (אחמ"ש)" at bounding box center [633, 248] width 362 height 28
type input "חפיפ"
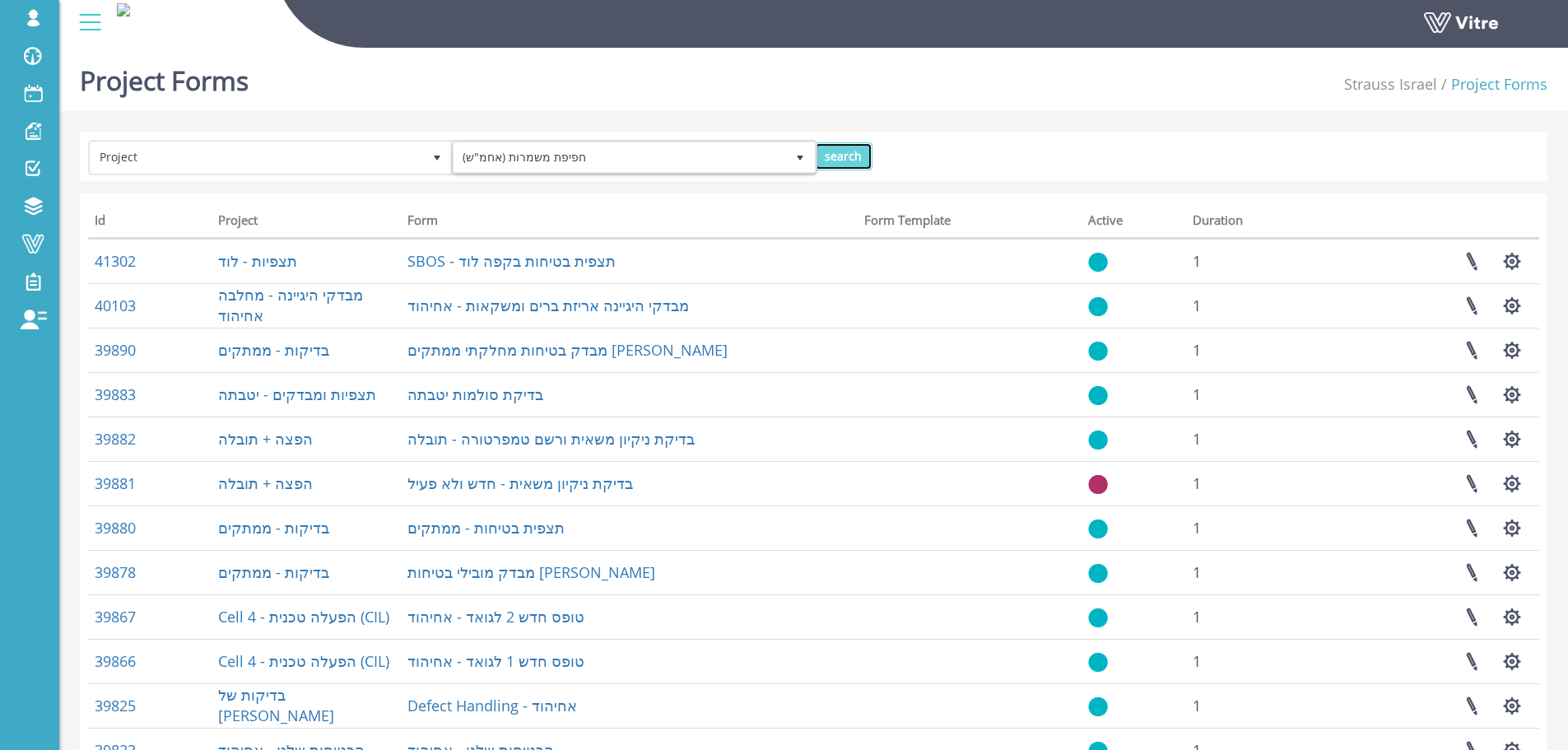
click at [836, 157] on input "search" at bounding box center [843, 156] width 59 height 28
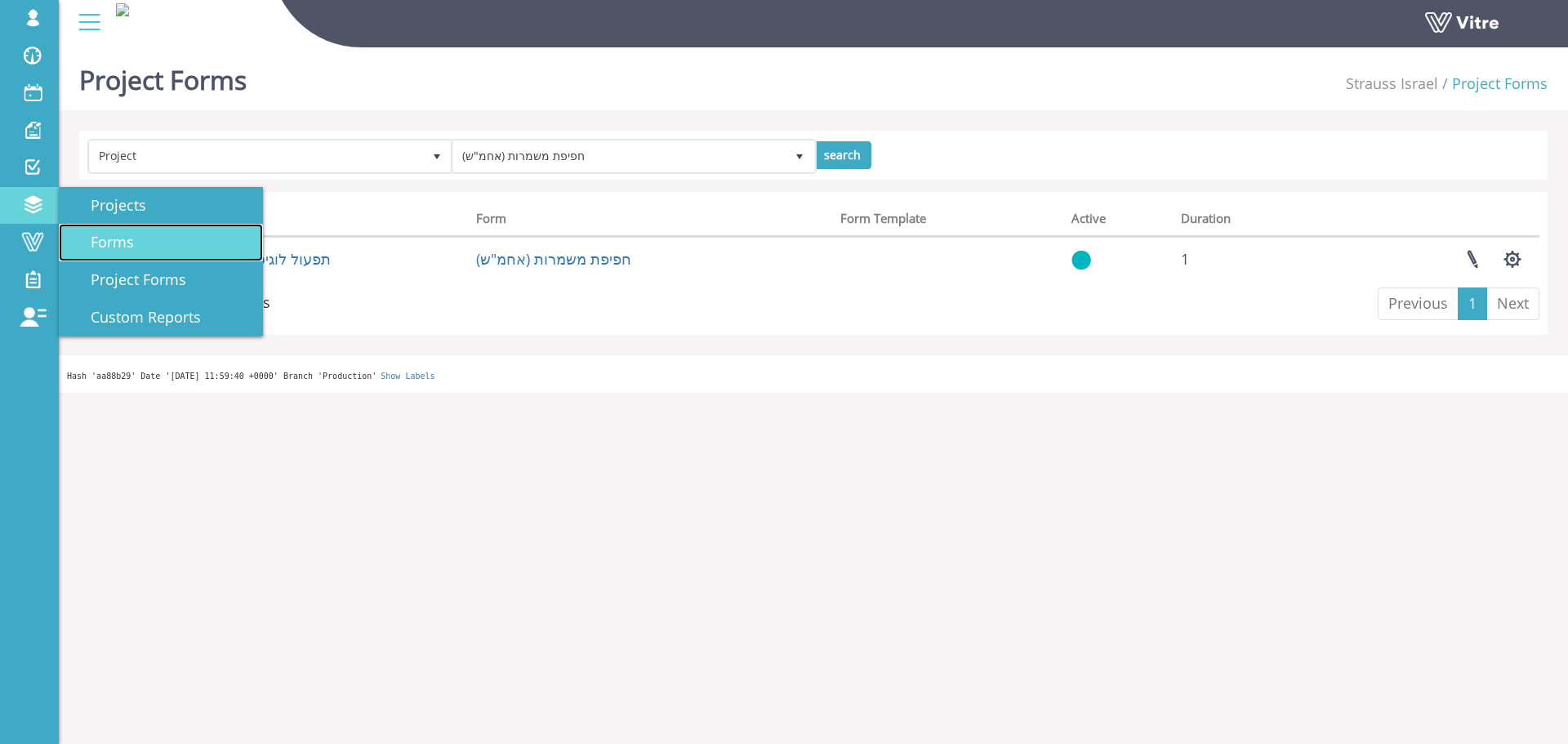
click at [134, 237] on link "Forms" at bounding box center [161, 242] width 205 height 38
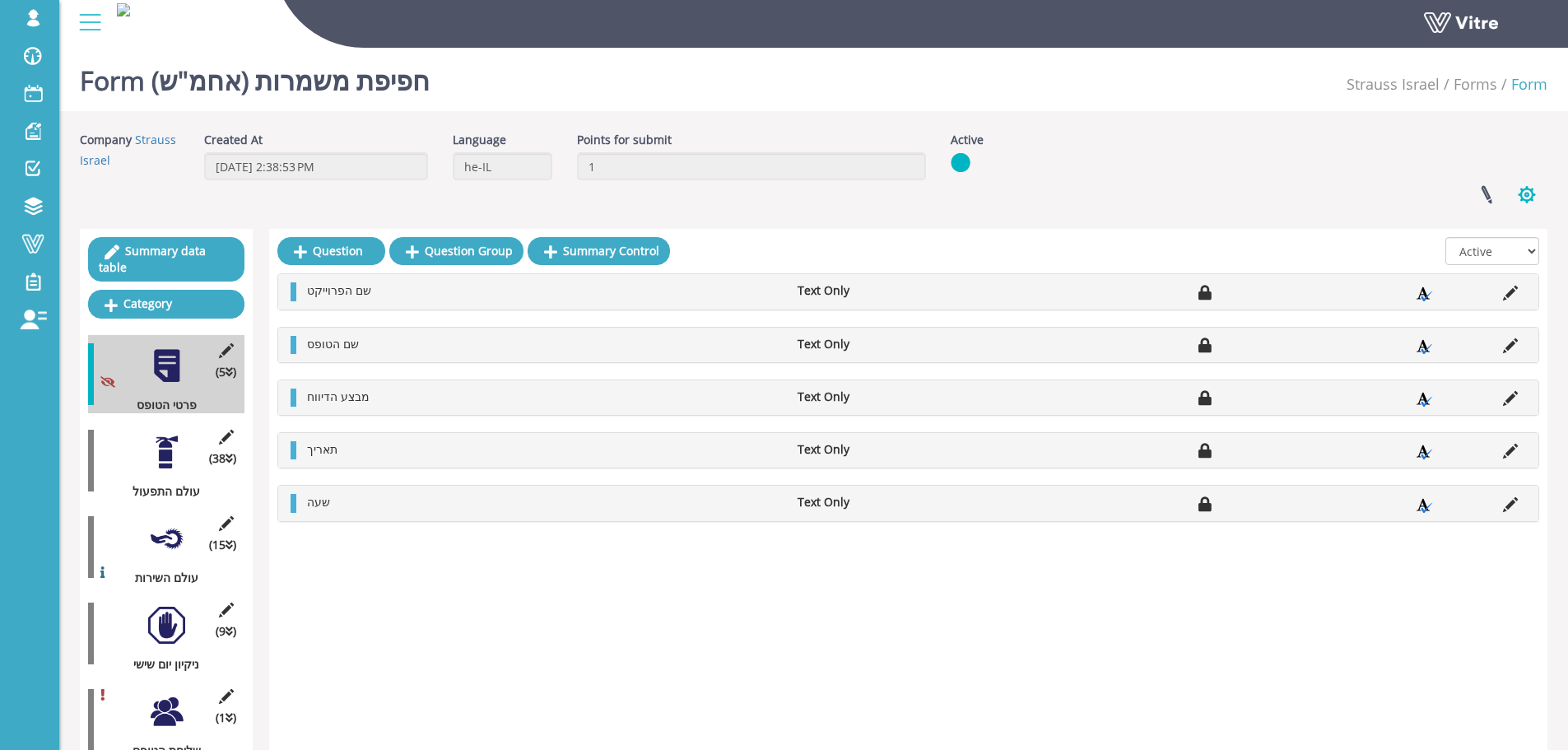
click at [1535, 193] on button "button" at bounding box center [1527, 195] width 42 height 43
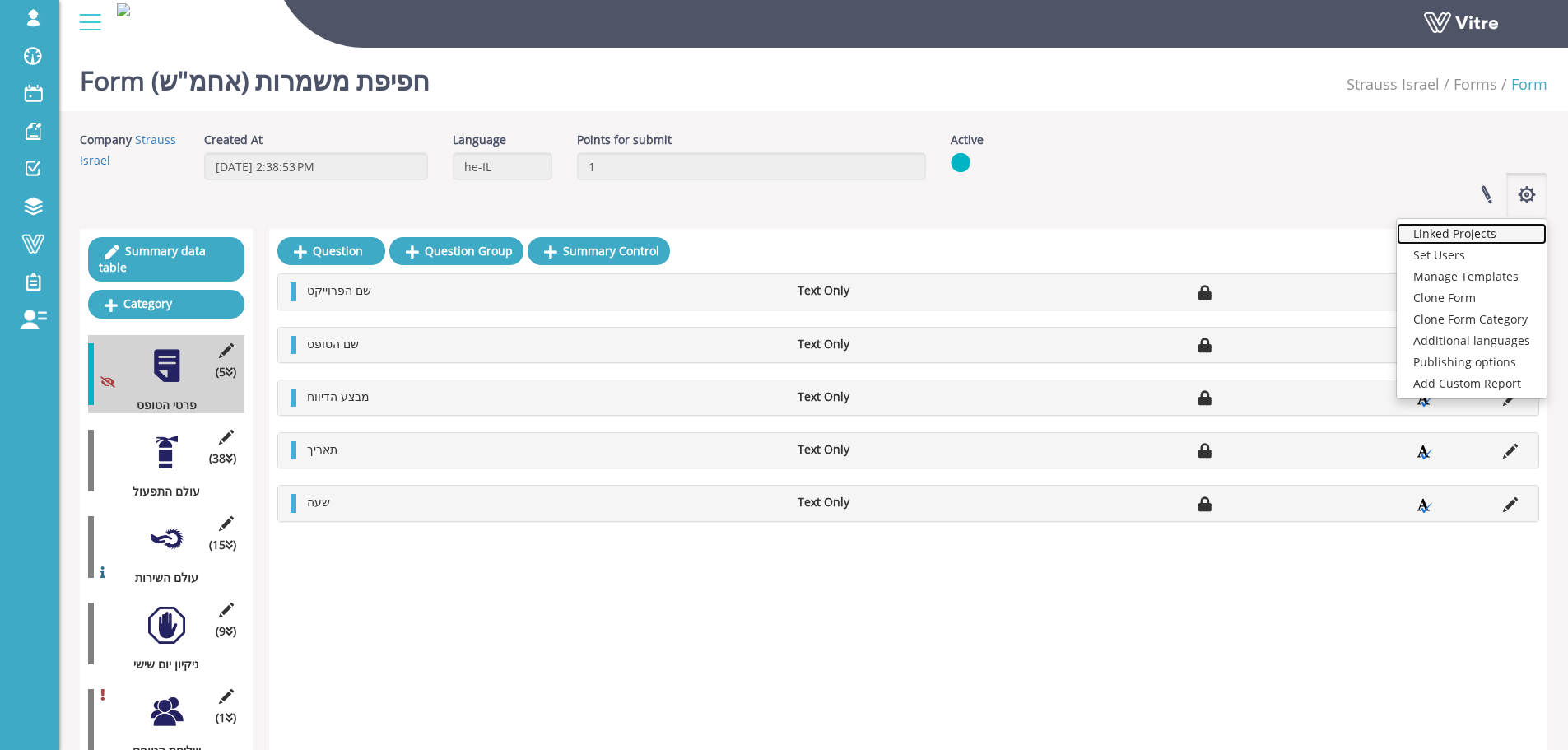
click at [1517, 234] on link "Linked Projects" at bounding box center [1472, 234] width 150 height 22
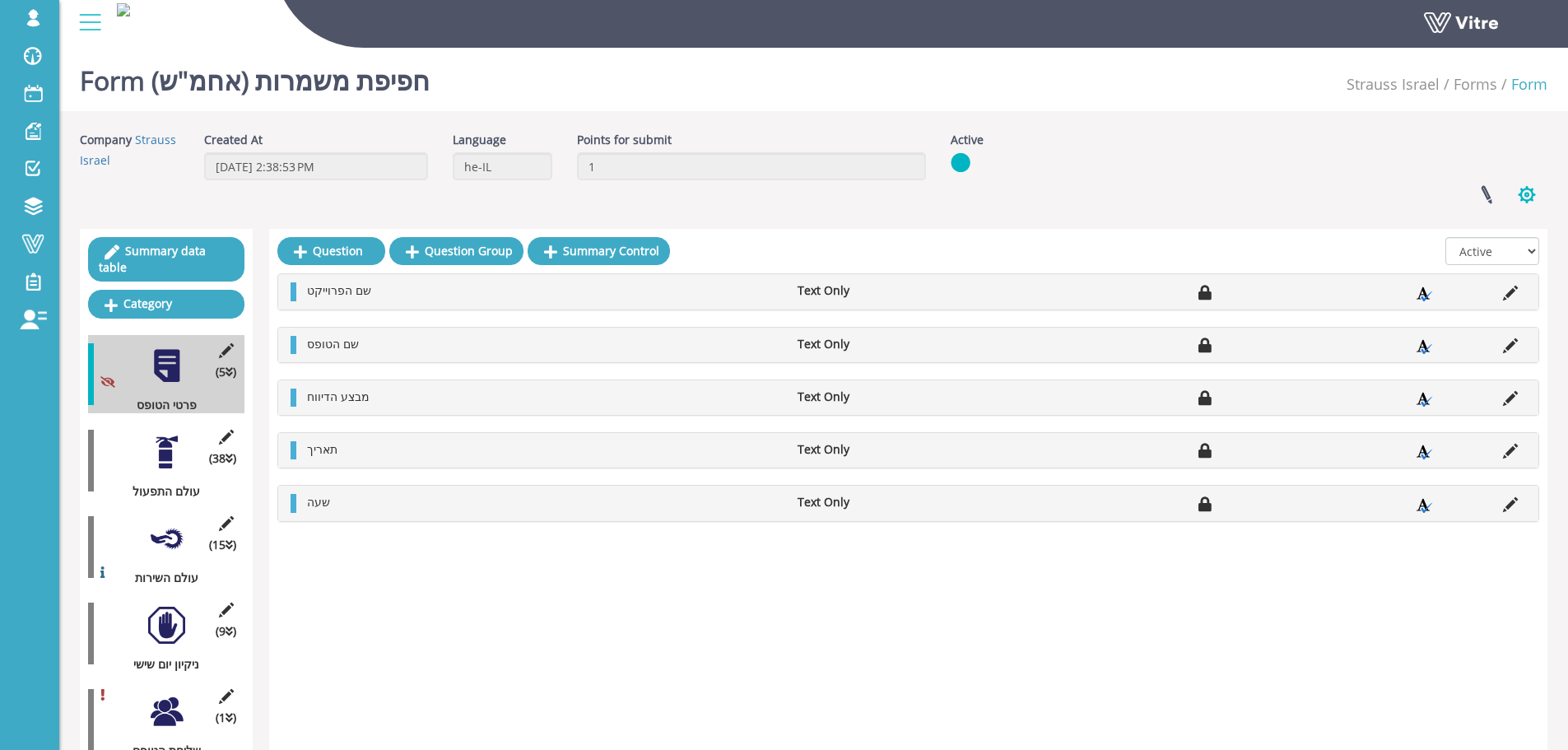
click at [1525, 195] on button "button" at bounding box center [1527, 195] width 42 height 43
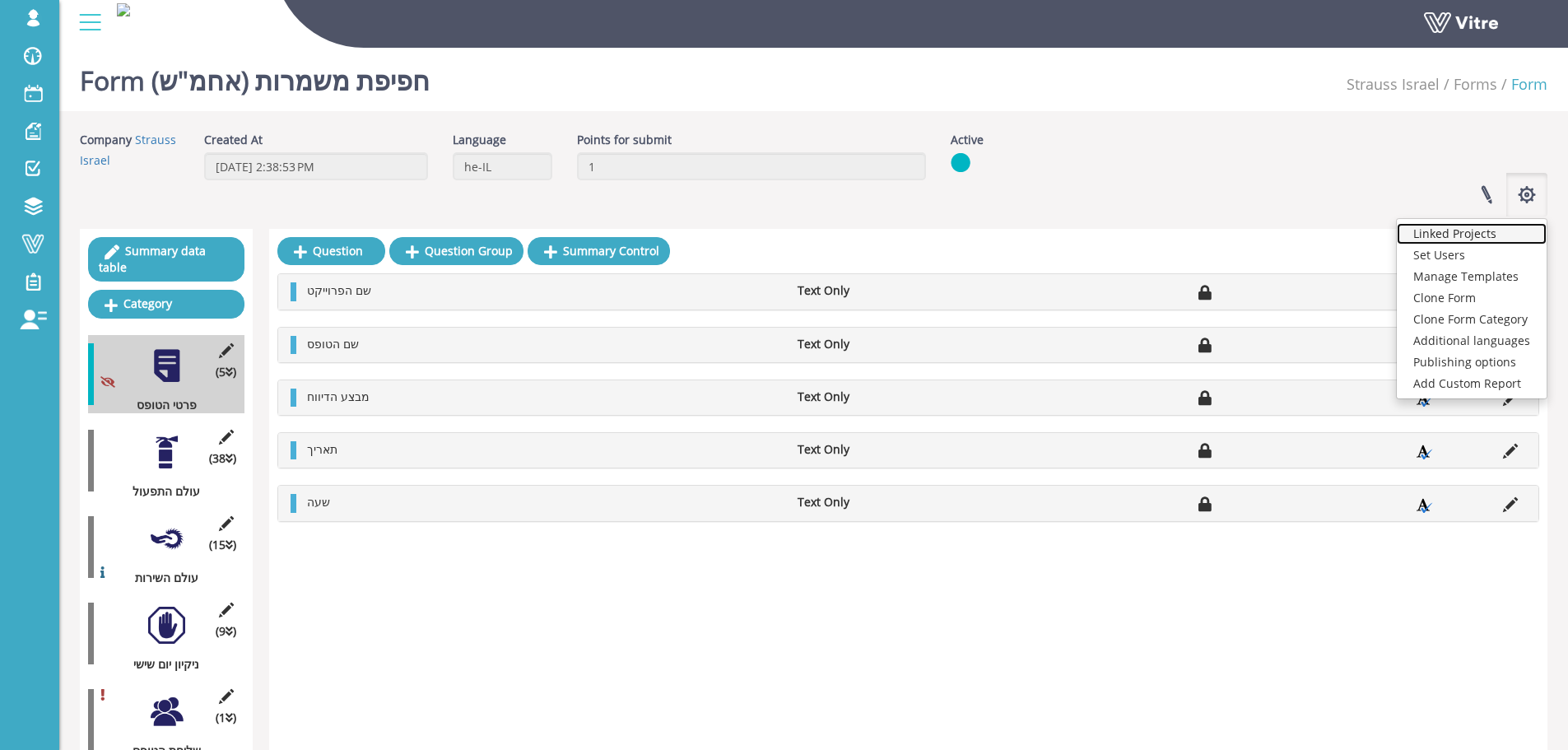
click at [1488, 237] on link "Linked Projects" at bounding box center [1472, 234] width 150 height 22
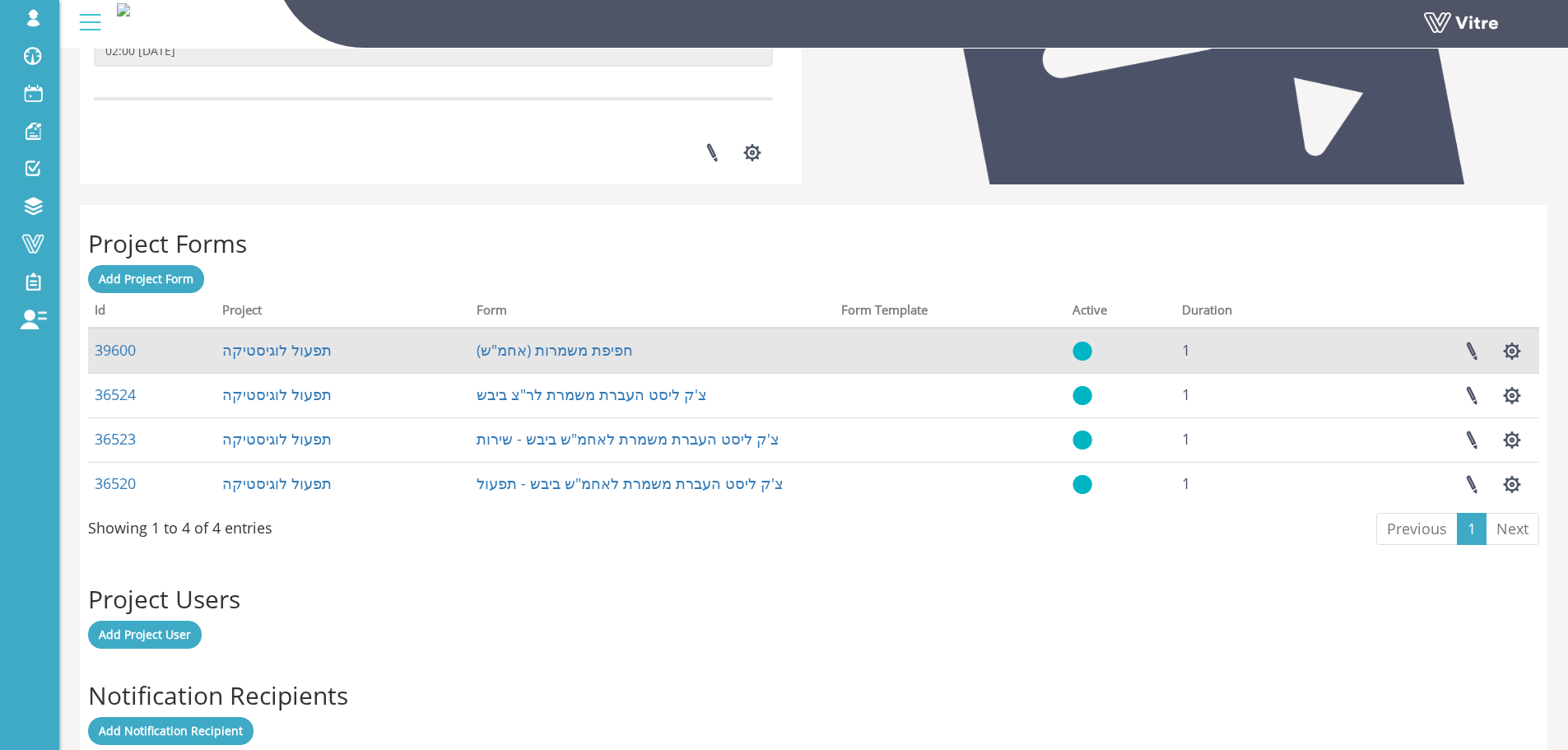
scroll to position [659, 0]
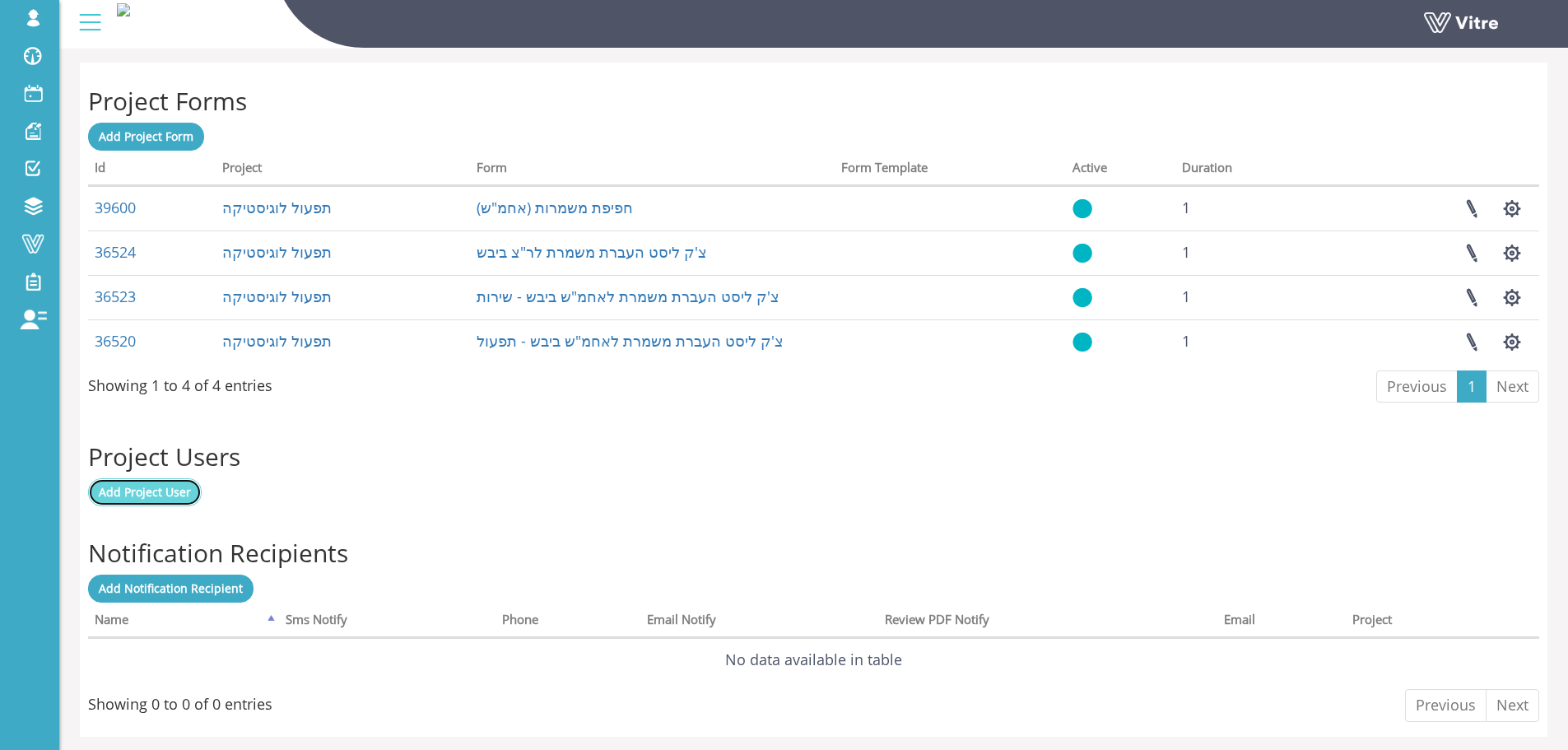
click at [160, 502] on link "Add Project User" at bounding box center [145, 492] width 114 height 28
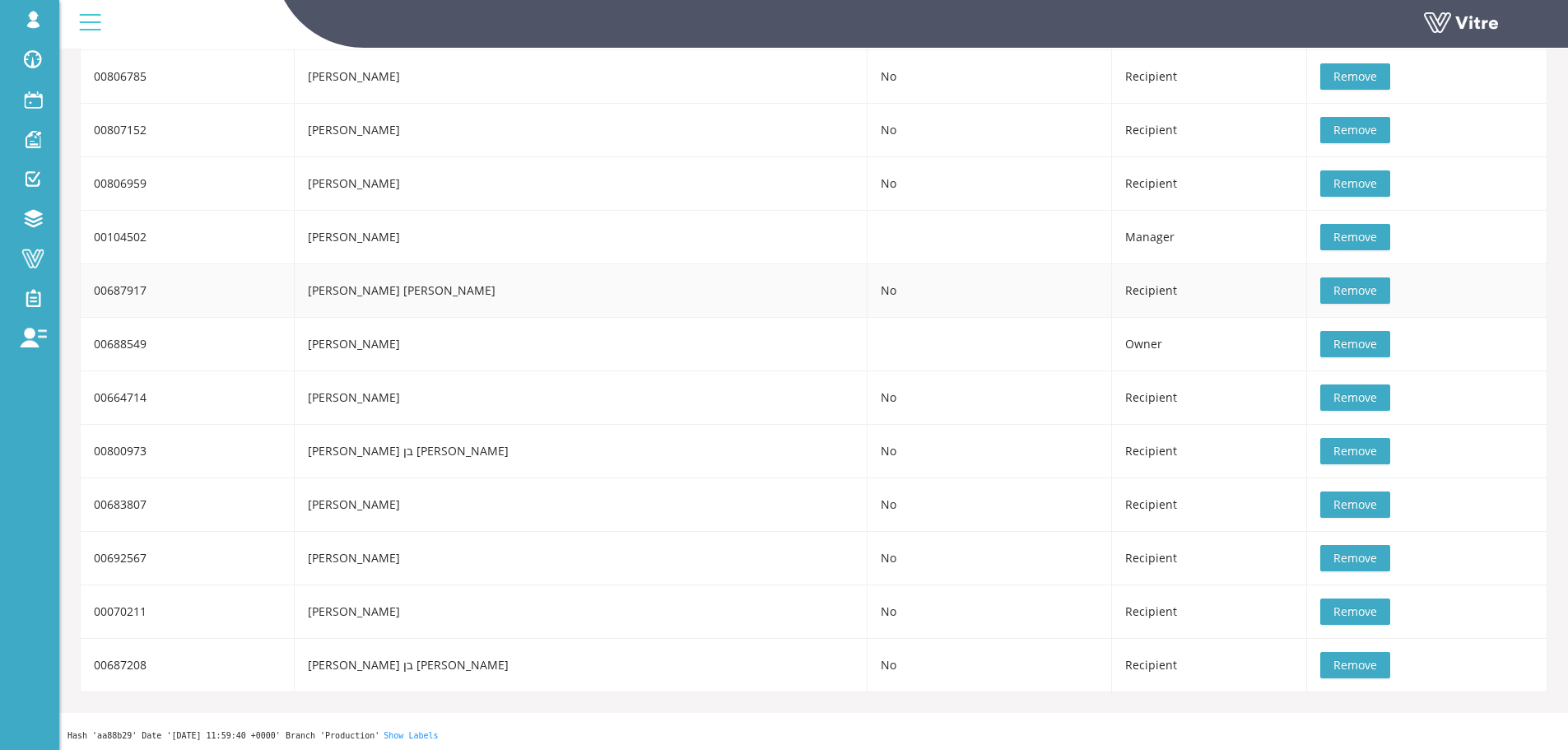
drag, startPoint x: 326, startPoint y: 312, endPoint x: 319, endPoint y: 301, distance: 13.0
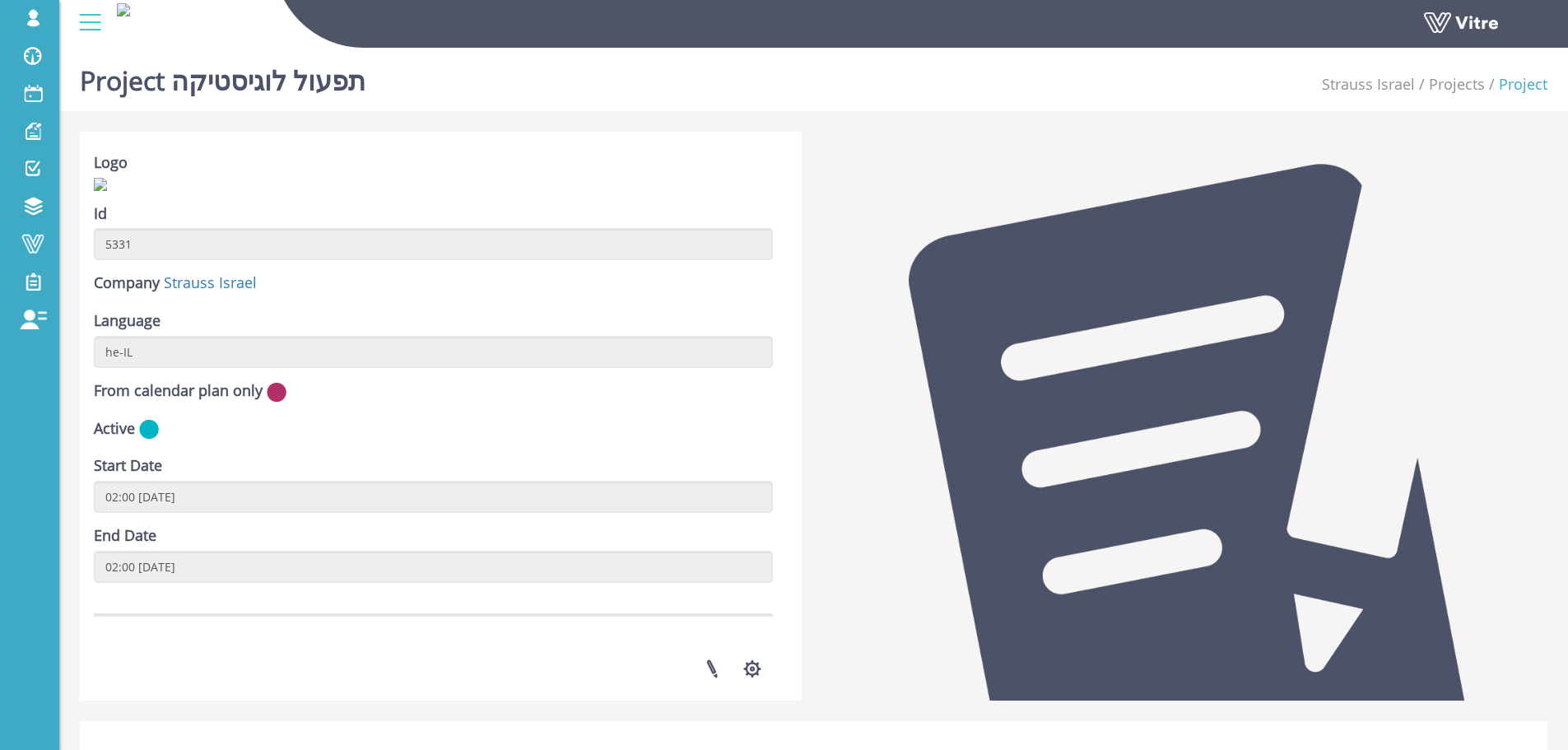
scroll to position [435, 0]
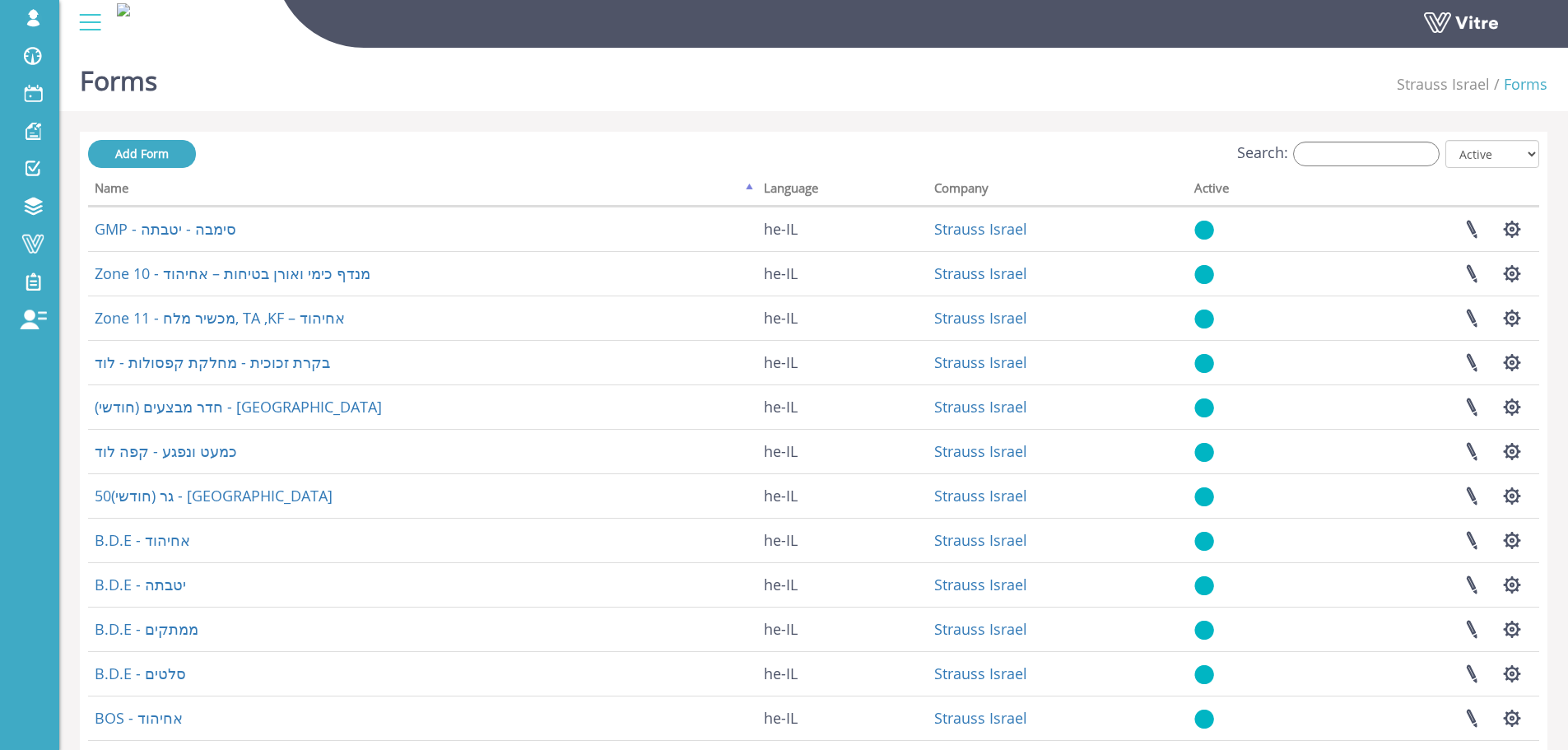
drag, startPoint x: 588, startPoint y: 98, endPoint x: 589, endPoint y: 107, distance: 9.1
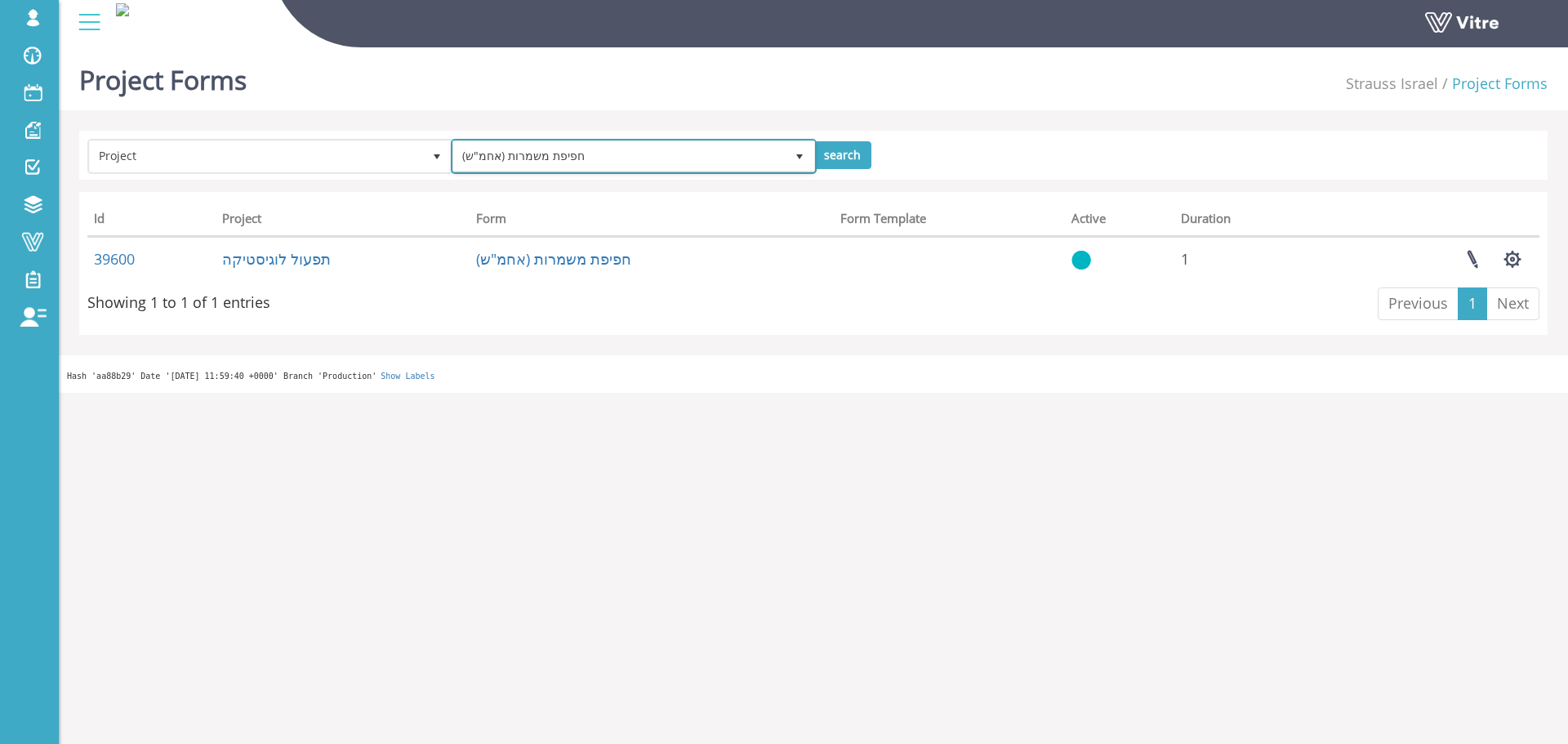
click at [580, 153] on span "חפיפת משמרות (אחמ"ש)" at bounding box center [619, 155] width 332 height 30
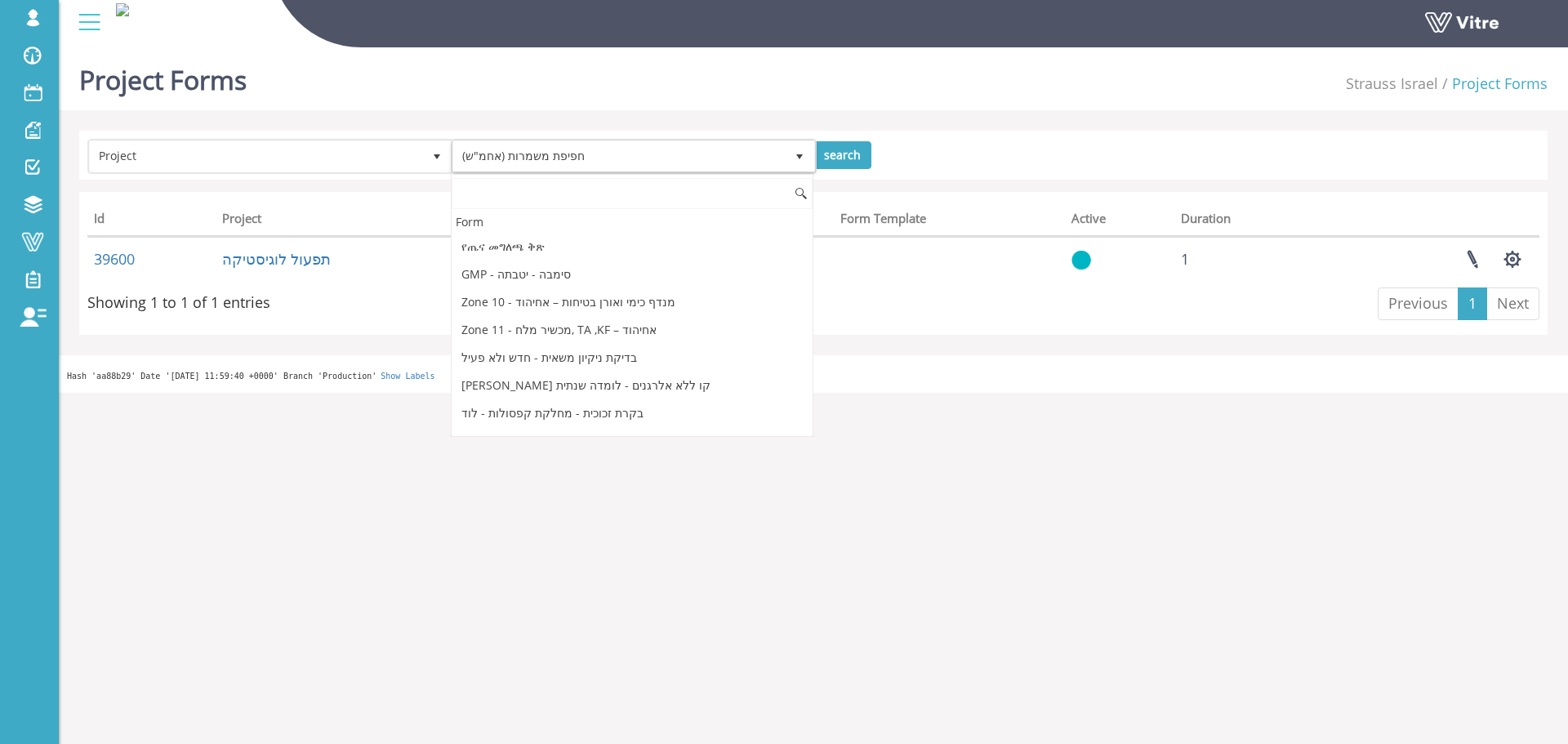
scroll to position [22575, 0]
click at [560, 401] on li "טופס ריק 7" at bounding box center [632, 415] width 362 height 28
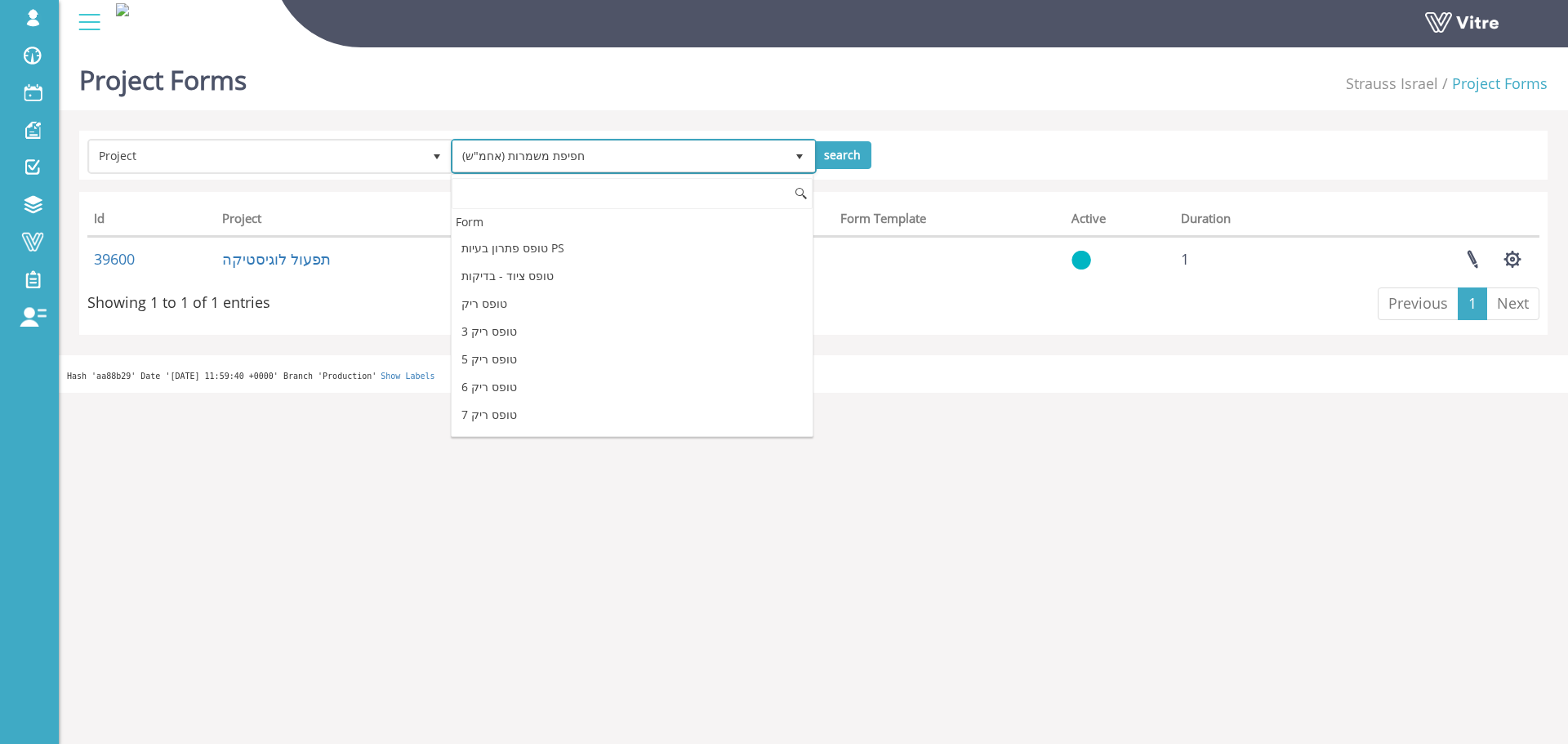
scroll to position [24127, 0]
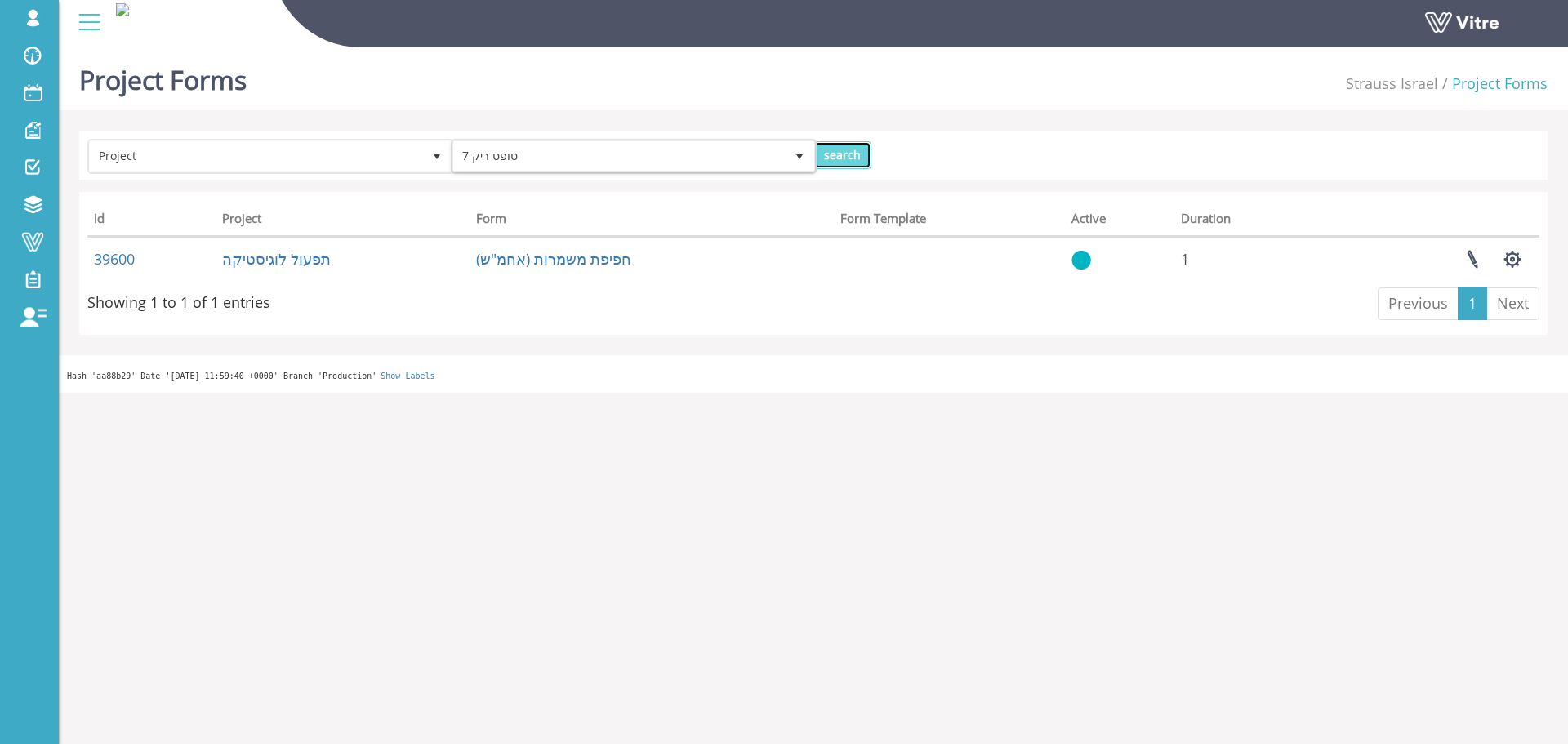
click at [844, 146] on input "search" at bounding box center [842, 154] width 58 height 28
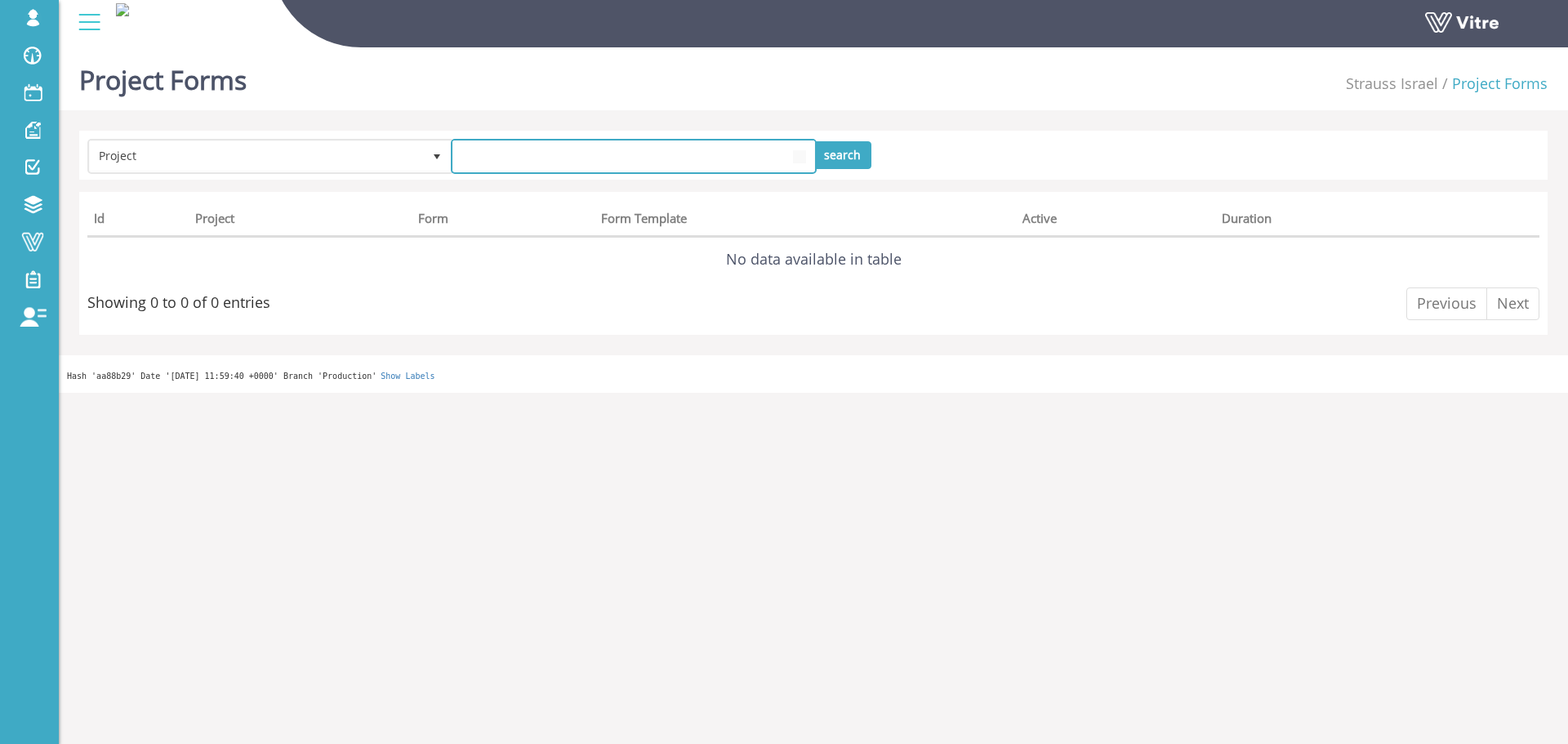
click at [454, 156] on span at bounding box center [619, 155] width 332 height 30
click at [487, 156] on span at bounding box center [619, 155] width 332 height 30
click at [551, 167] on span "טופס ריק 7" at bounding box center [619, 155] width 332 height 30
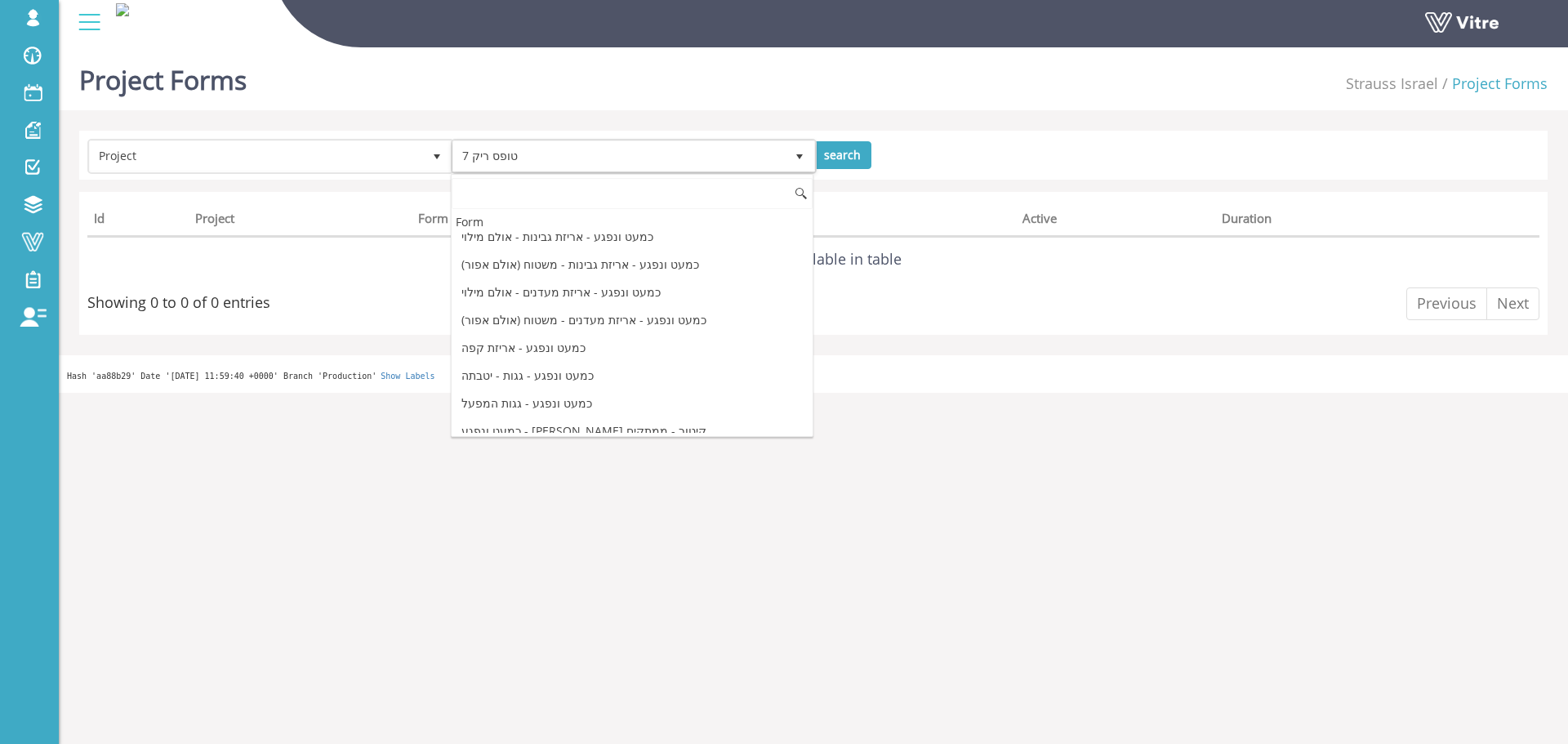
scroll to position [25763, 0]
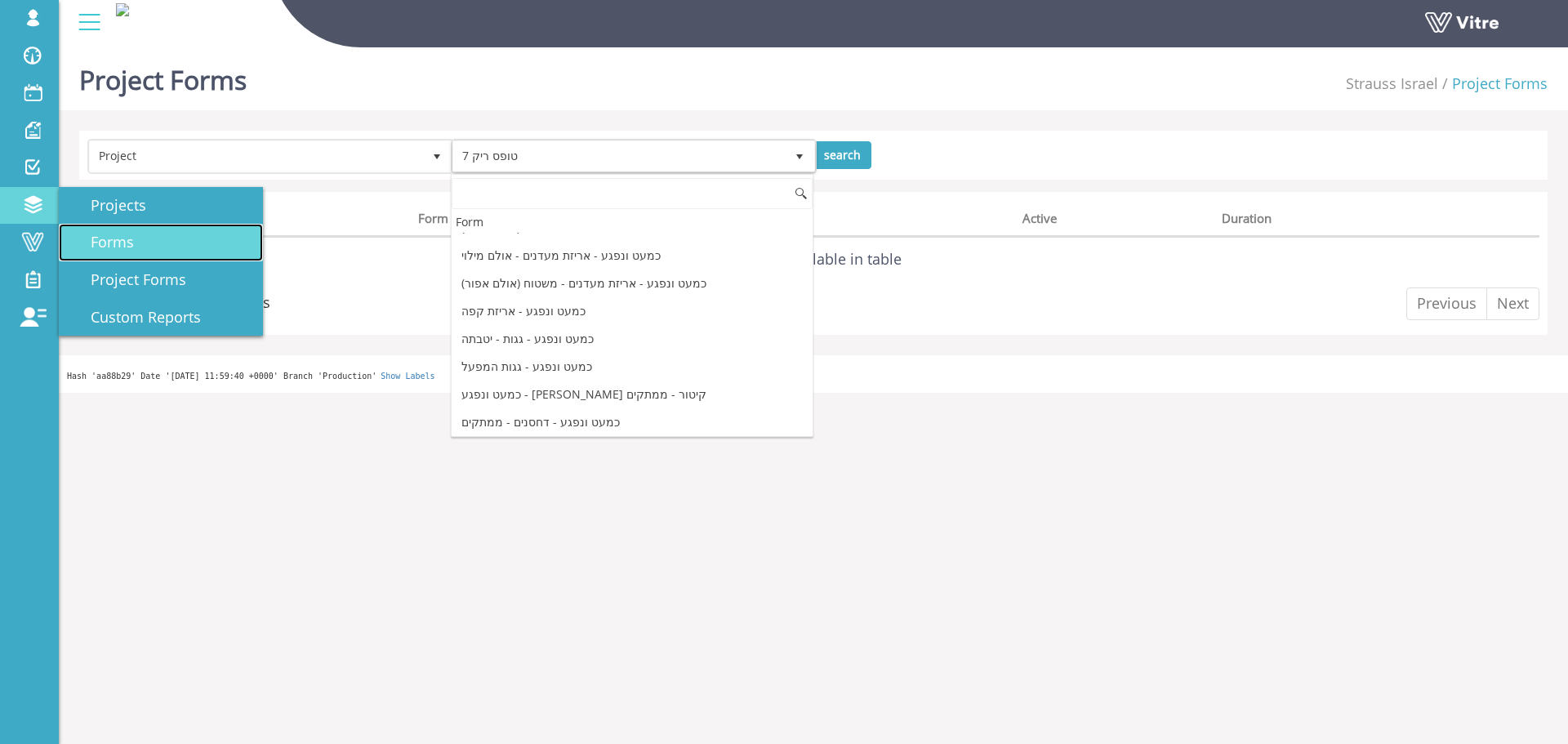
click at [104, 233] on span "Forms" at bounding box center [102, 242] width 63 height 20
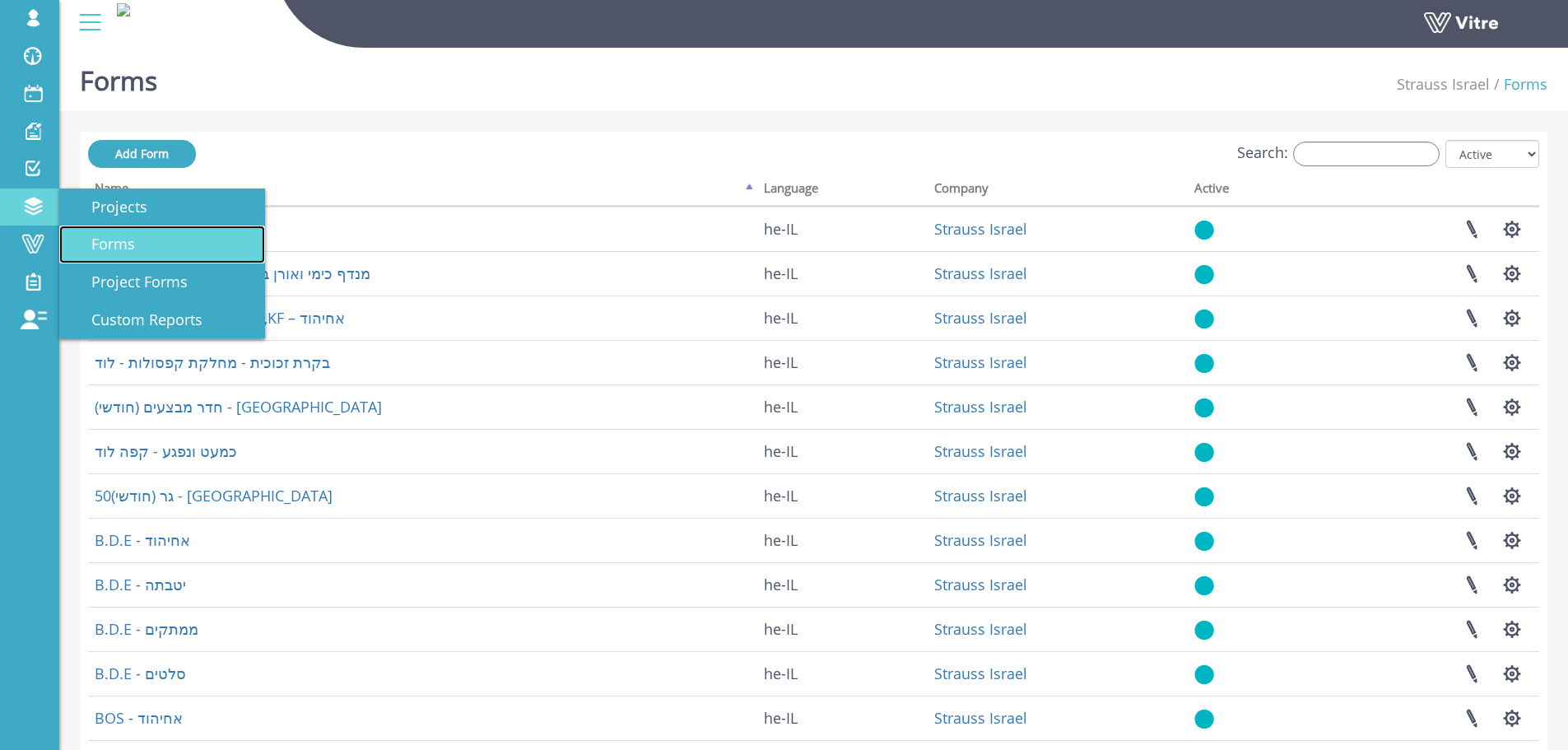
click at [98, 234] on span "Forms" at bounding box center [103, 244] width 63 height 20
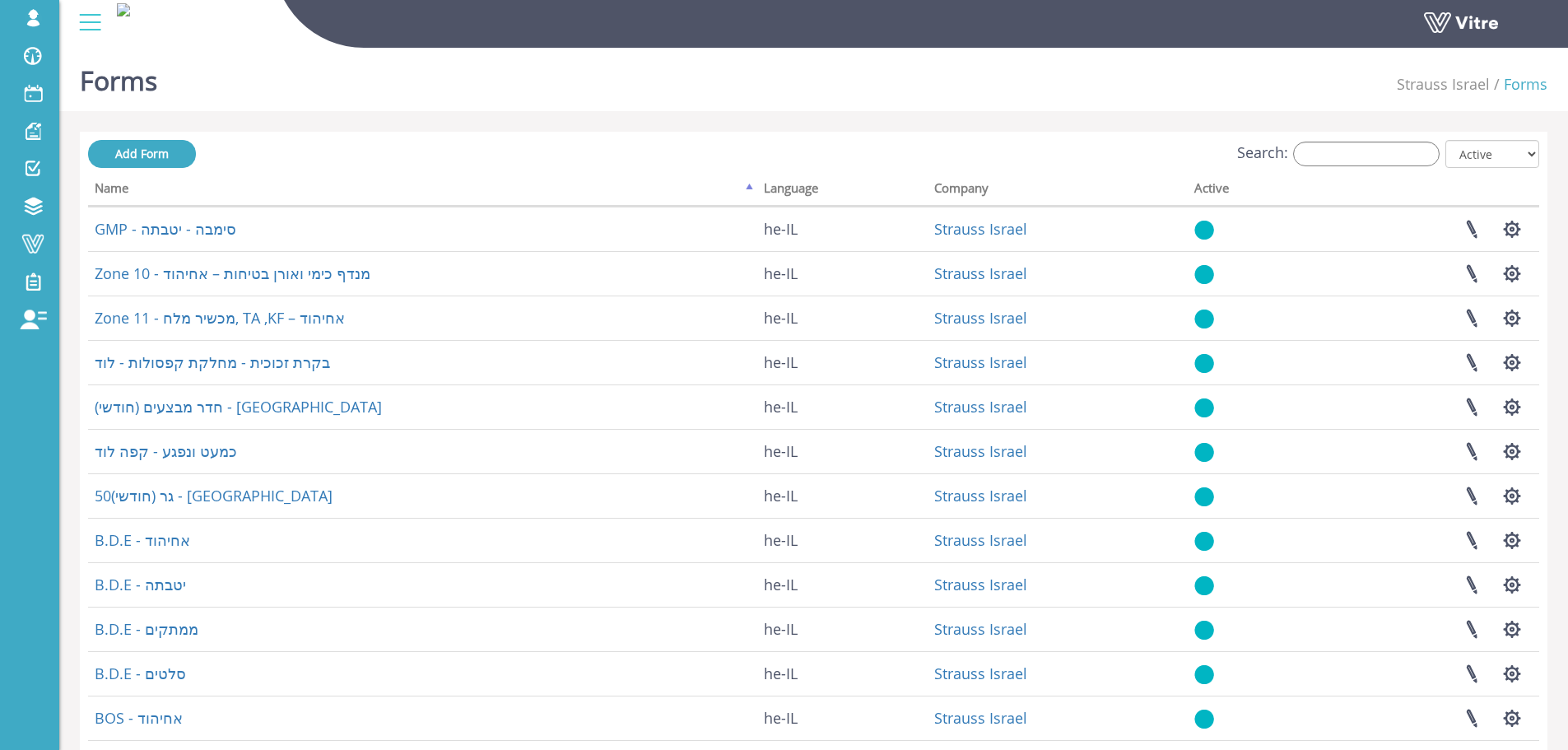
click at [1393, 140] on div "Add Form Search: All Active Not Active Processing... Name Language Company Acti…" at bounding box center [813, 530] width 1468 height 796
click at [1393, 140] on div "Search: All Active Not Active" at bounding box center [813, 156] width 1451 height 31
click at [1393, 148] on input "Search:" at bounding box center [1366, 154] width 146 height 24
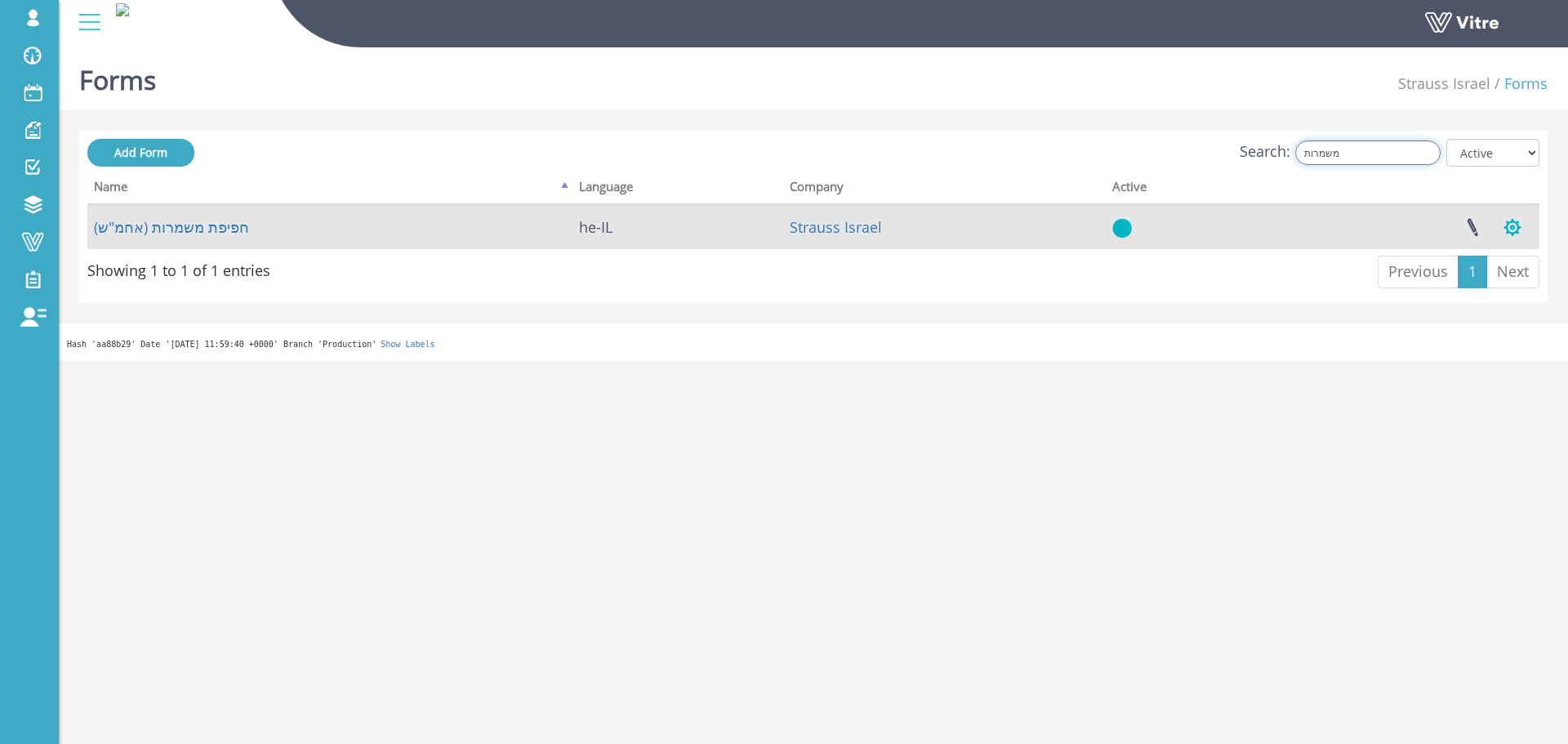
type input "משמרות"
click at [1500, 220] on button "button" at bounding box center [1512, 227] width 41 height 43
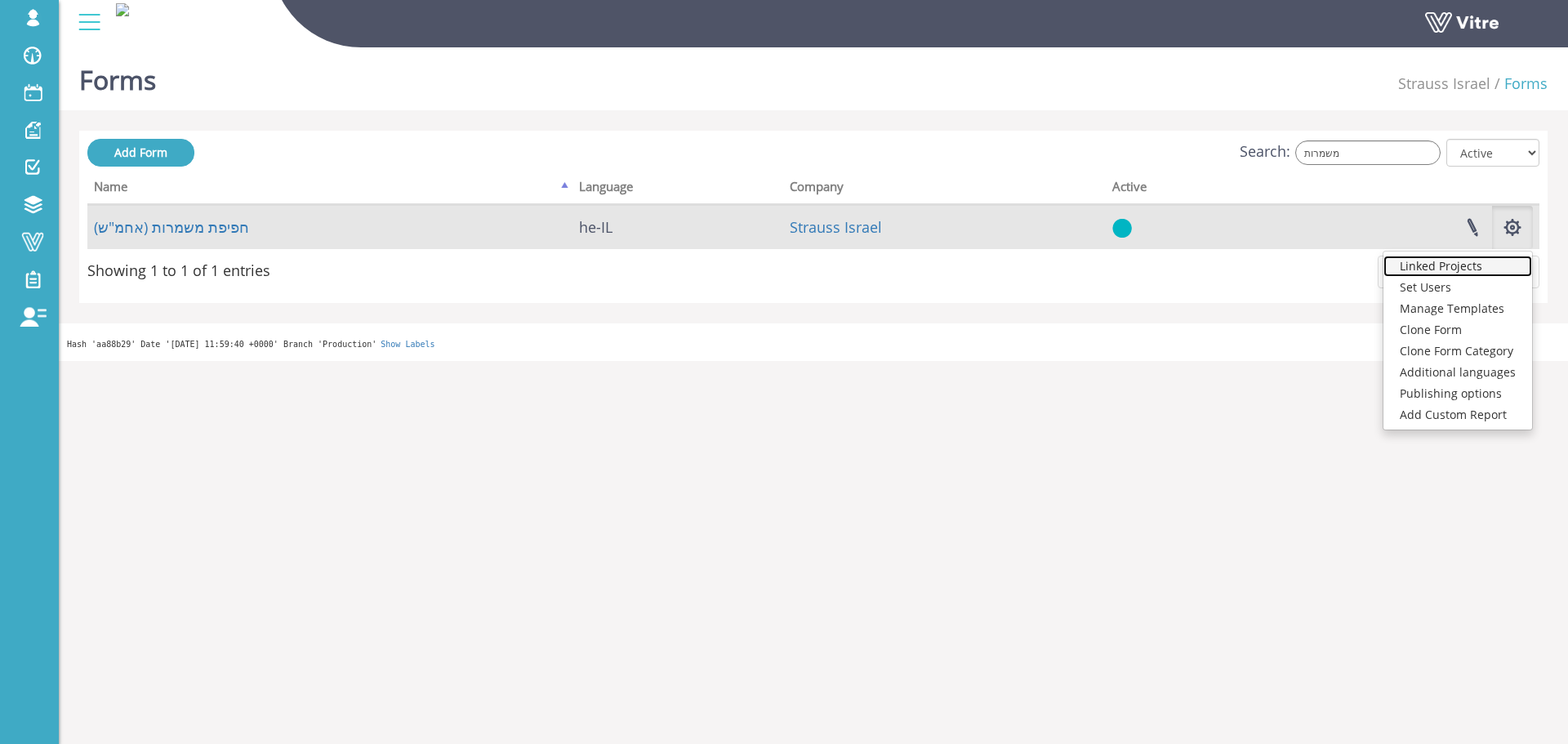
click at [1450, 266] on link "Linked Projects" at bounding box center [1458, 267] width 149 height 22
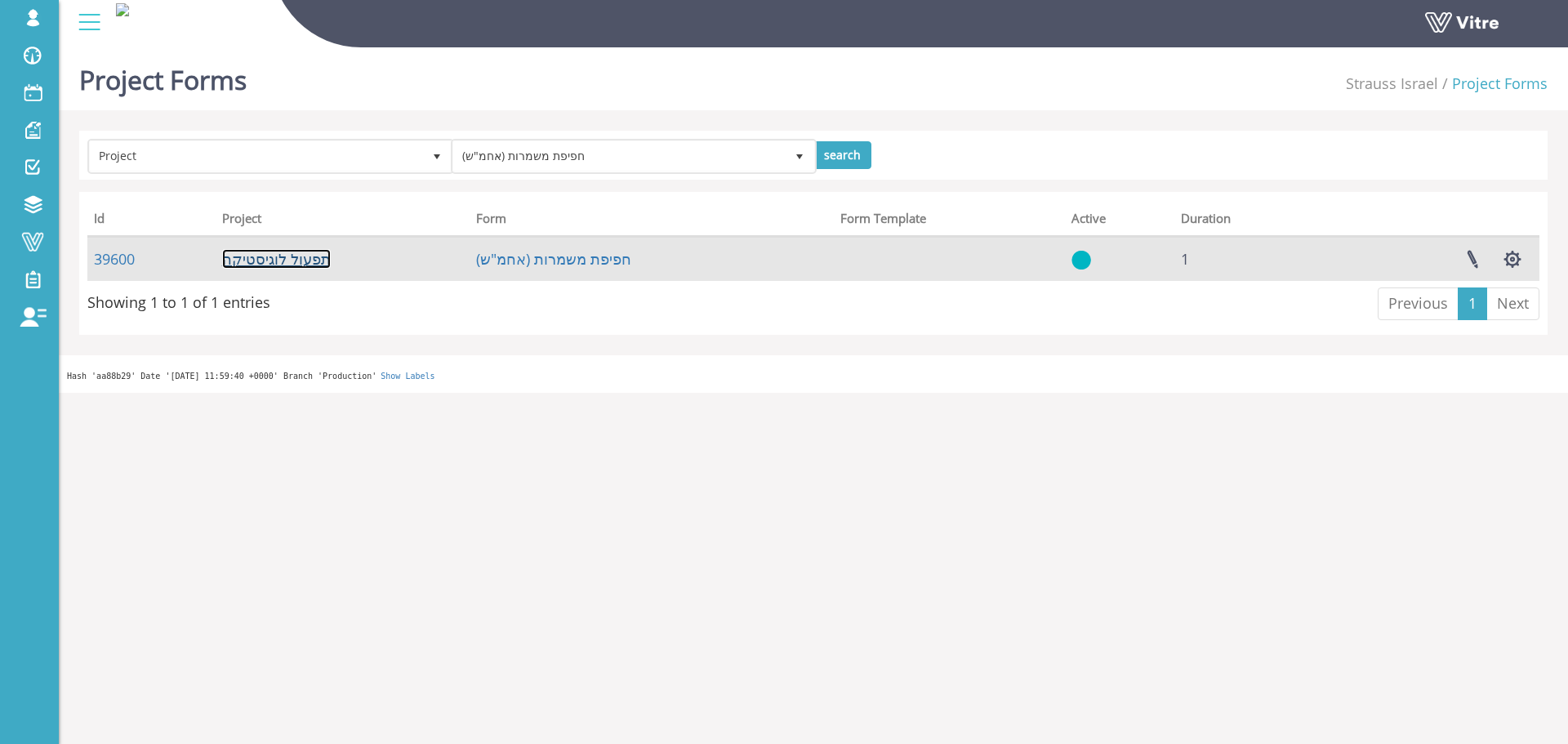
click at [257, 258] on link "תפעול לוגיסטיקה" at bounding box center [276, 259] width 109 height 20
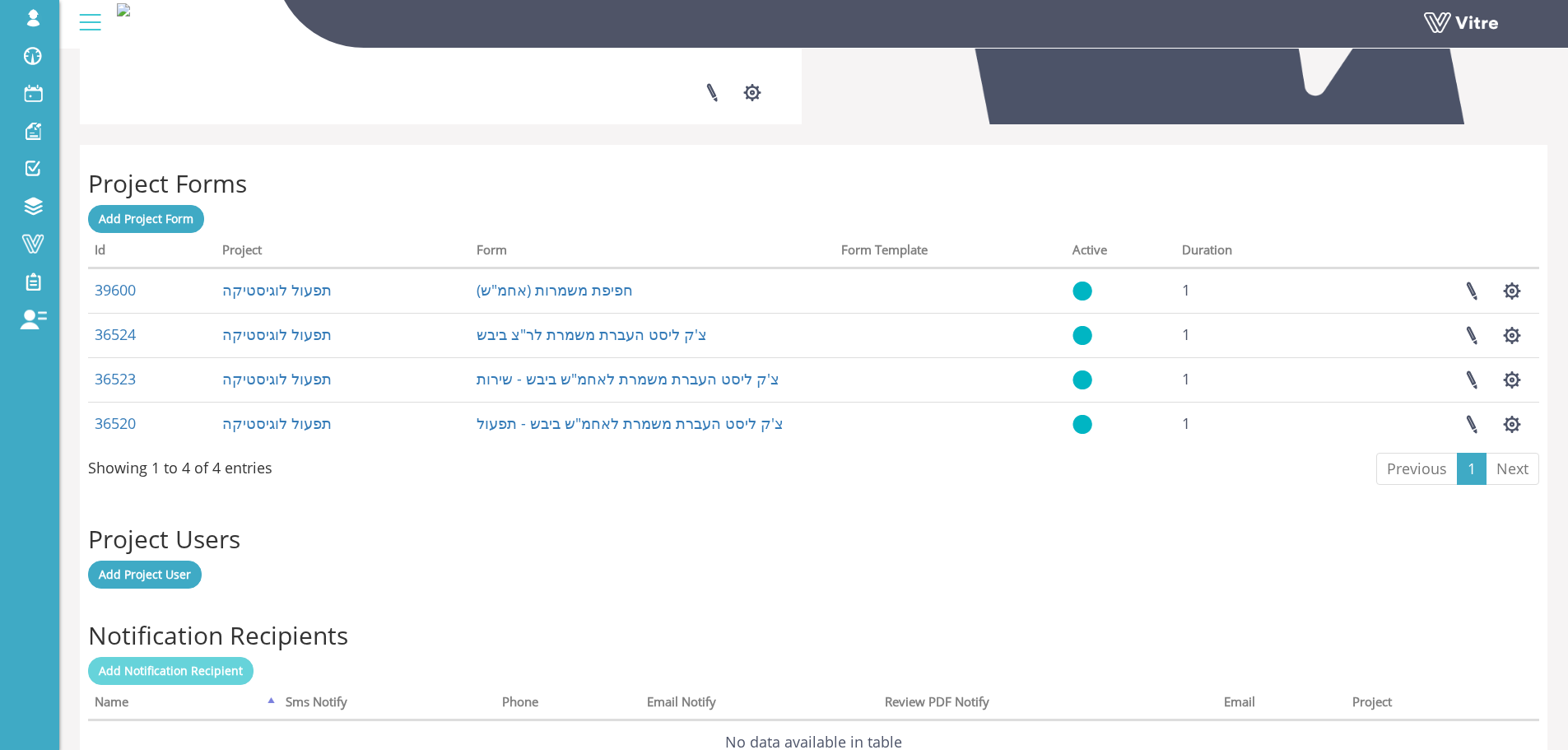
scroll to position [726, 0]
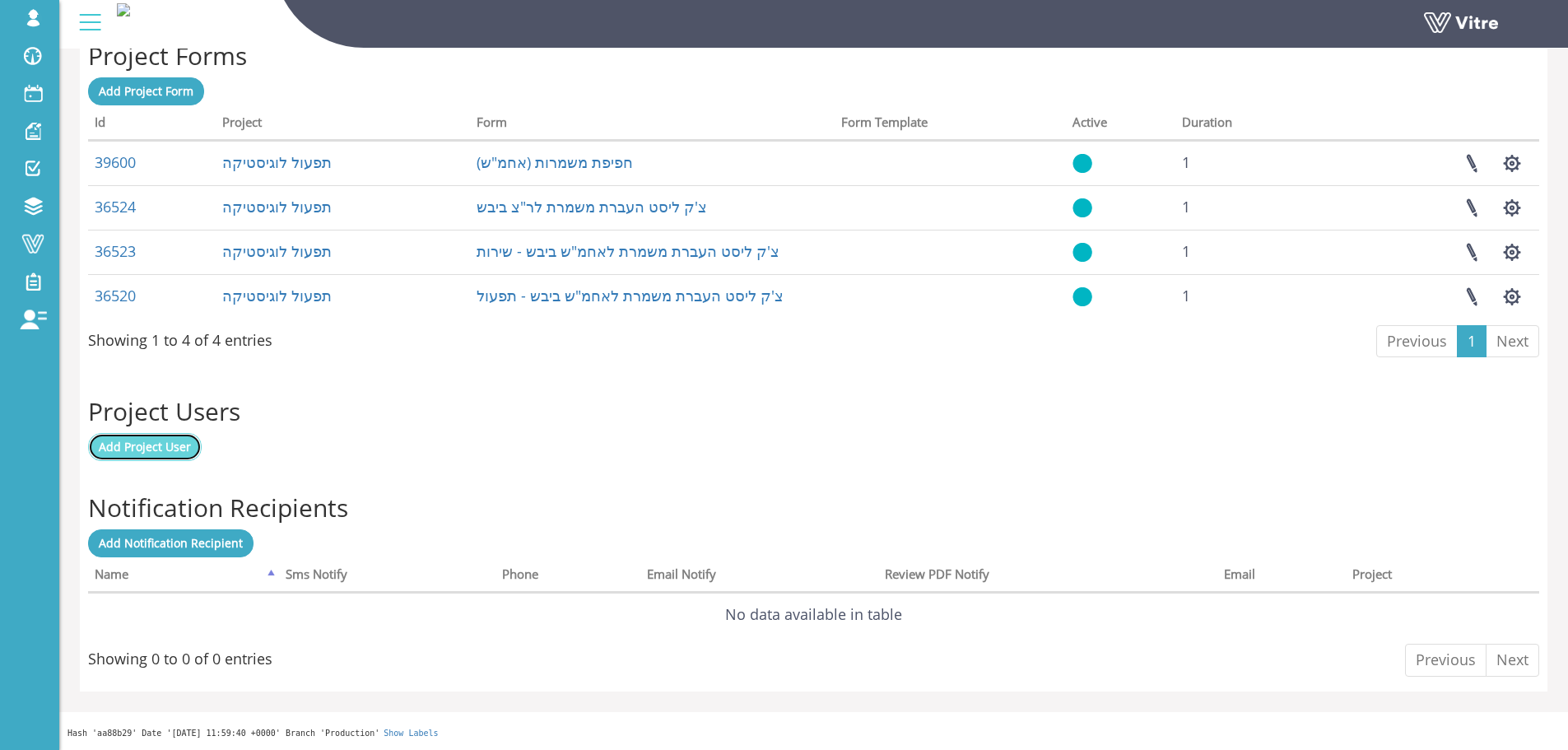
click at [183, 453] on span "Add Project User" at bounding box center [145, 446] width 92 height 15
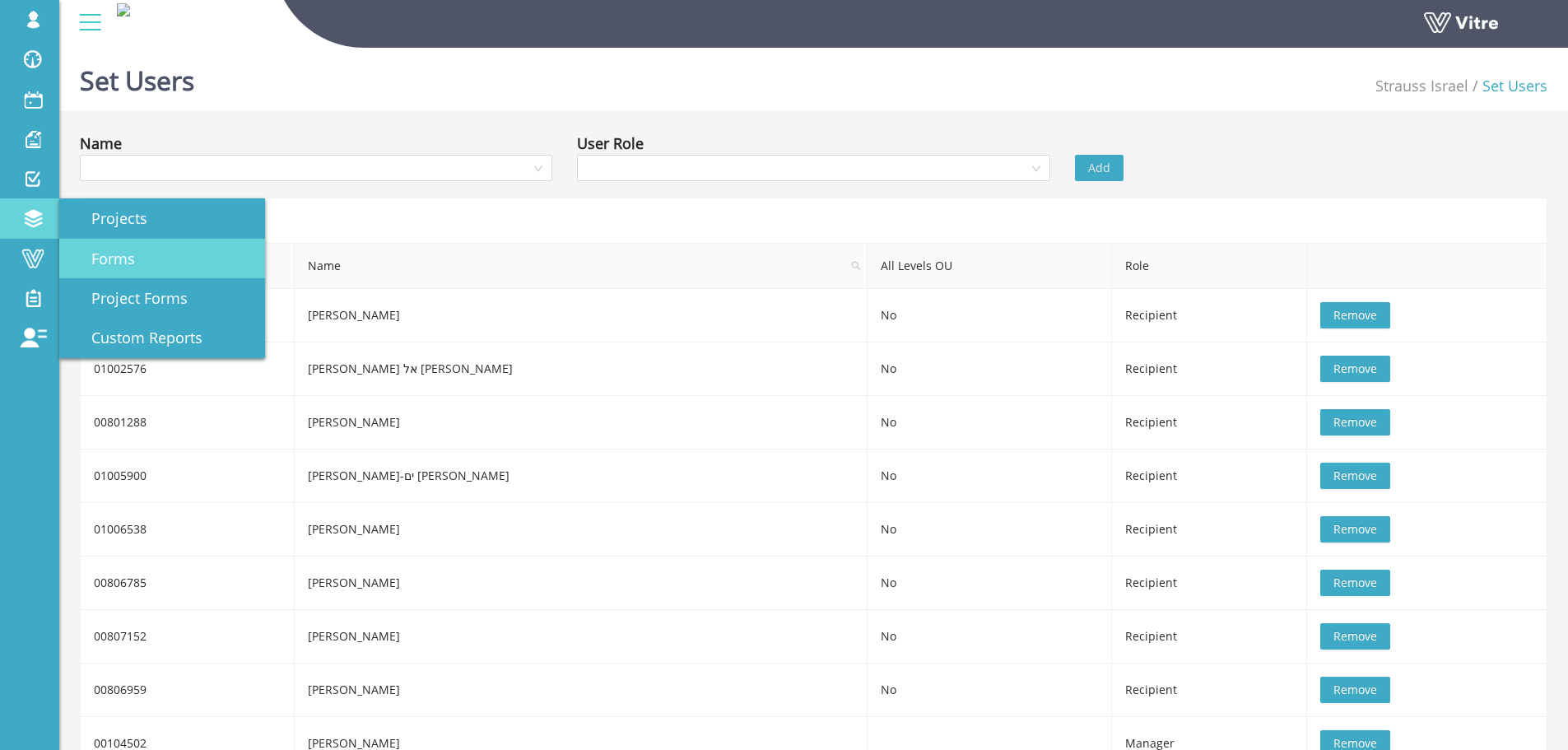
click at [125, 262] on span "Forms" at bounding box center [103, 259] width 63 height 20
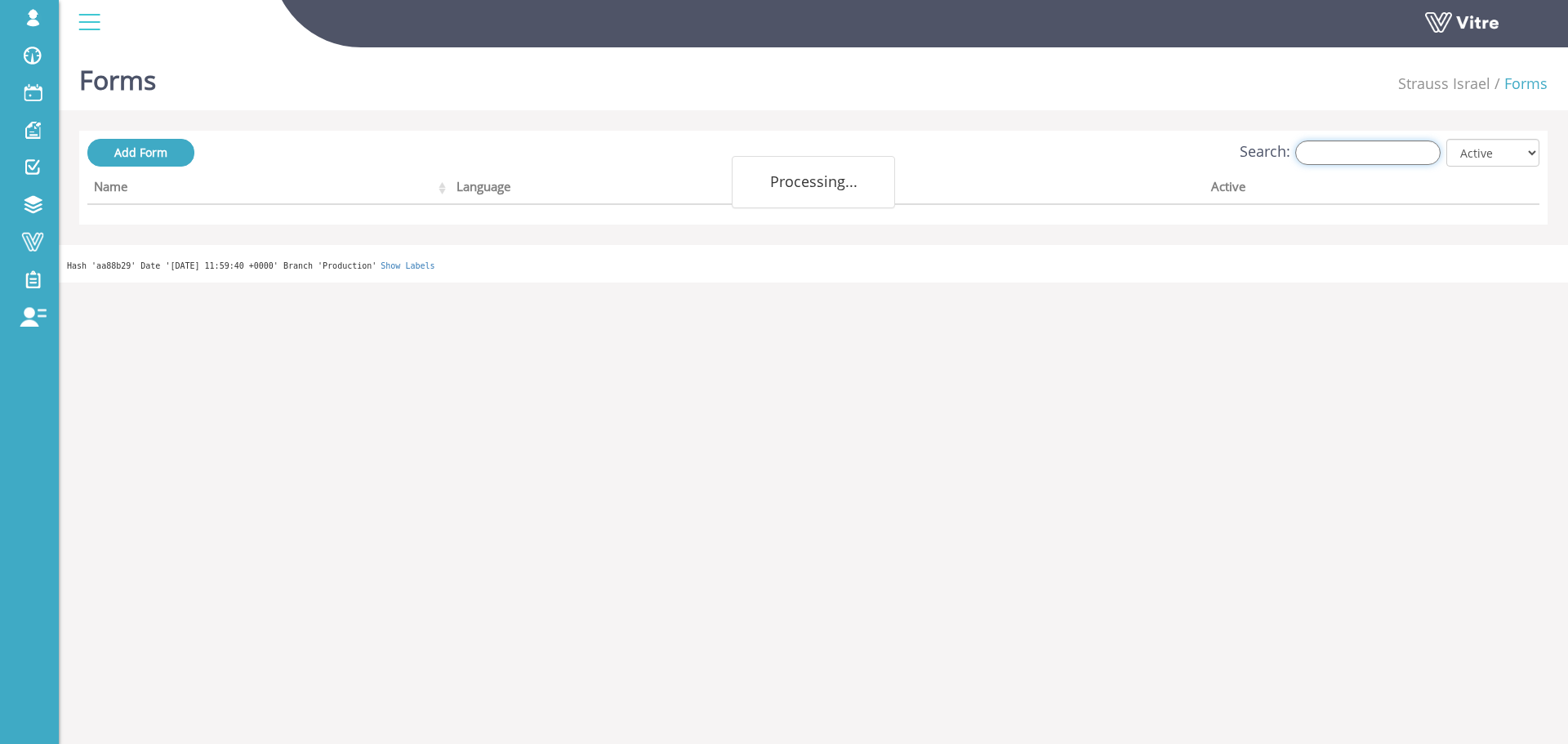
click at [1335, 149] on input "Search:" at bounding box center [1368, 153] width 145 height 24
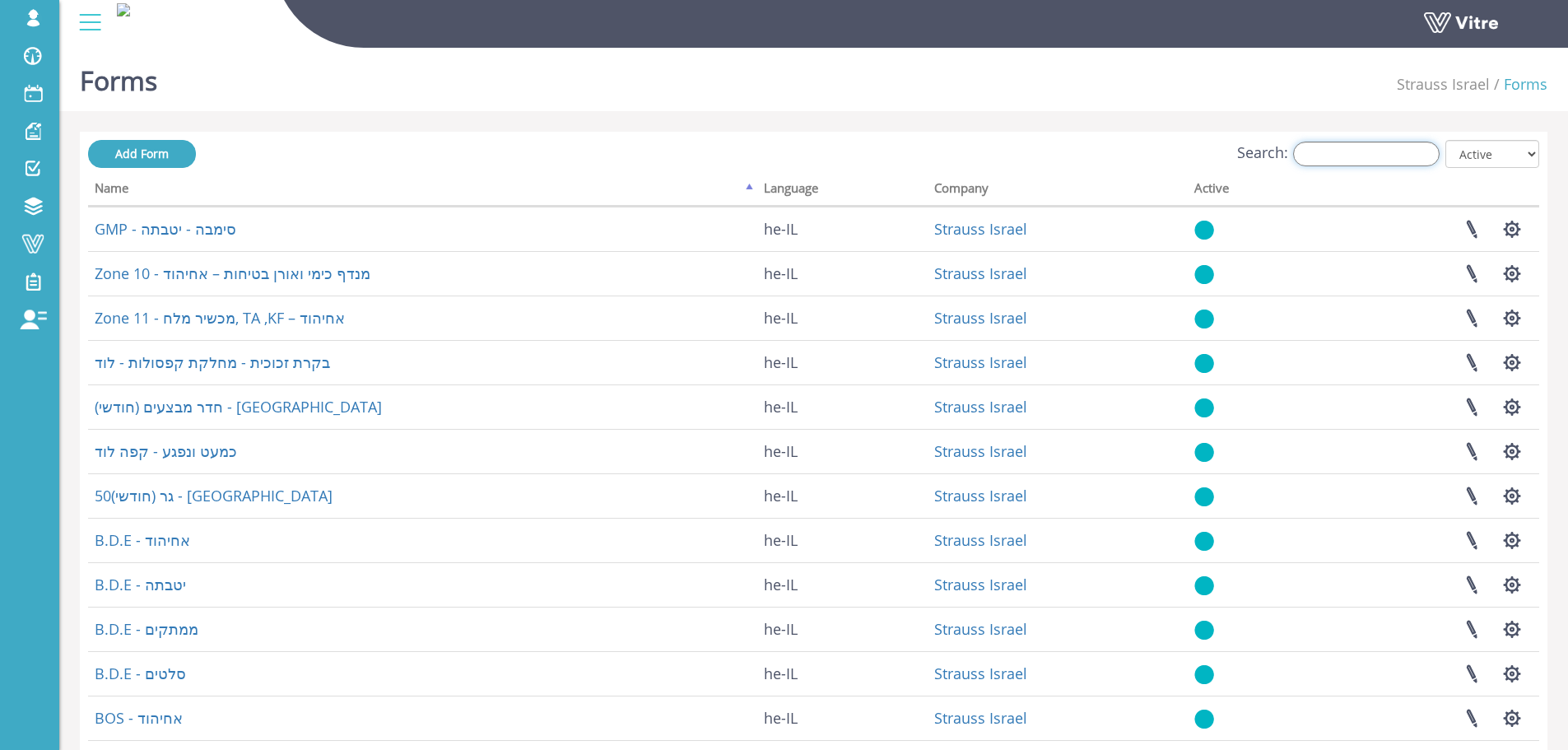
type input "מ"
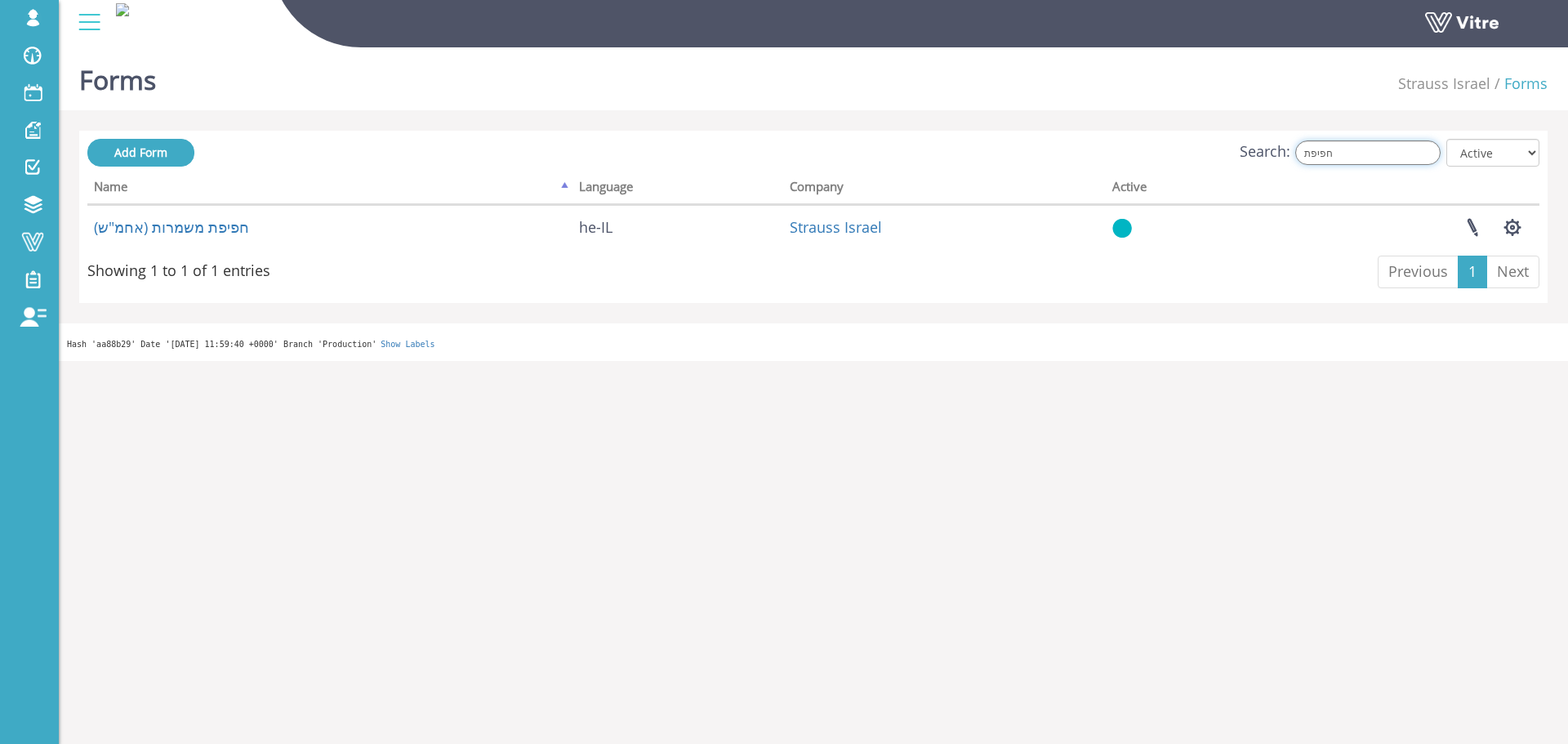
type input "חפיפת"
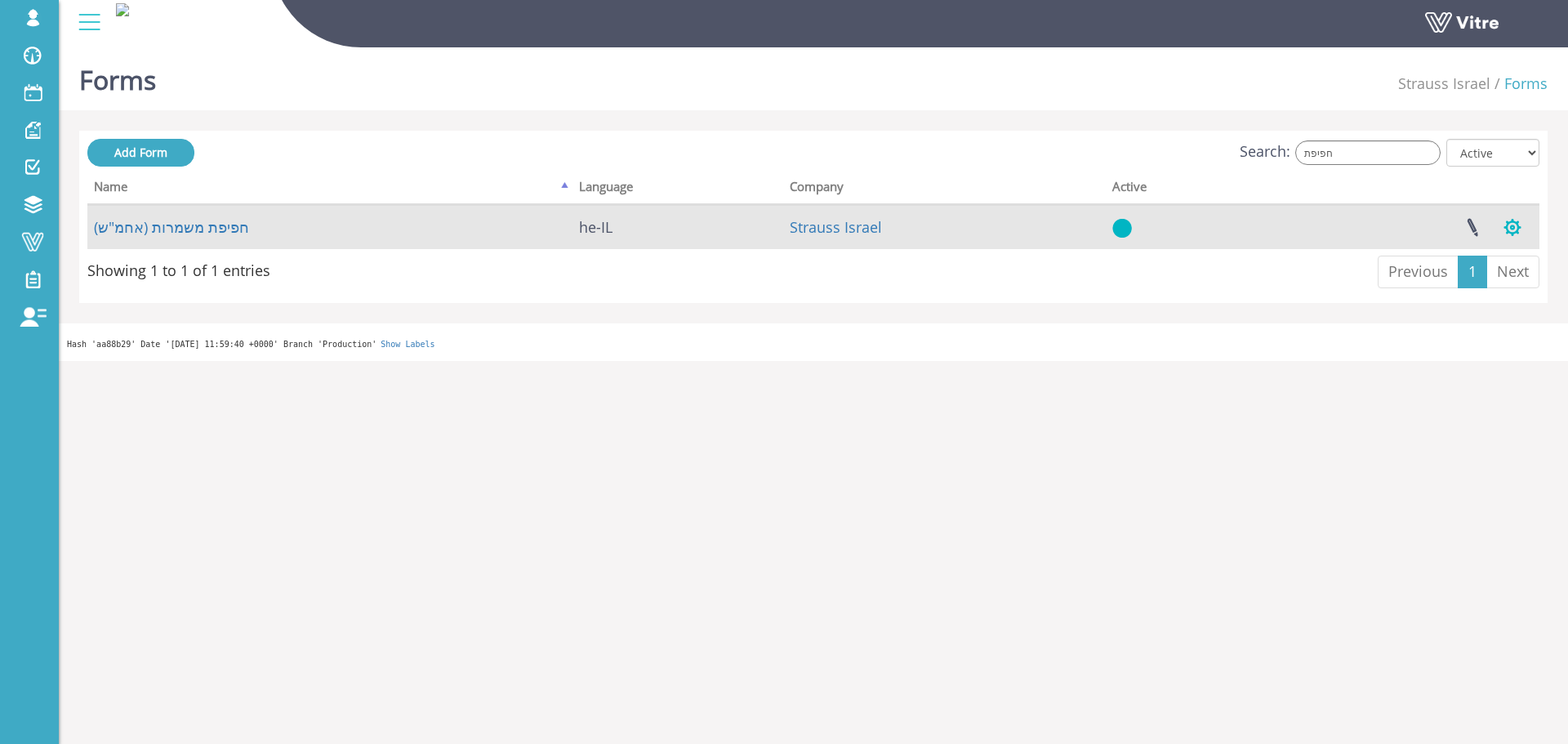
click at [1532, 214] on button "button" at bounding box center [1512, 227] width 41 height 43
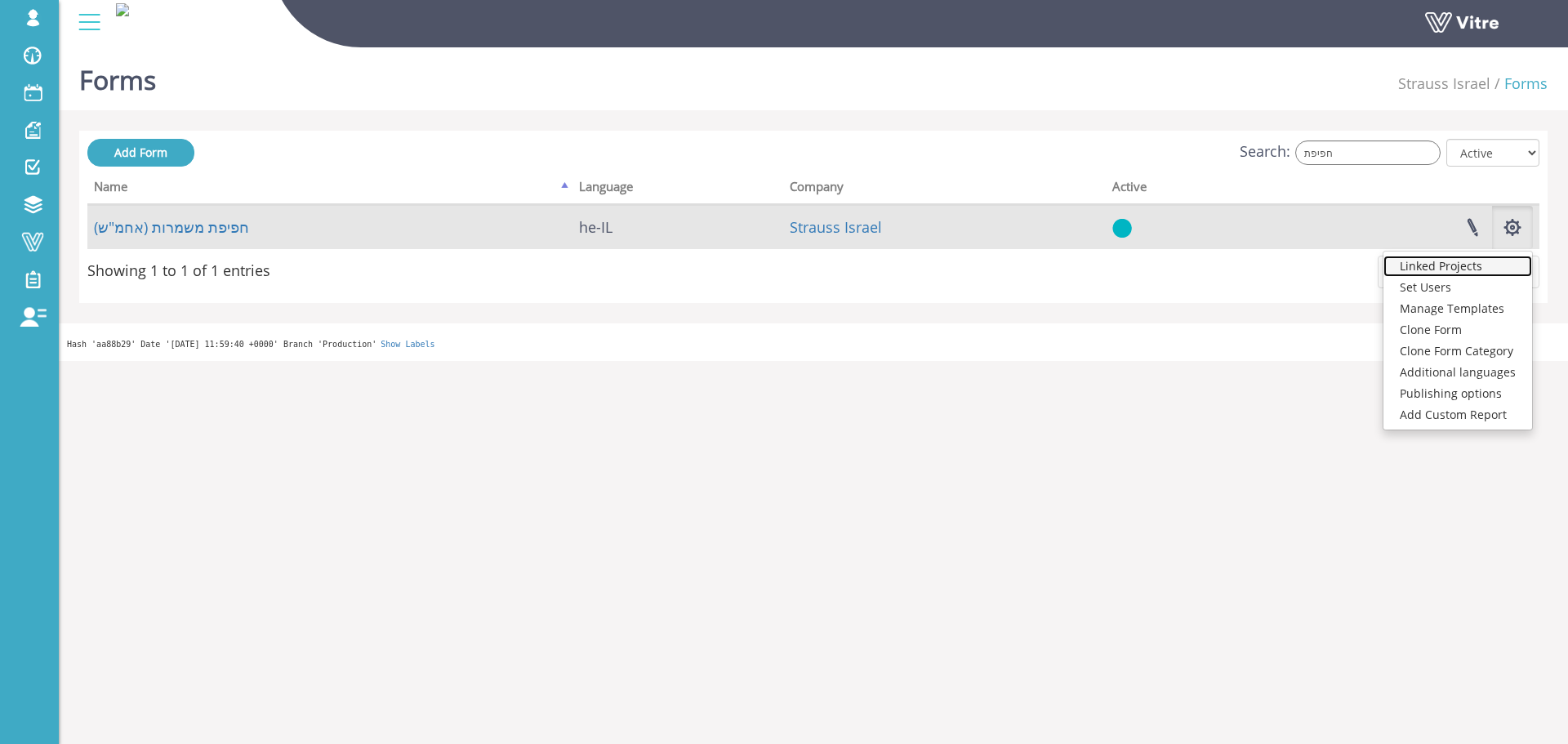
click at [1468, 271] on link "Linked Projects" at bounding box center [1458, 267] width 149 height 22
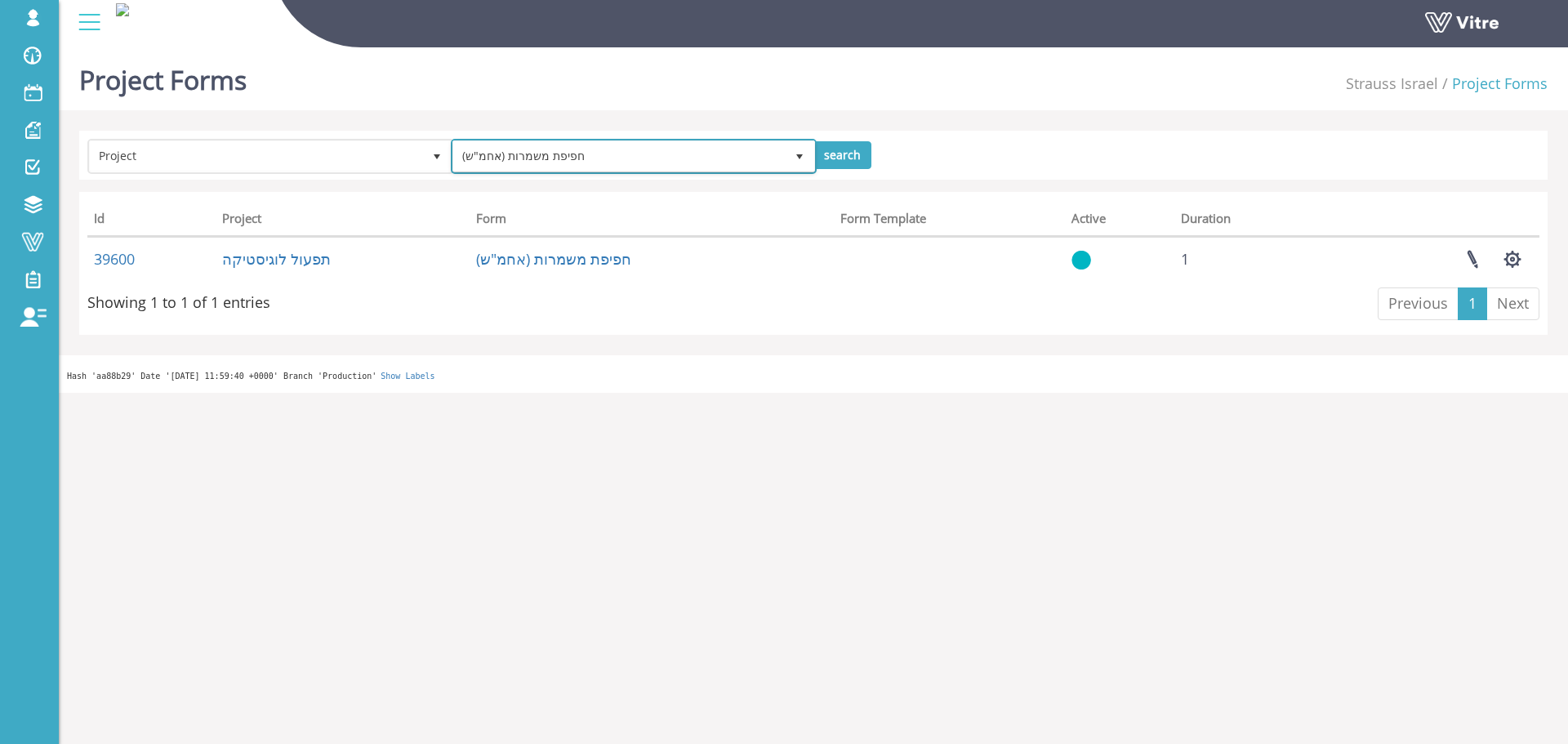
click at [517, 148] on span "חפיפת משמרות (אחמ"ש)" at bounding box center [619, 155] width 332 height 30
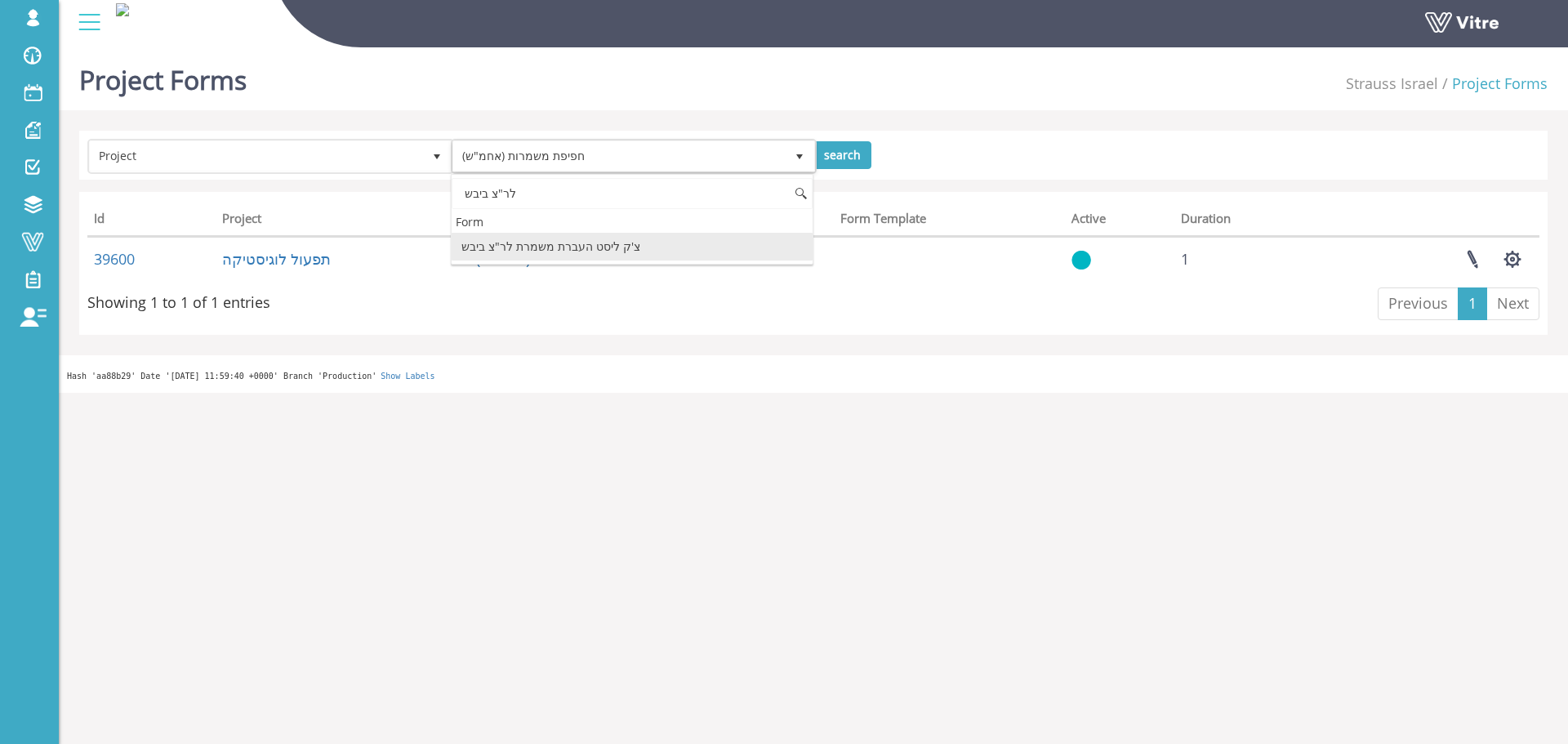
click at [566, 244] on li "צ'ק ליסט העברת משמרת לר"צ ביבש" at bounding box center [632, 246] width 362 height 28
type input "לר"צ ביבש"
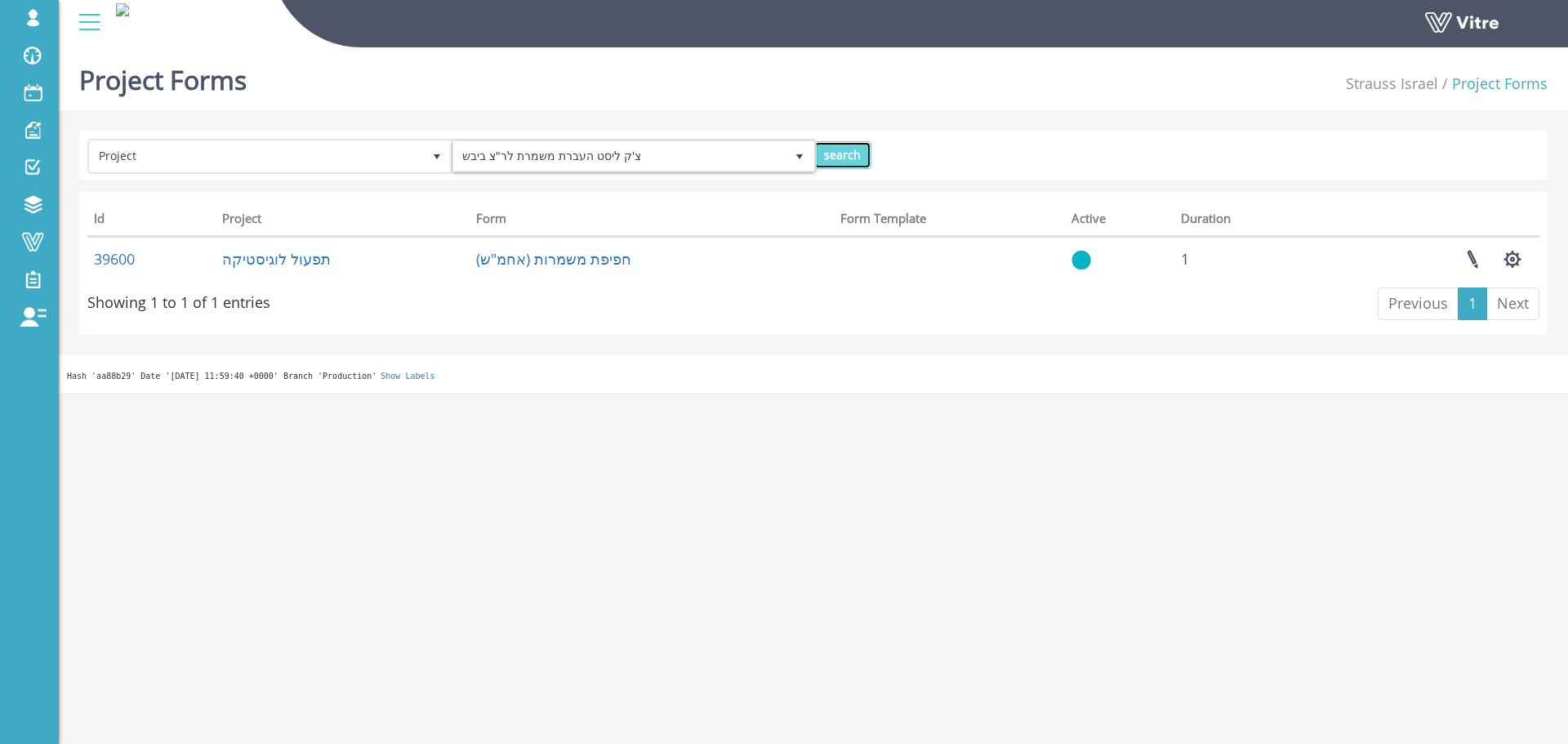
click at [816, 152] on input "search" at bounding box center [842, 154] width 58 height 28
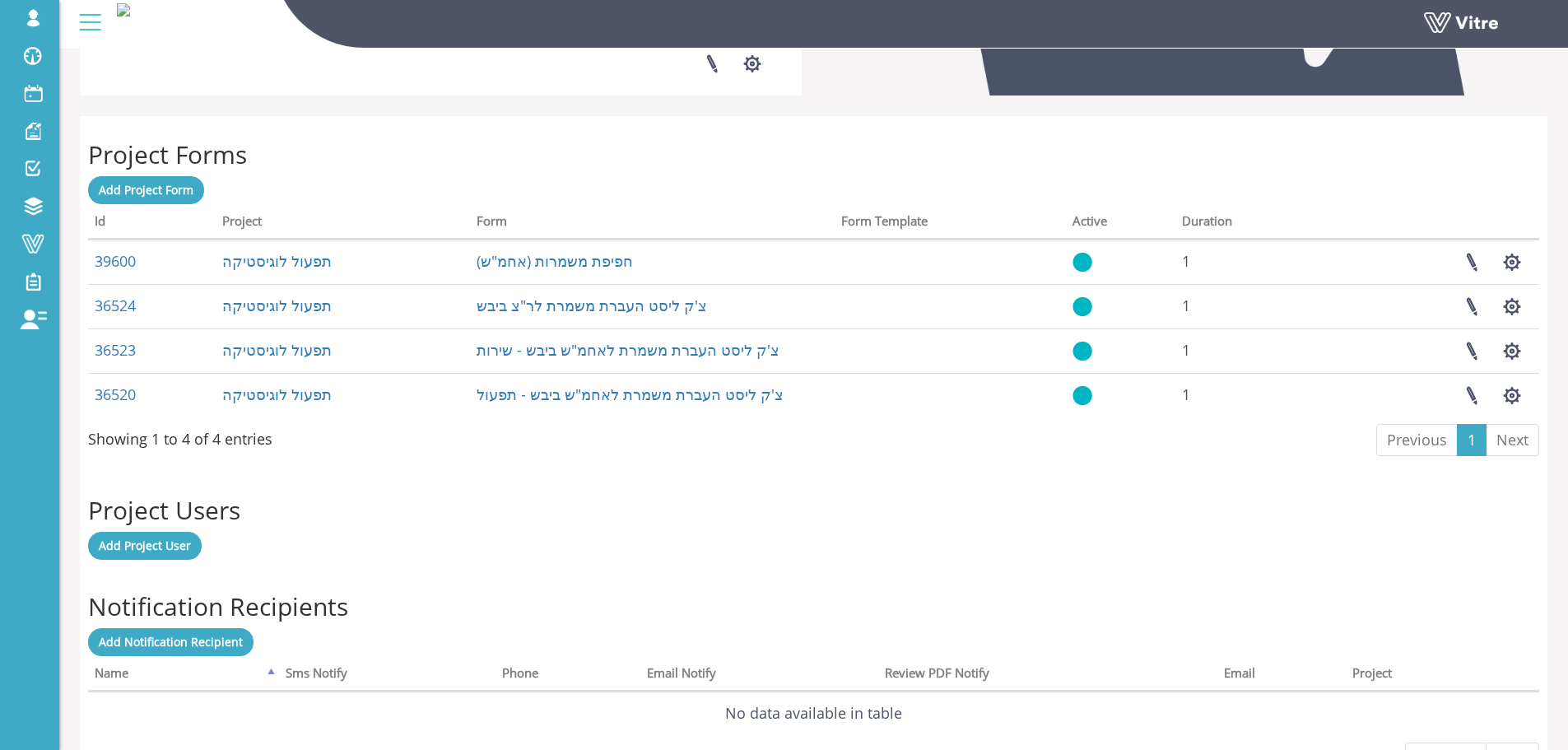
scroll to position [576, 0]
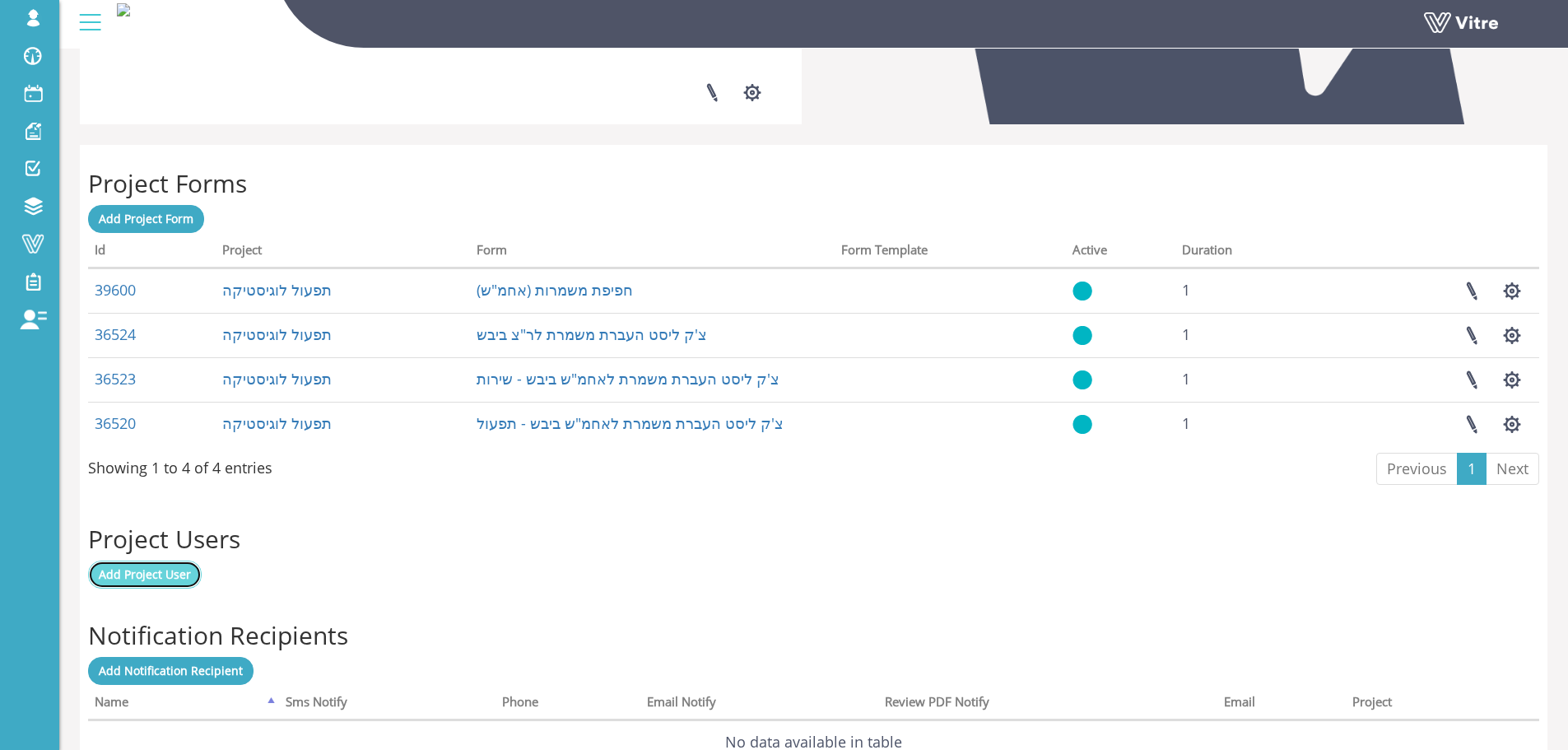
click at [138, 588] on link "Add Project User" at bounding box center [145, 574] width 114 height 28
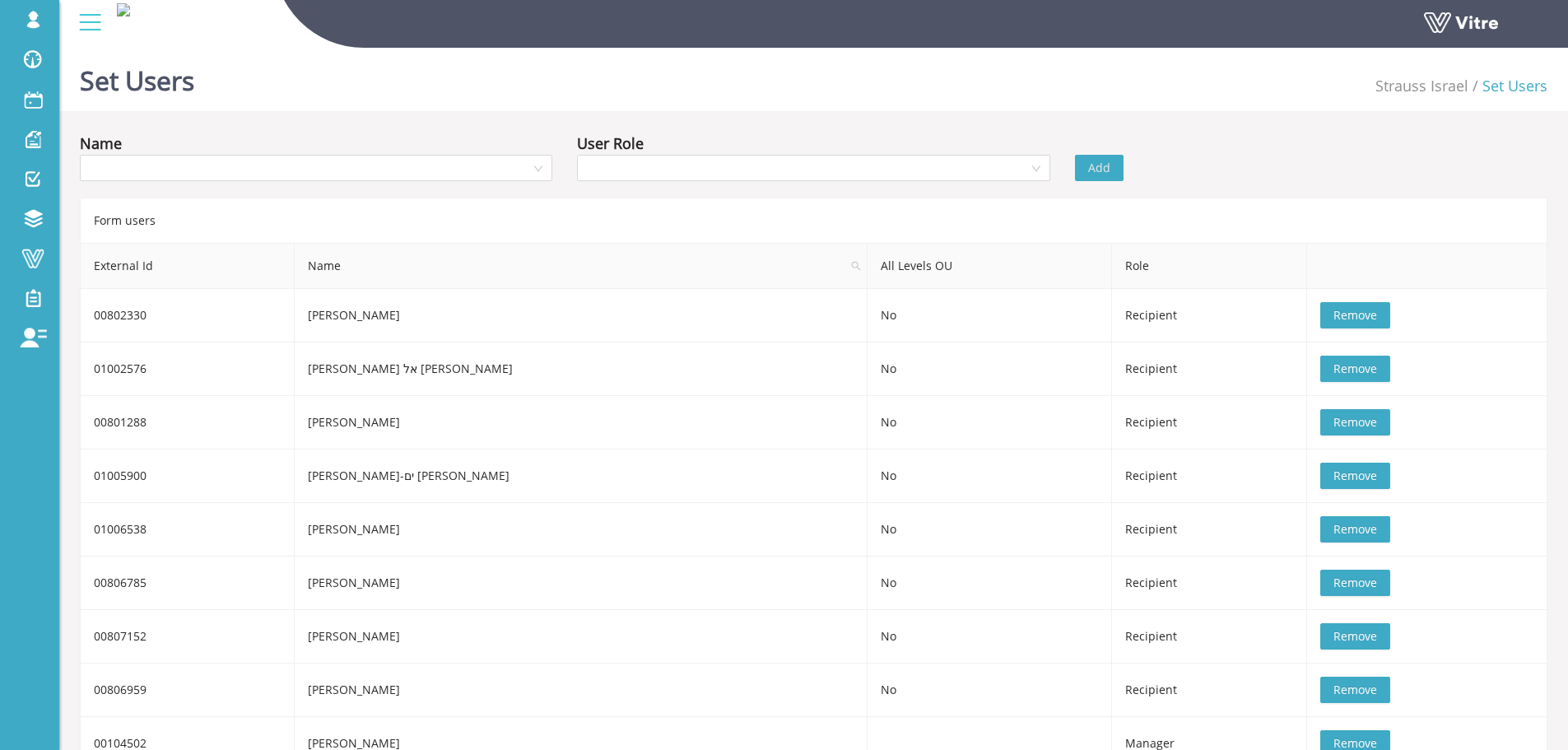
scroll to position [476, 0]
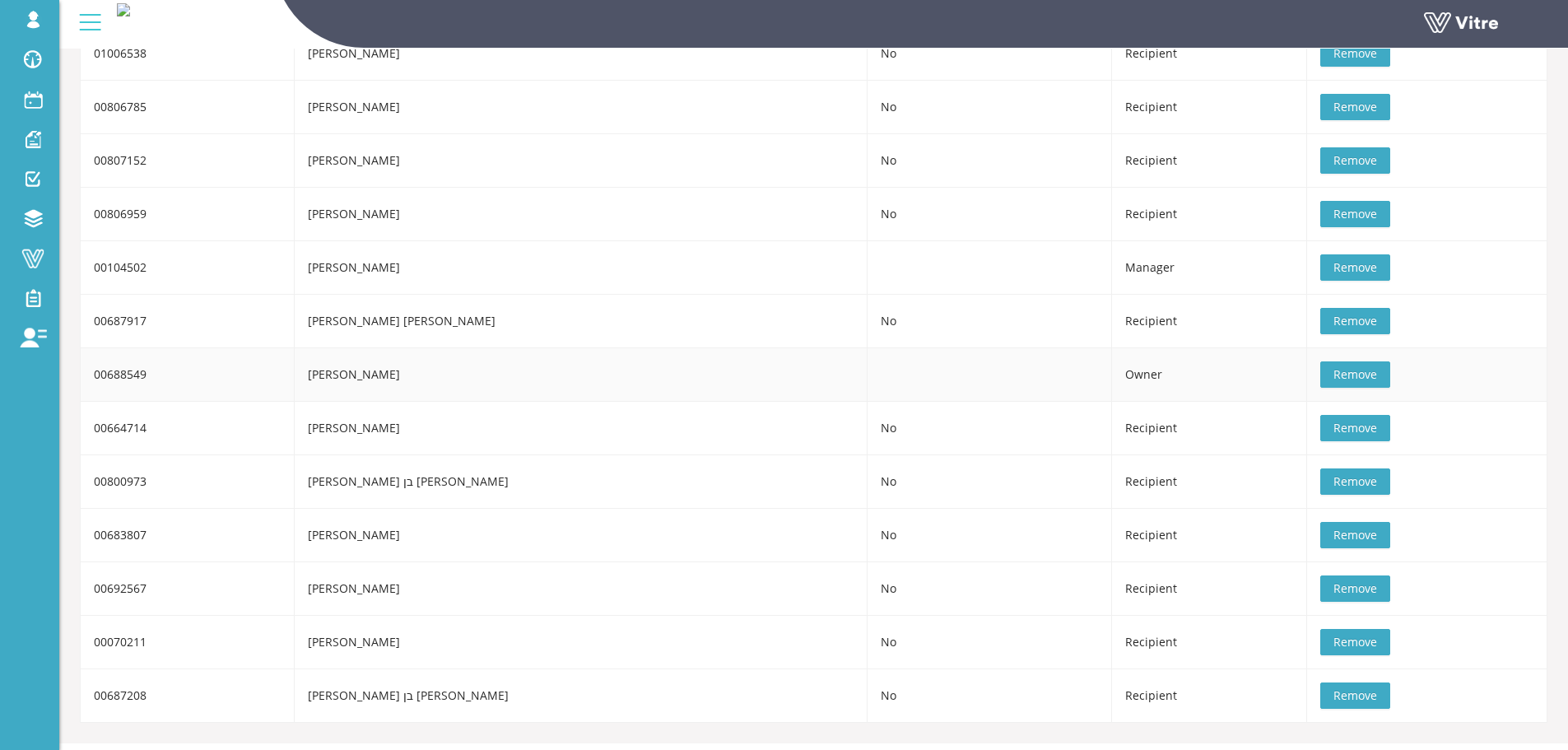
click at [292, 380] on td "00688549" at bounding box center [187, 375] width 214 height 53
drag, startPoint x: 254, startPoint y: 384, endPoint x: 1081, endPoint y: 358, distance: 827.4
click at [1081, 358] on tr "00688549 אליאב דהן Owner Remove" at bounding box center [814, 375] width 1467 height 53
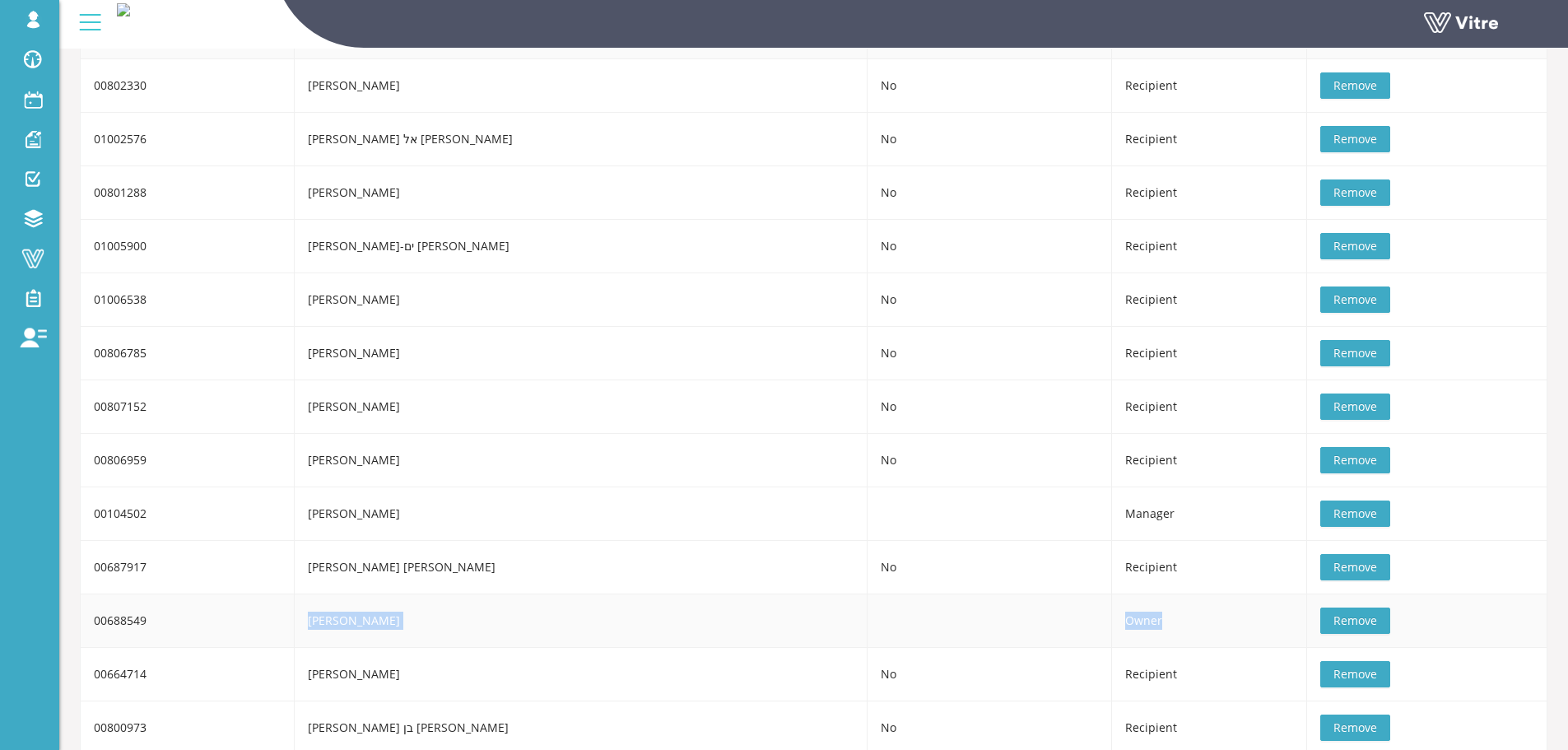
scroll to position [229, 0]
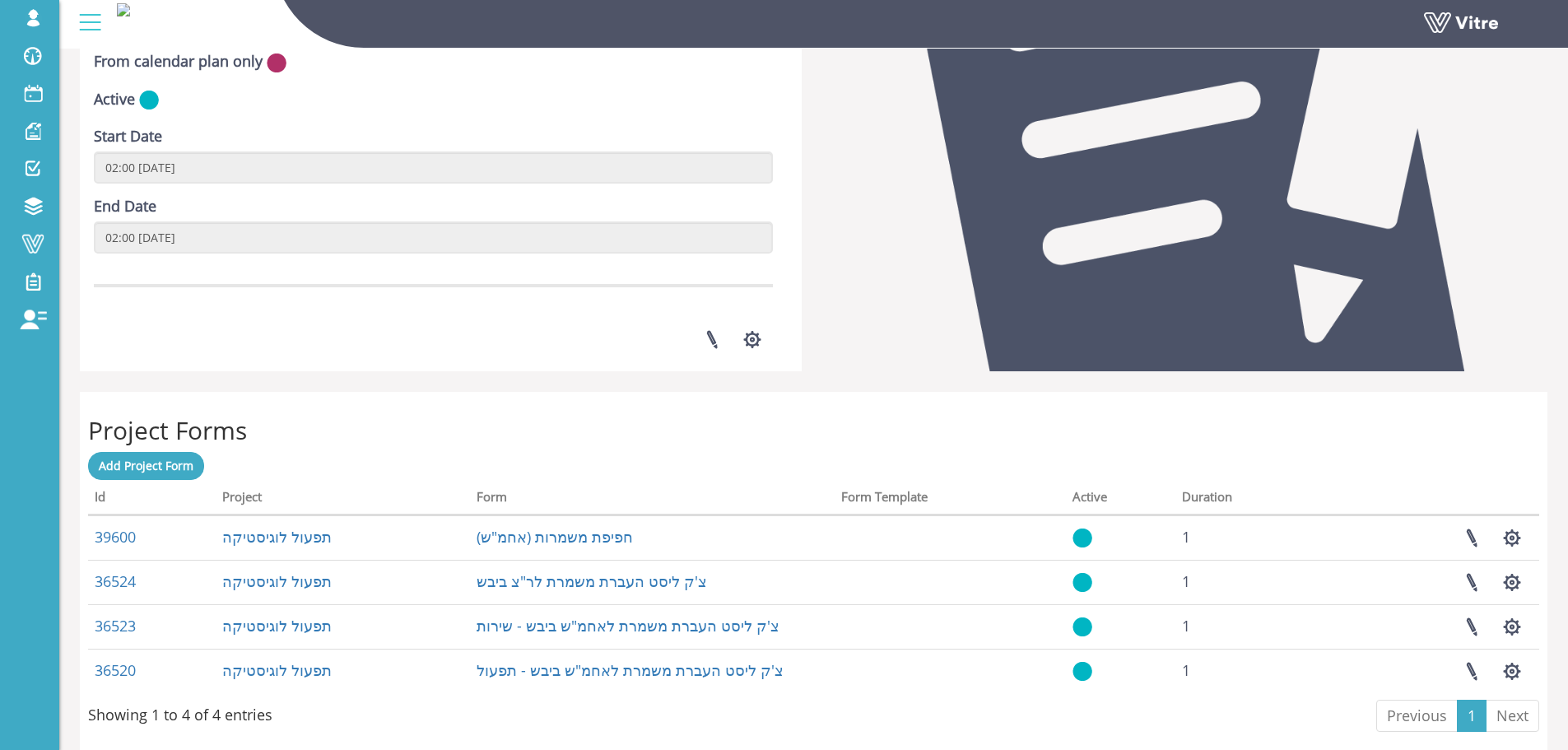
scroll to position [412, 0]
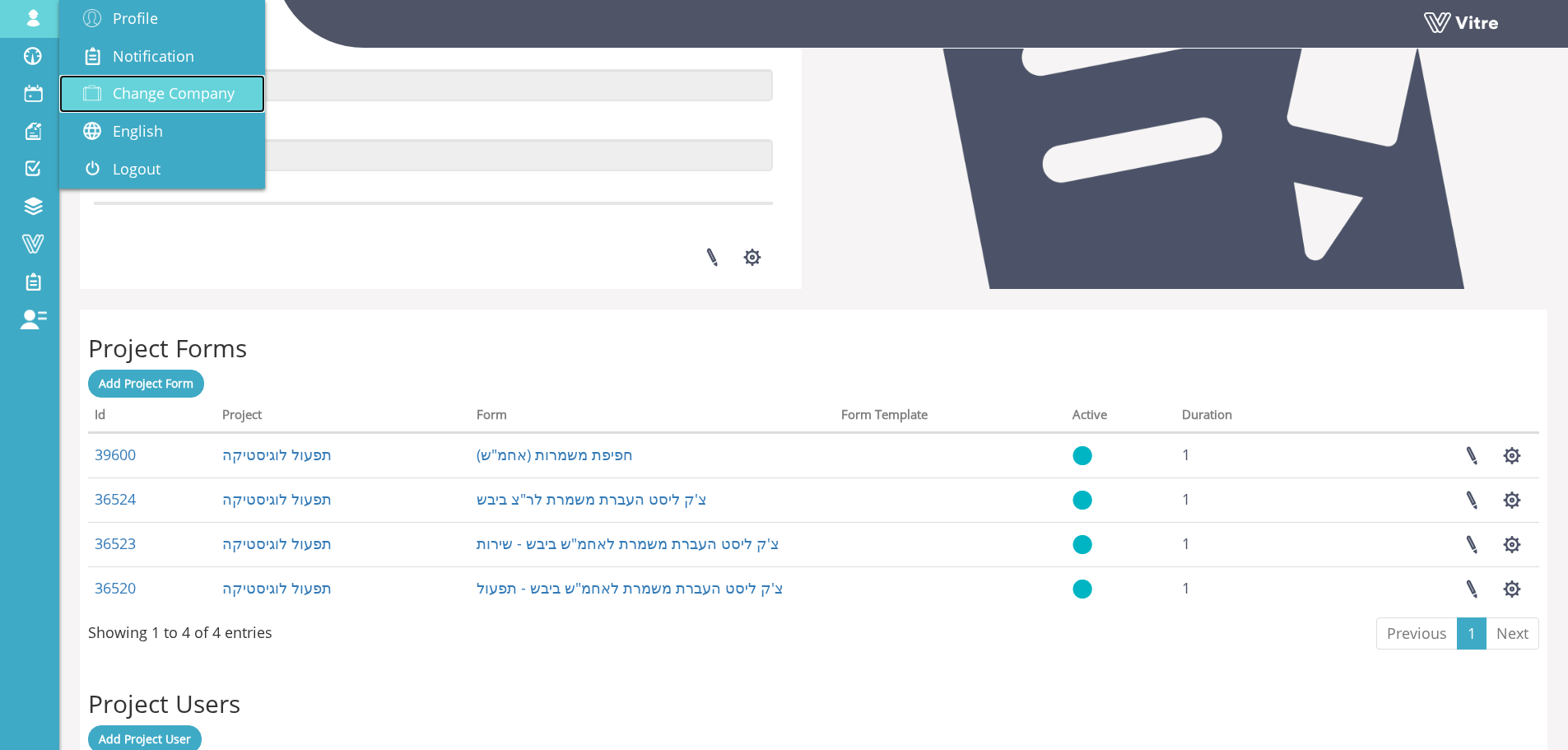
click at [112, 84] on span at bounding box center [92, 93] width 42 height 20
